Goal: Task Accomplishment & Management: Manage account settings

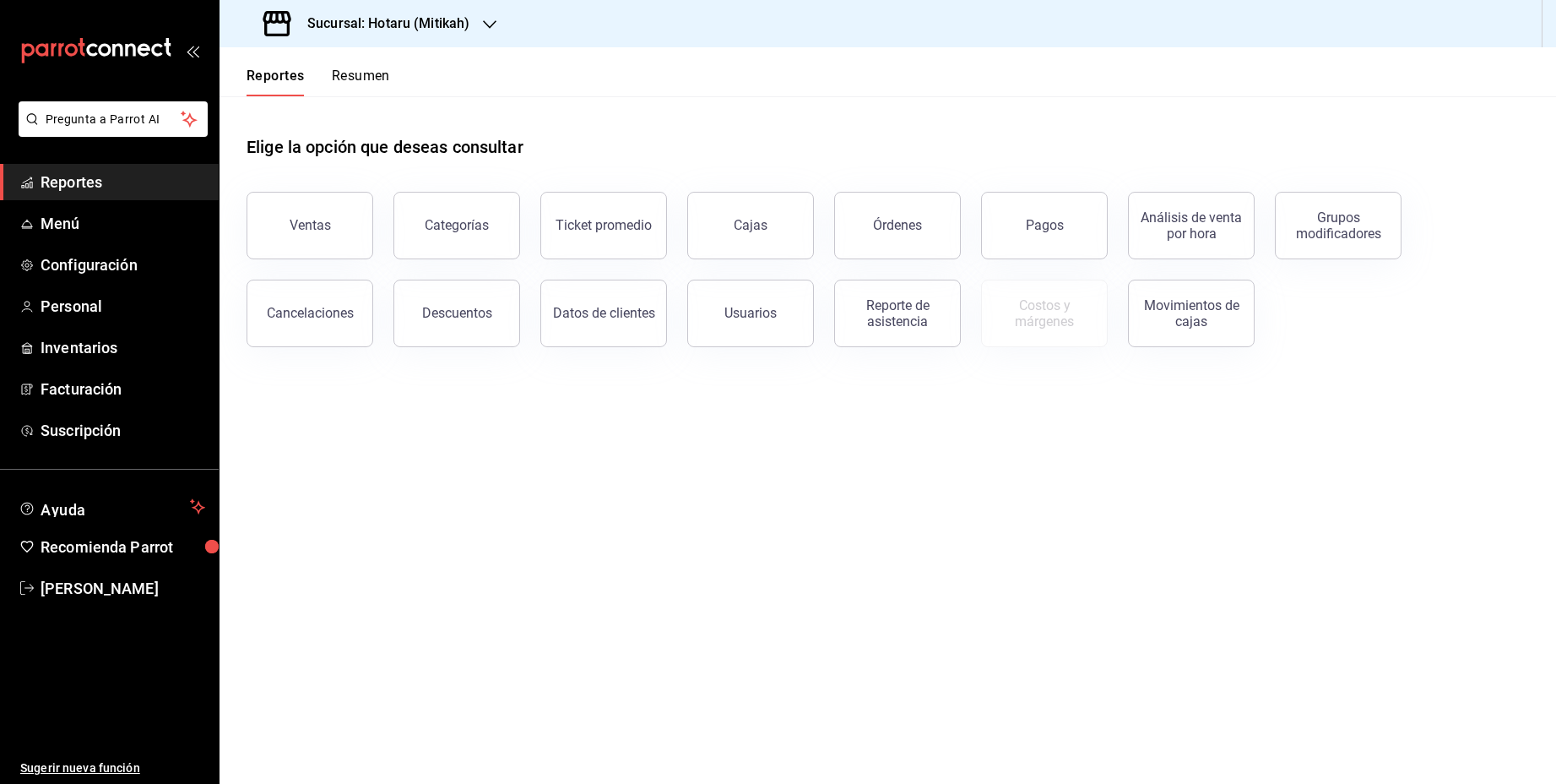
click at [489, 18] on icon "button" at bounding box center [490, 24] width 14 height 14
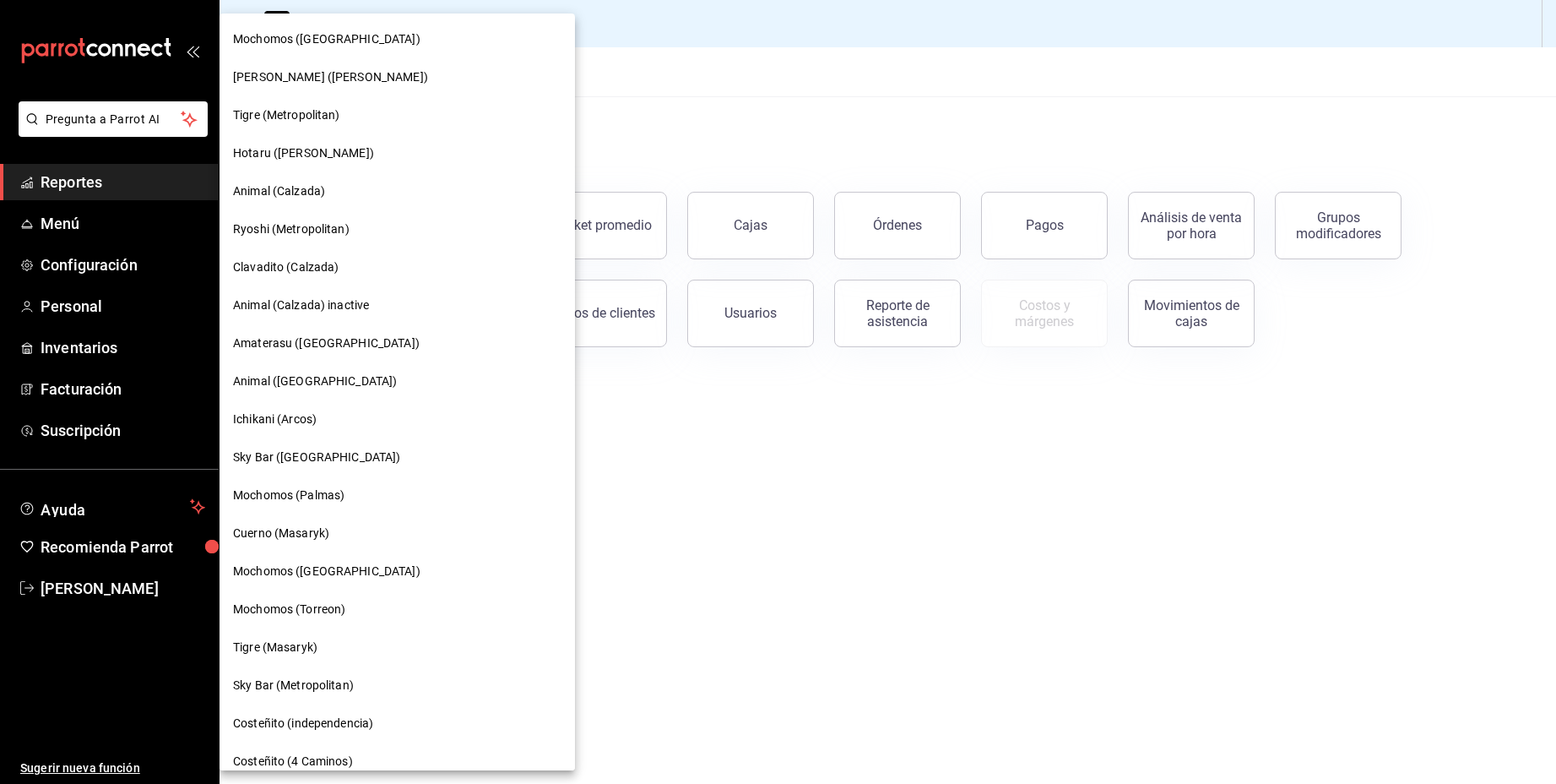
click at [298, 233] on span "Ryoshi (Metropolitan)" at bounding box center [292, 229] width 117 height 18
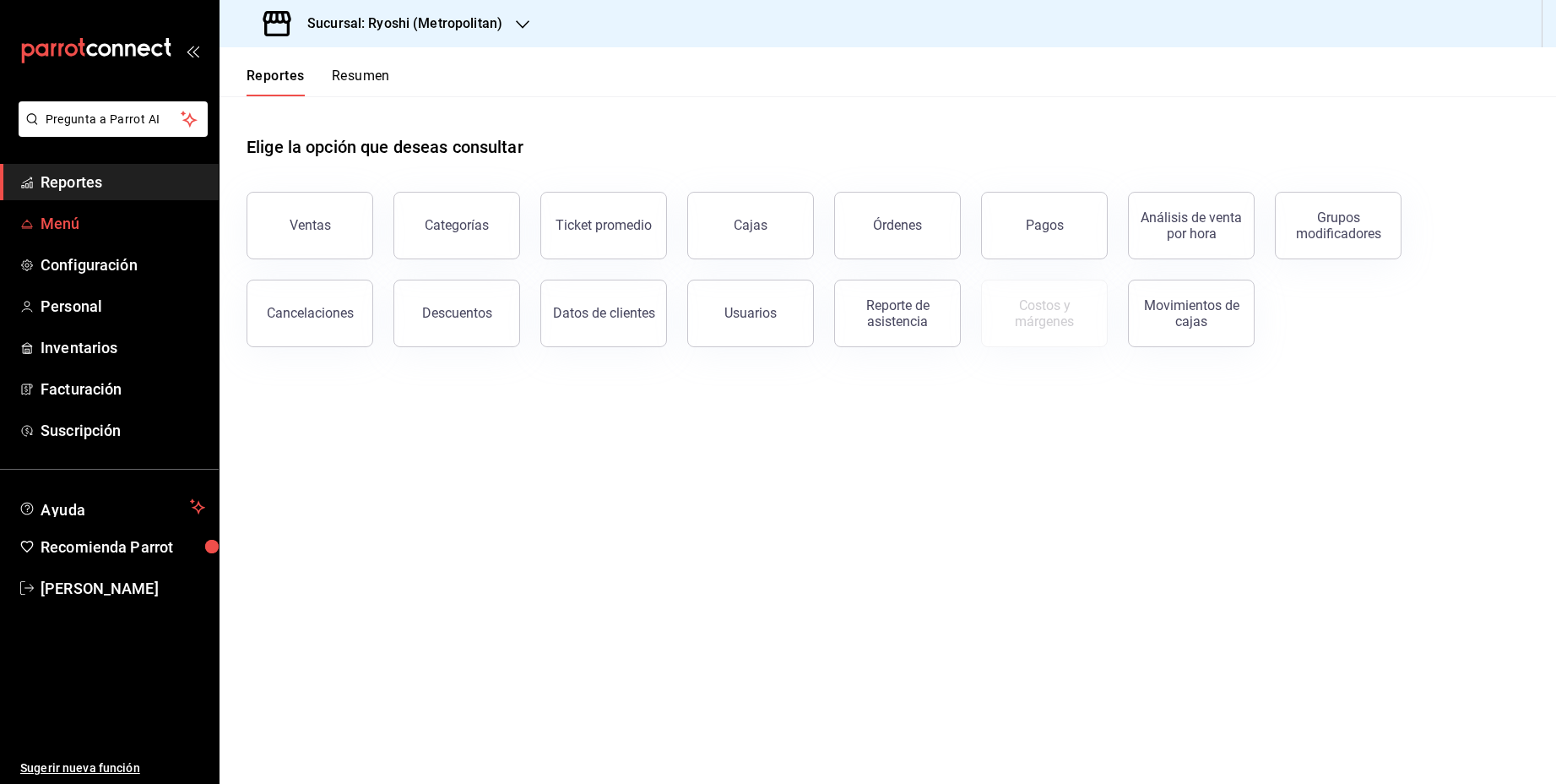
click at [73, 222] on span "Menú" at bounding box center [123, 223] width 165 height 23
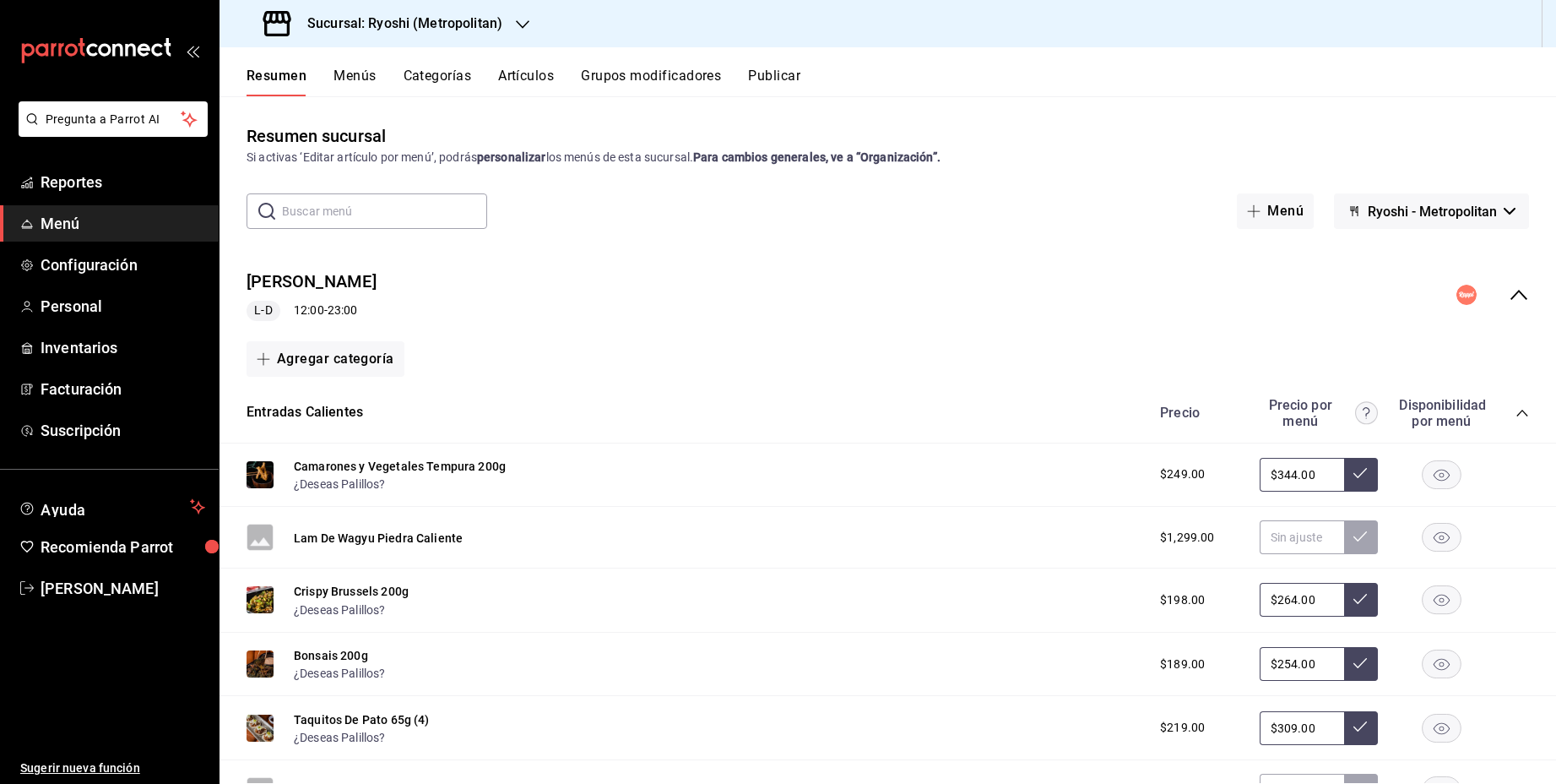
click at [1520, 291] on icon "collapse-menu-row" at bounding box center [1519, 294] width 20 height 20
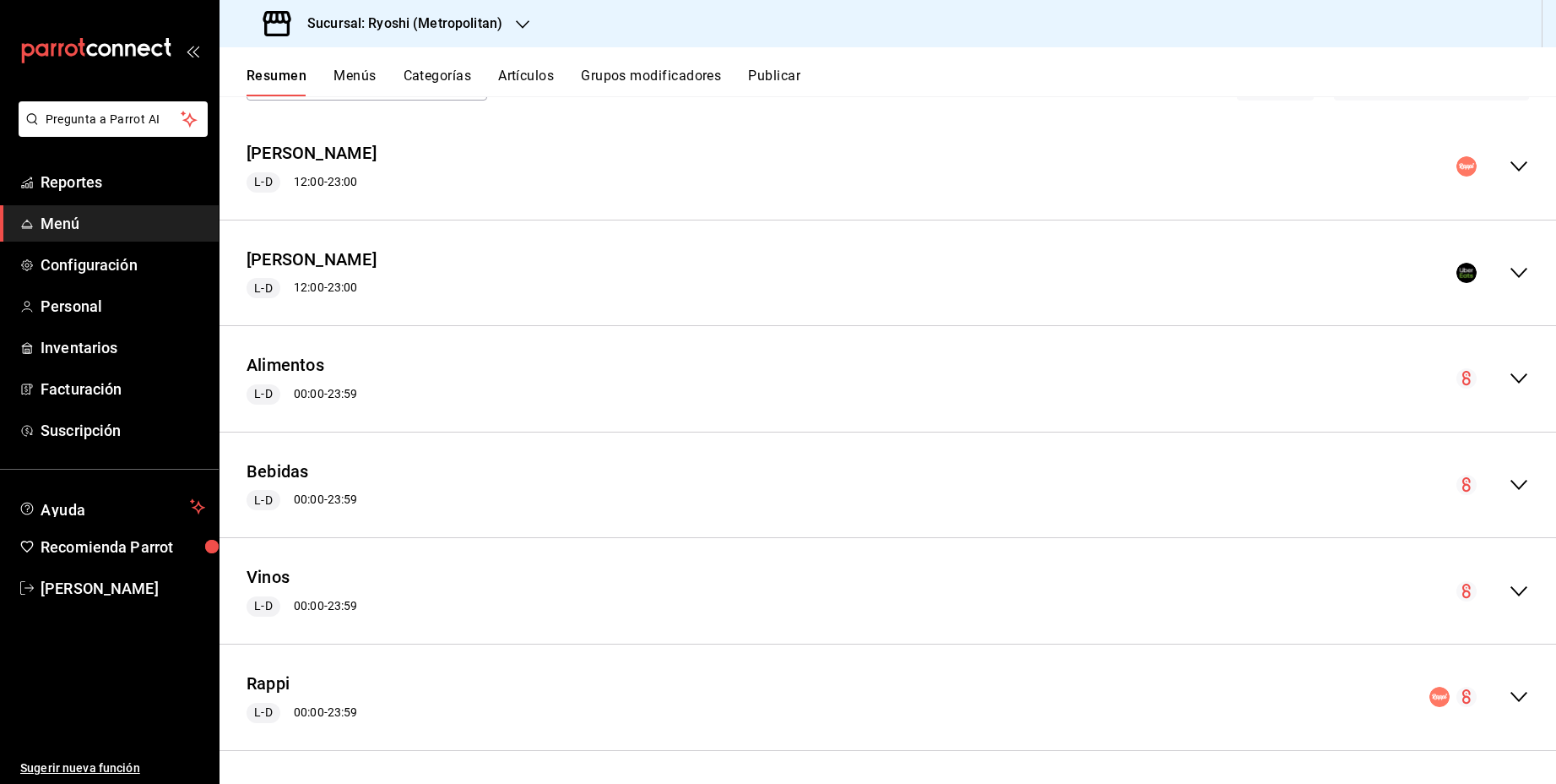
scroll to position [127, 0]
click at [1522, 377] on icon "collapse-menu-row" at bounding box center [1519, 380] width 20 height 20
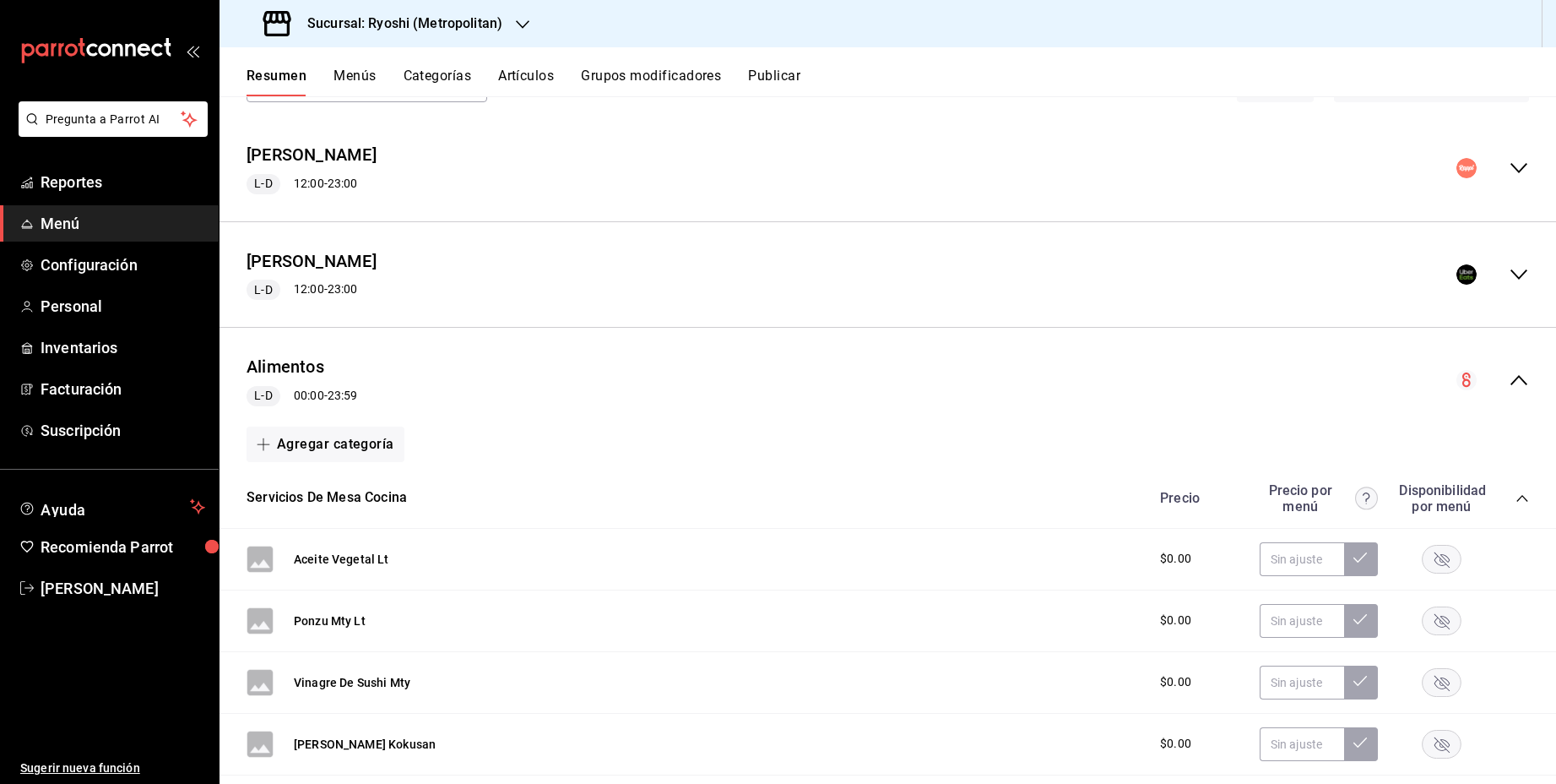
click at [1522, 377] on icon "collapse-menu-row" at bounding box center [1519, 380] width 20 height 20
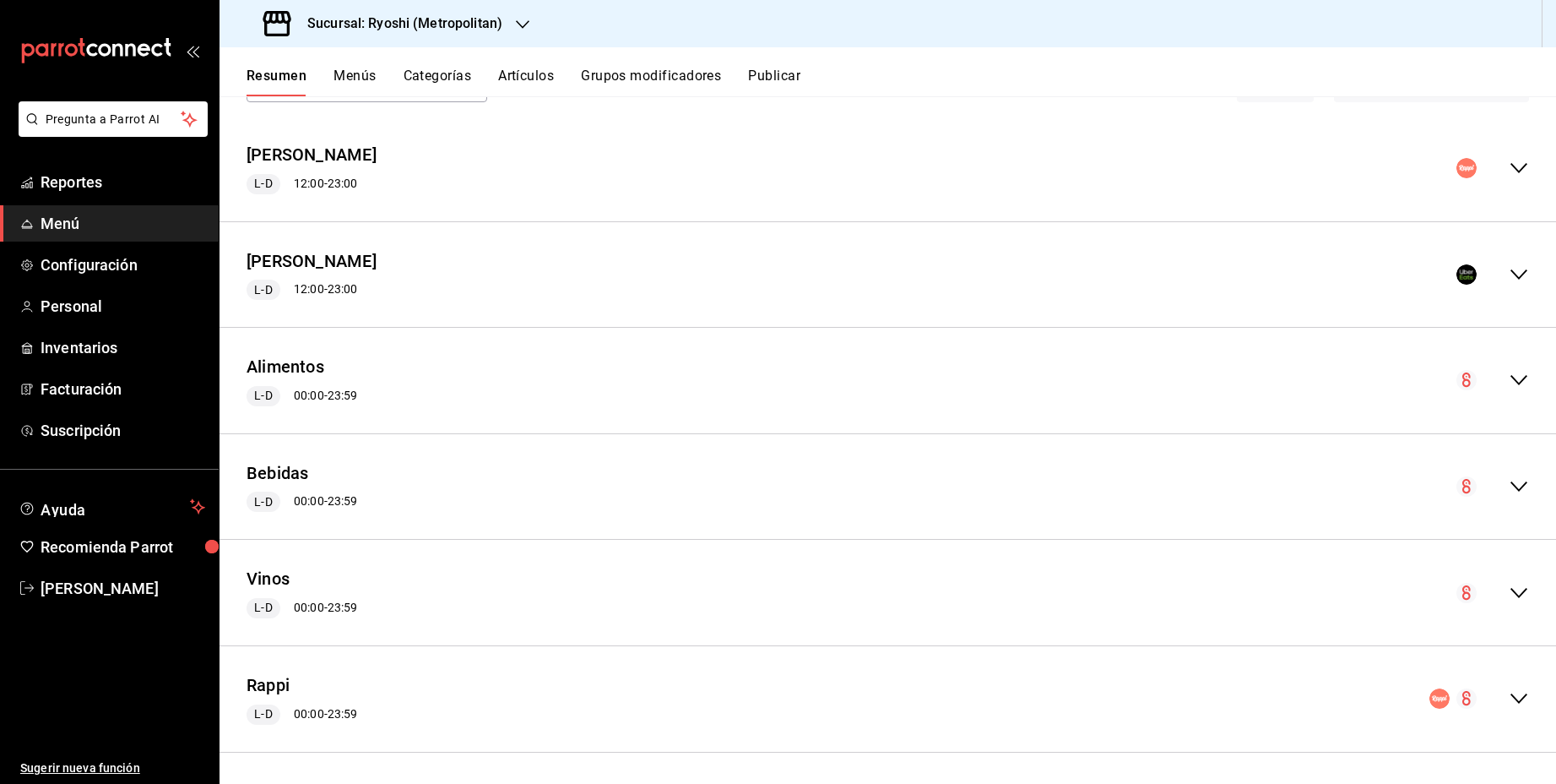
scroll to position [0, 0]
click at [1518, 391] on div "Alimentos L-D 00:00 - 23:59" at bounding box center [888, 380] width 1337 height 79
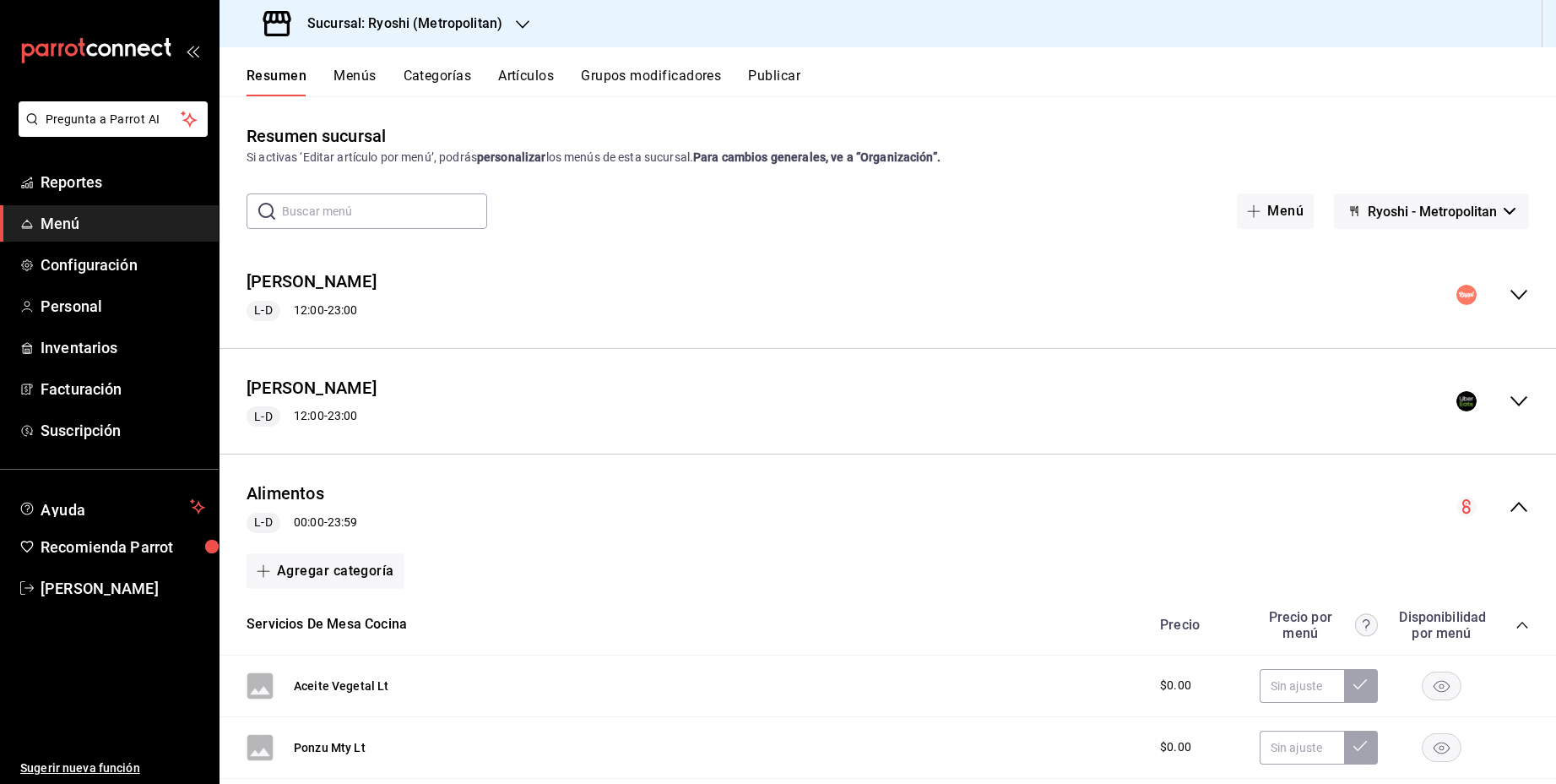
click at [1524, 504] on icon "collapse-menu-row" at bounding box center [1519, 506] width 20 height 20
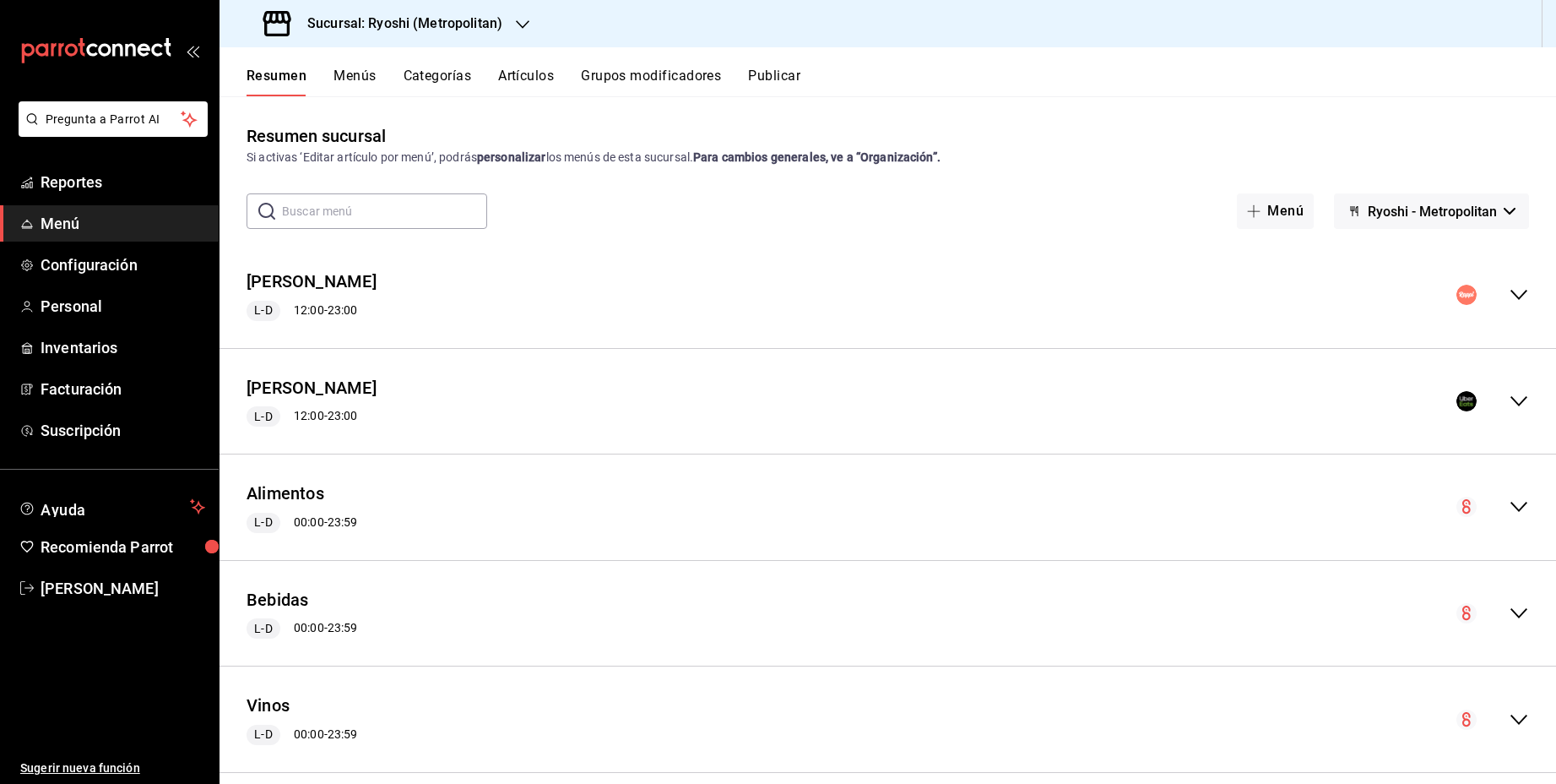
click at [406, 24] on h3 "Sucursal: Ryoshi (Metropolitan)" at bounding box center [397, 24] width 208 height 20
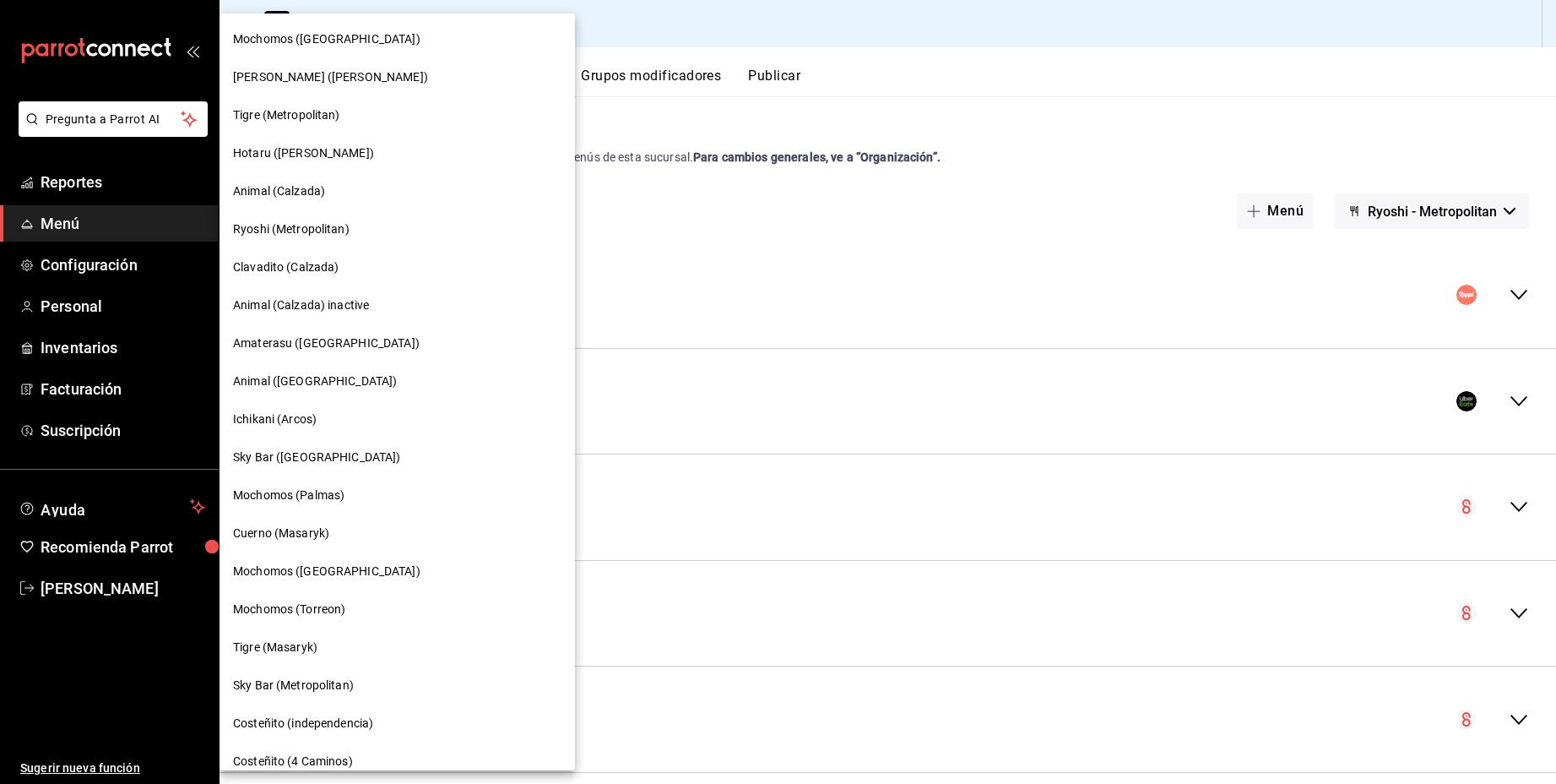
click at [324, 72] on span "[PERSON_NAME] ([PERSON_NAME])" at bounding box center [330, 77] width 195 height 18
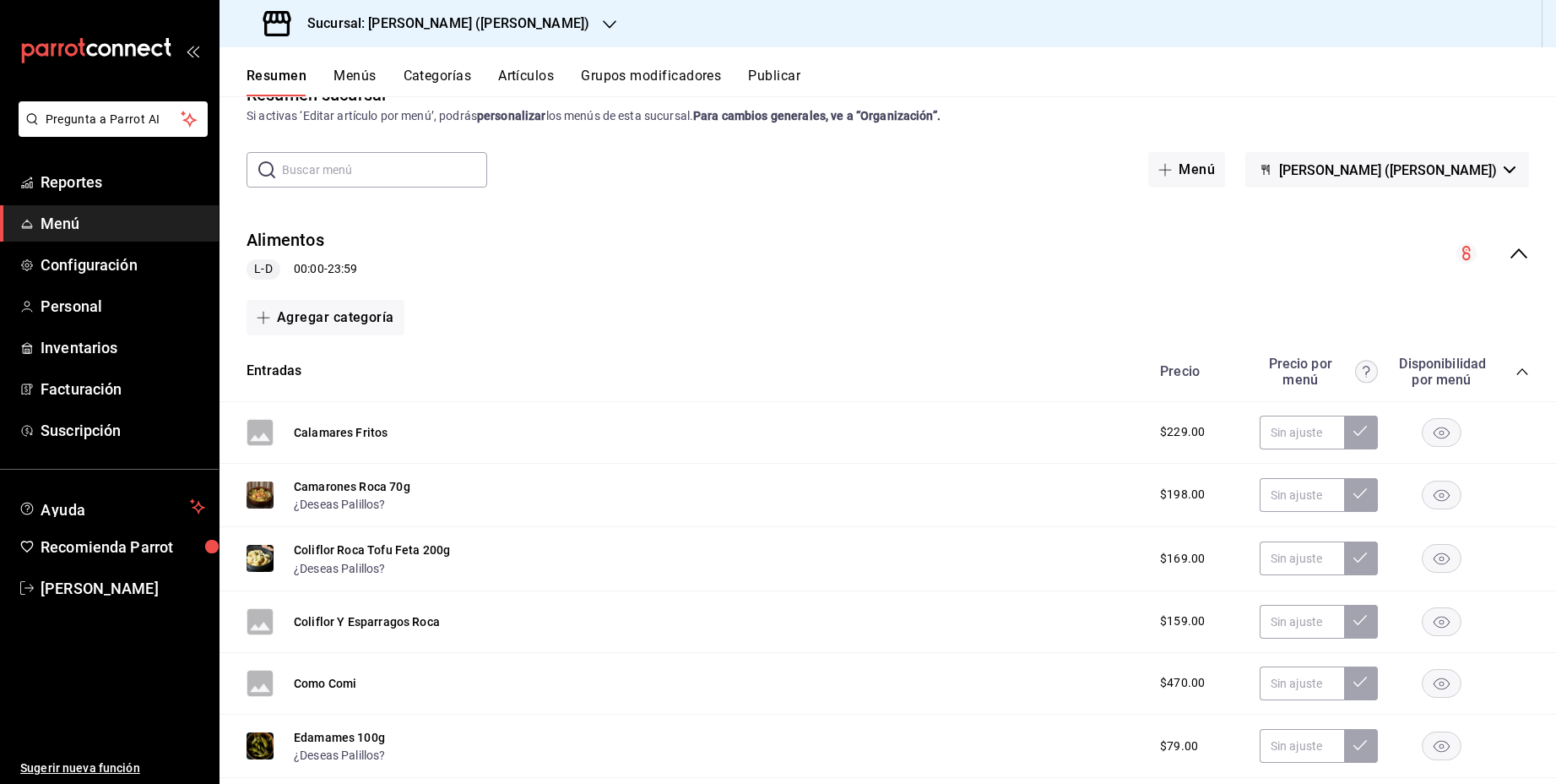
scroll to position [53, 0]
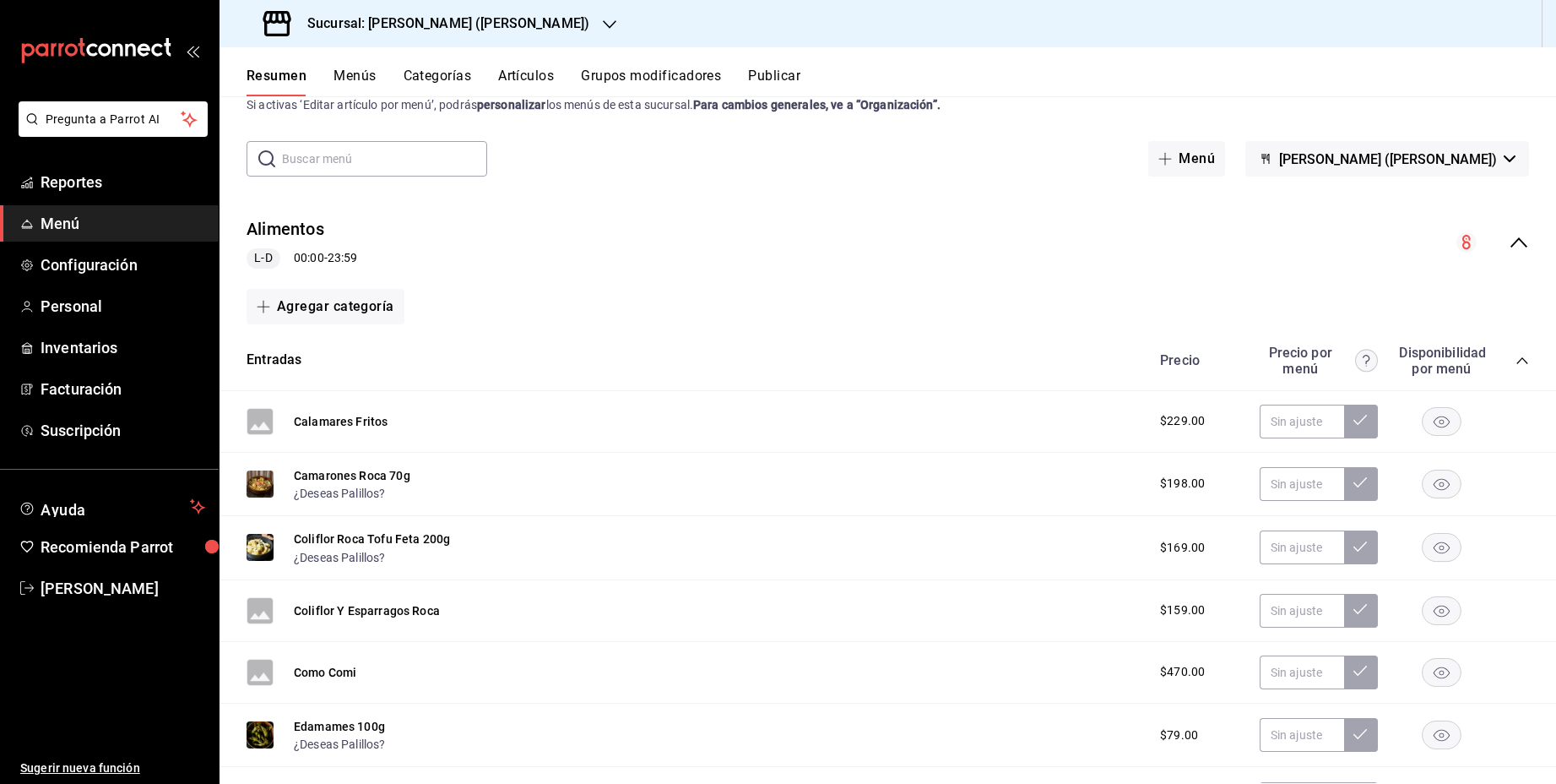
click at [1525, 243] on icon "collapse-menu-row" at bounding box center [1519, 243] width 20 height 20
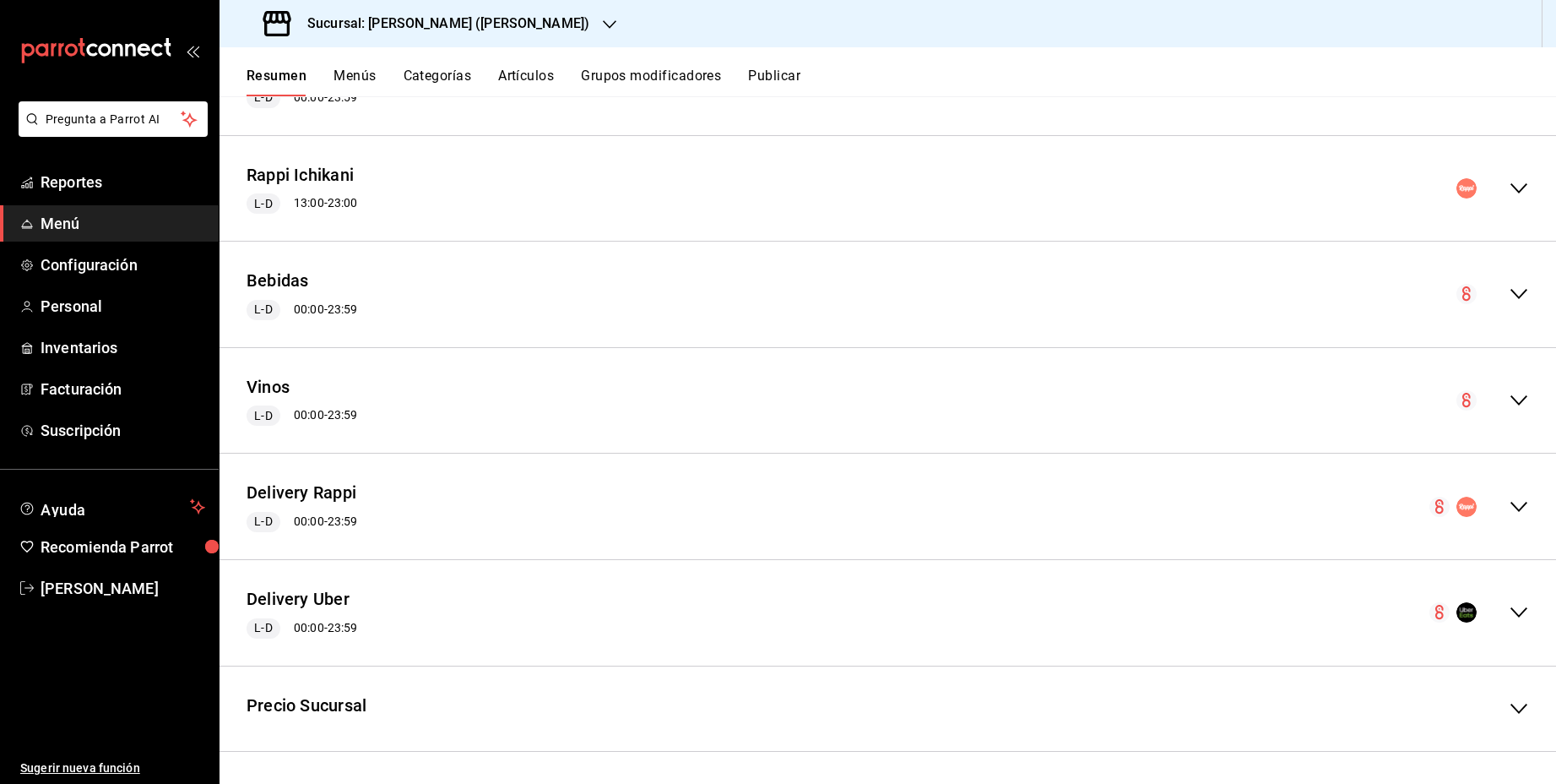
scroll to position [212, 0]
click at [1518, 504] on icon "collapse-menu-row" at bounding box center [1519, 507] width 20 height 20
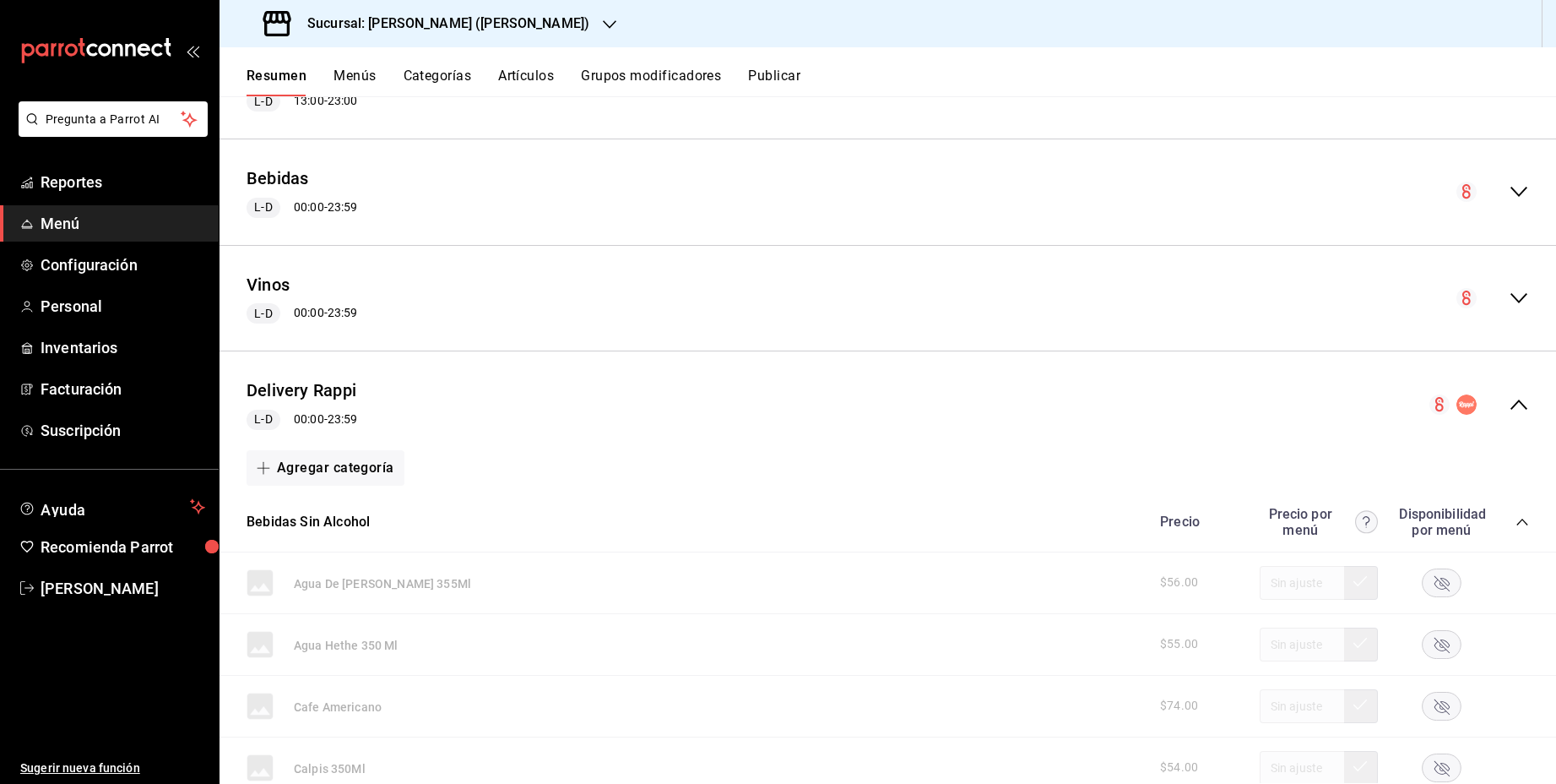
scroll to position [435, 0]
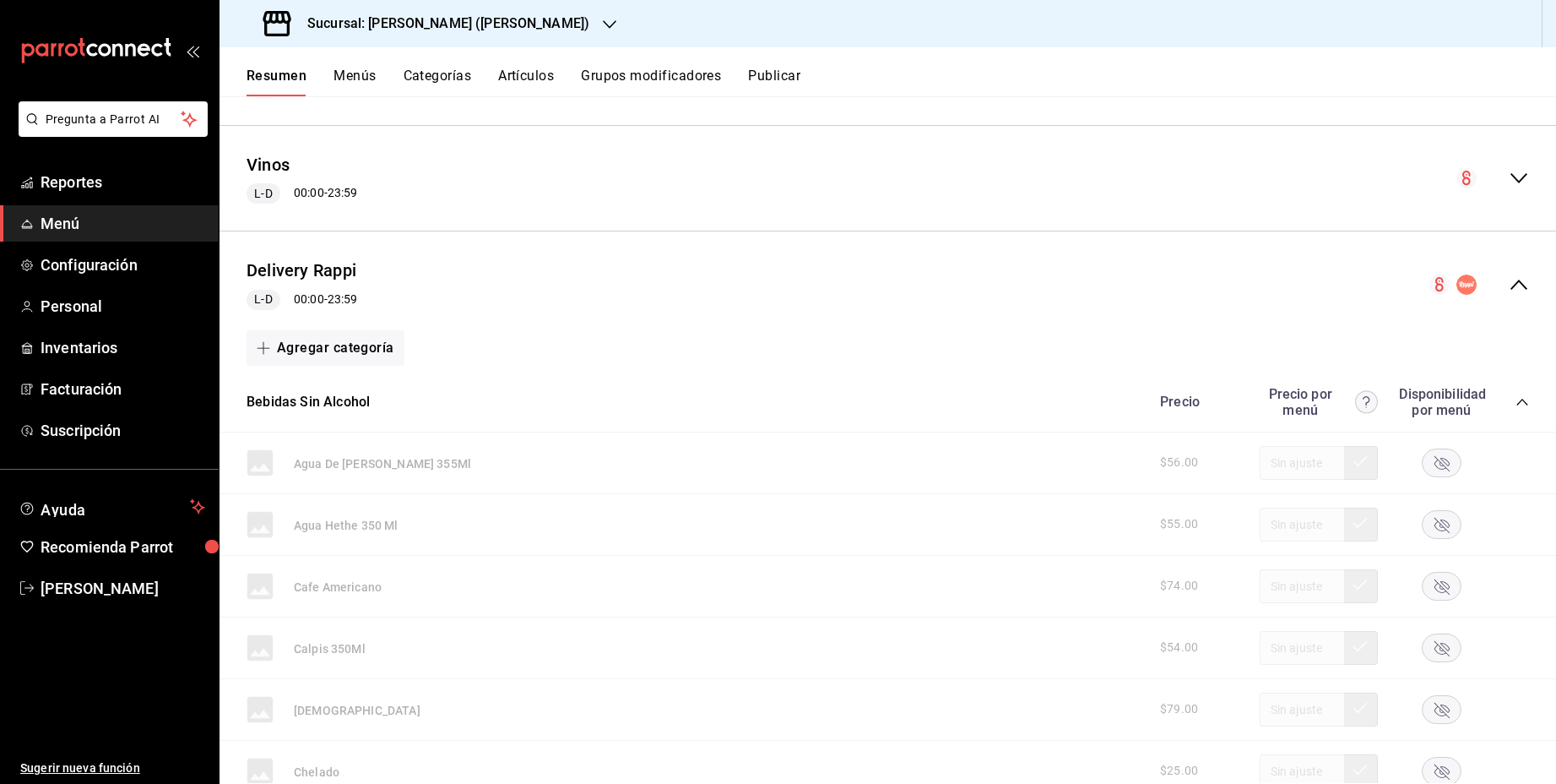
click at [1525, 398] on icon "collapse-category-row" at bounding box center [1522, 402] width 14 height 14
click at [1525, 457] on icon "collapse-category-row" at bounding box center [1522, 462] width 14 height 14
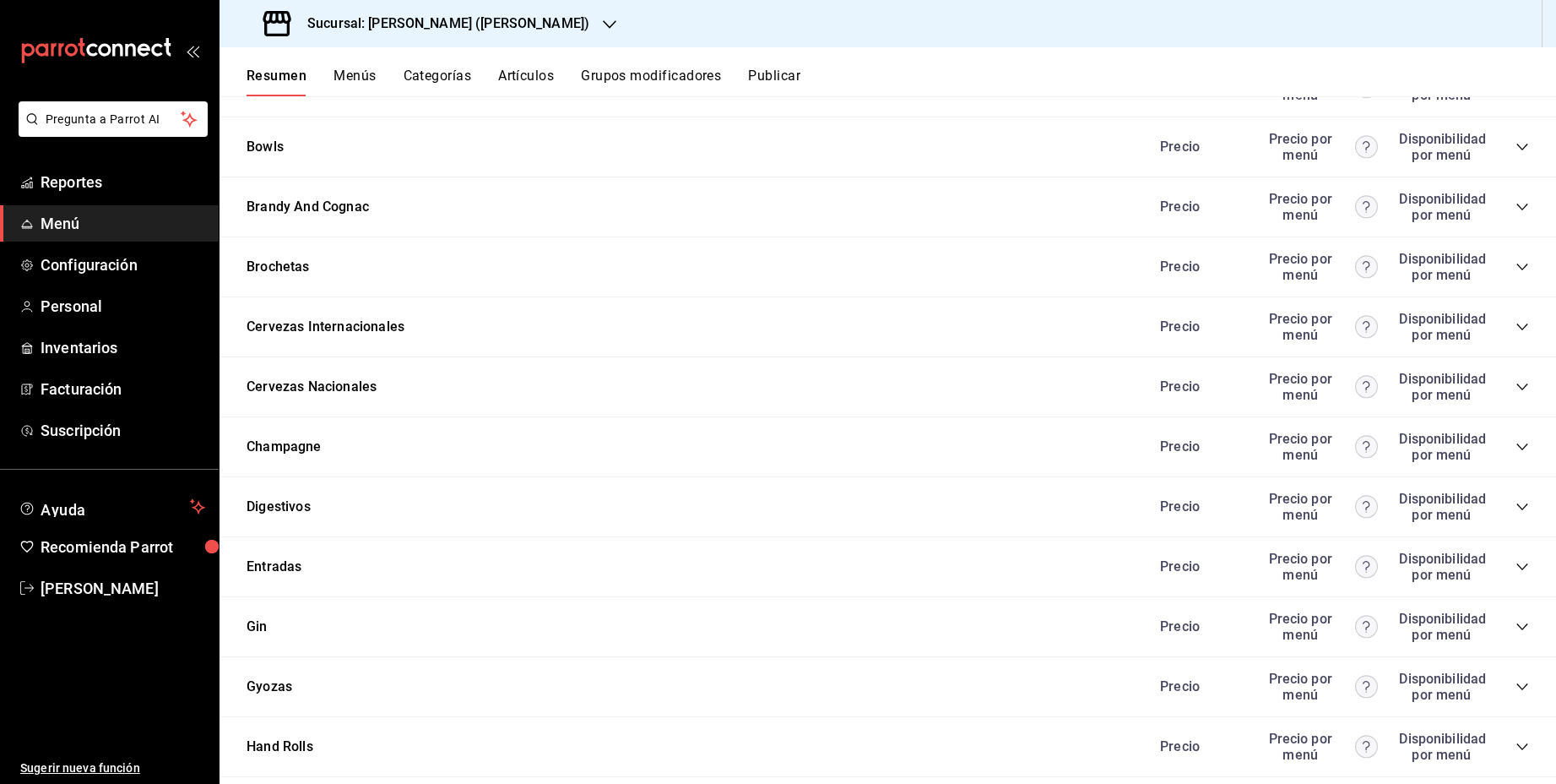
scroll to position [825, 0]
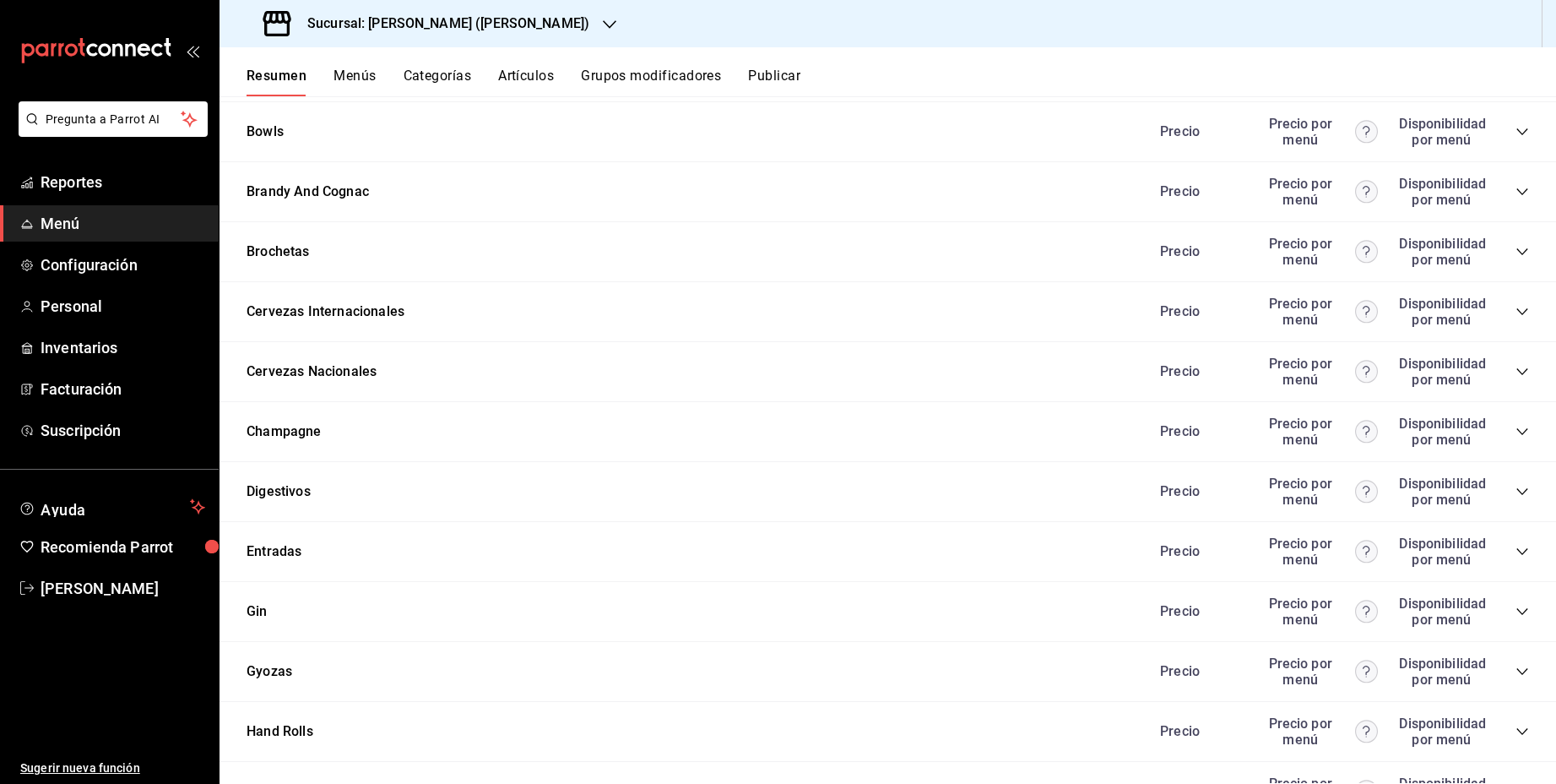
click at [1522, 246] on icon "collapse-category-row" at bounding box center [1522, 252] width 14 height 14
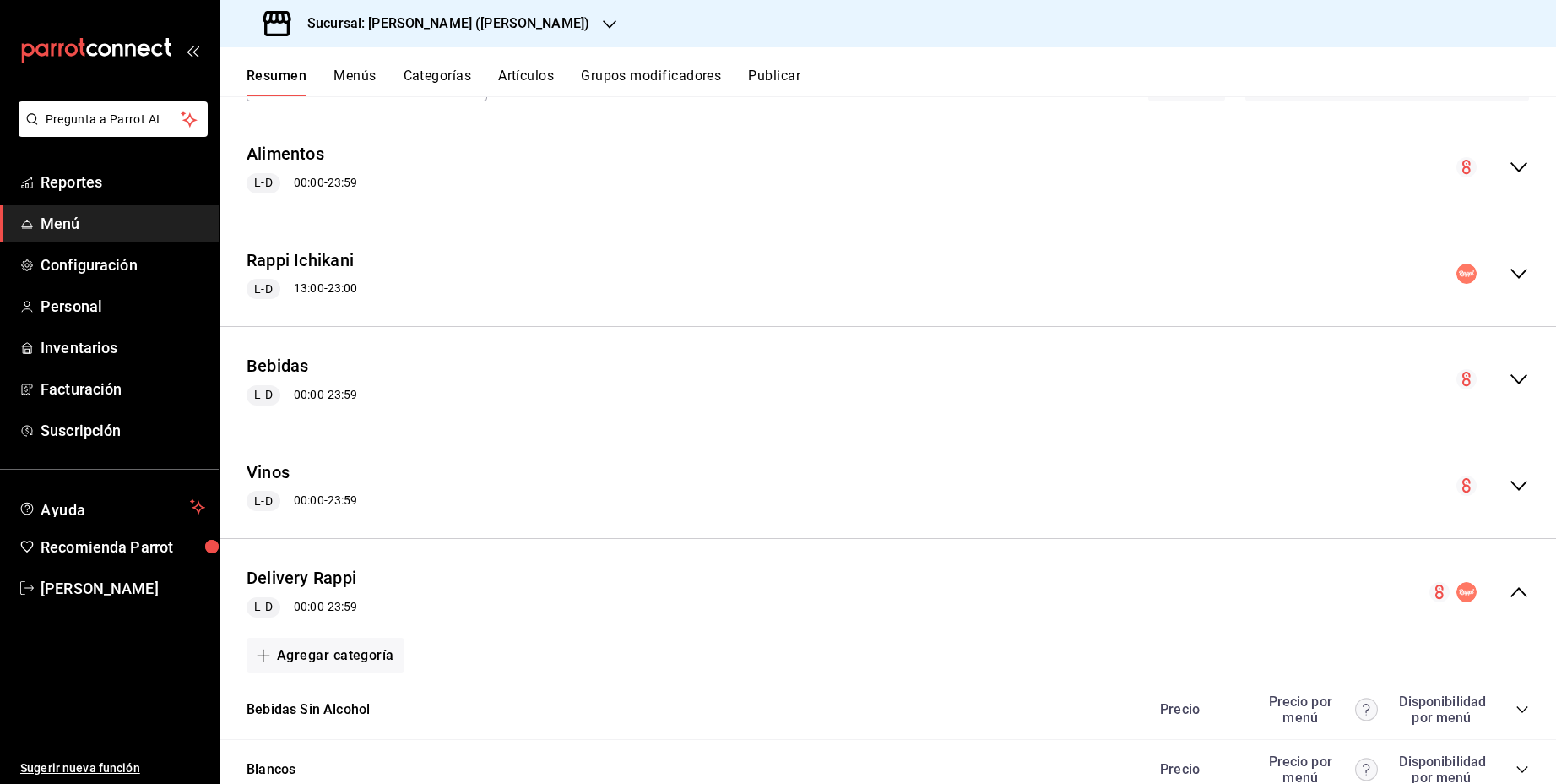
scroll to position [87, 0]
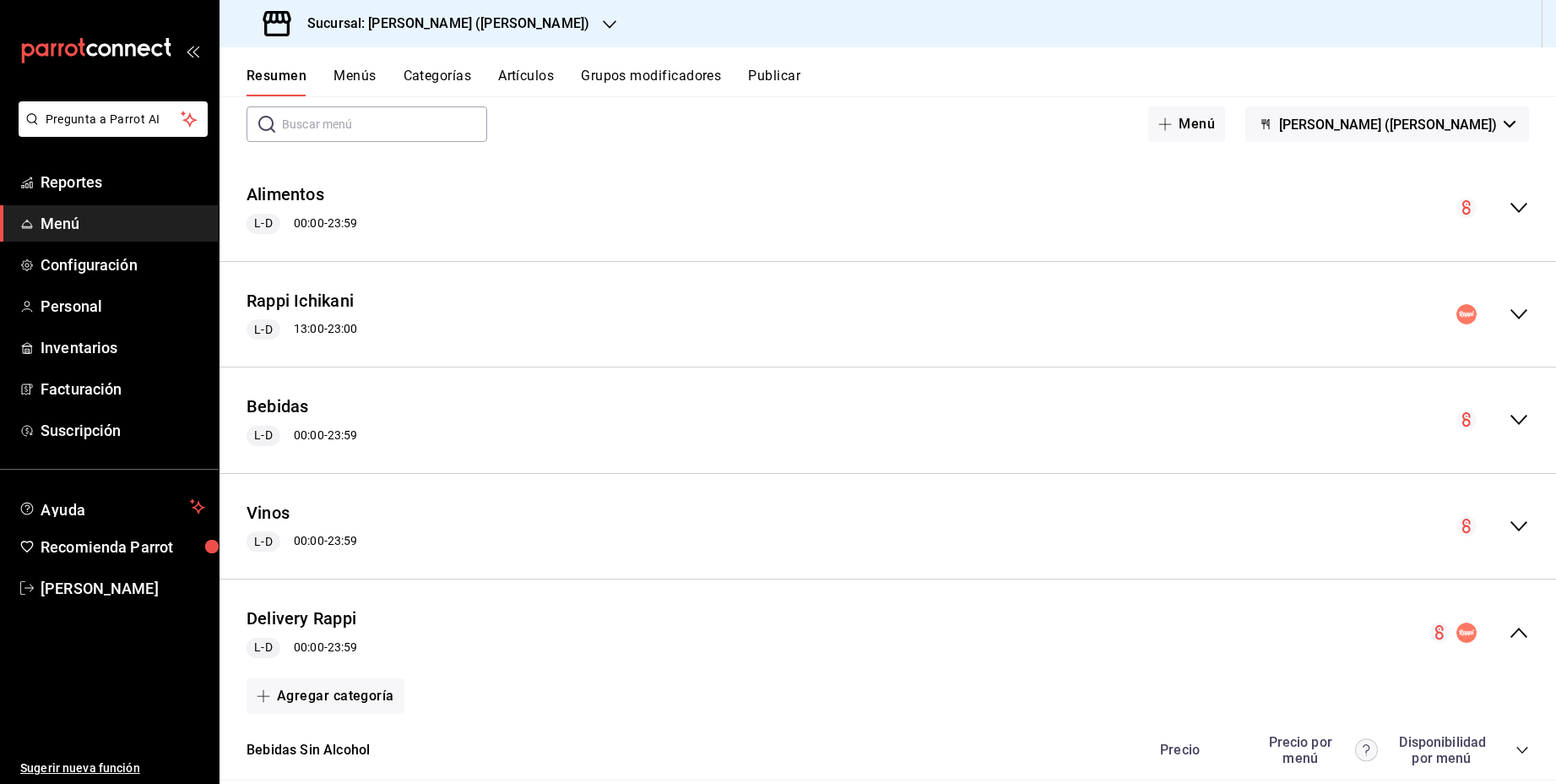
click at [1518, 212] on icon "collapse-menu-row" at bounding box center [1519, 207] width 20 height 20
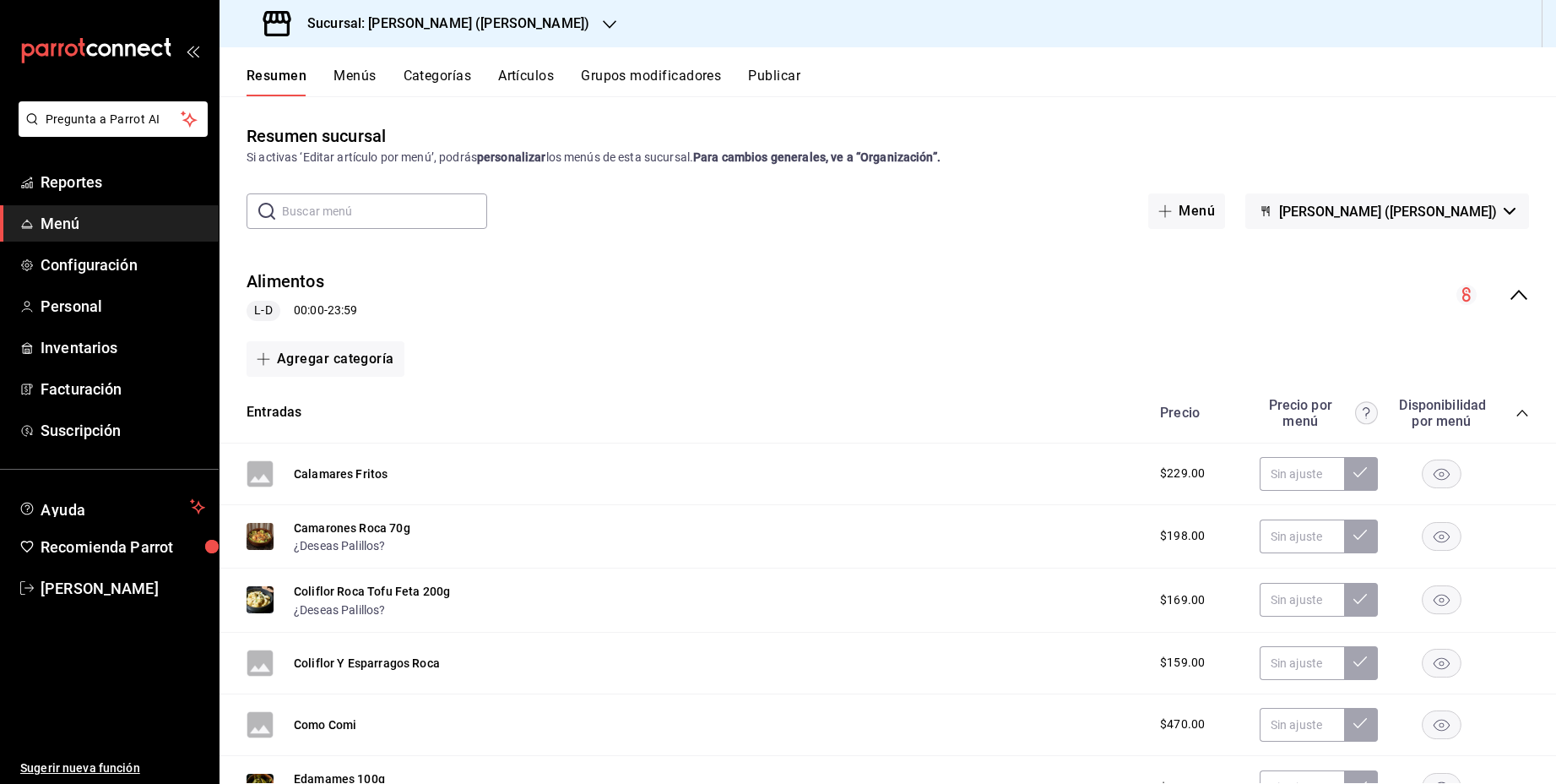
scroll to position [0, 0]
click at [1525, 417] on icon "collapse-category-row" at bounding box center [1522, 413] width 14 height 14
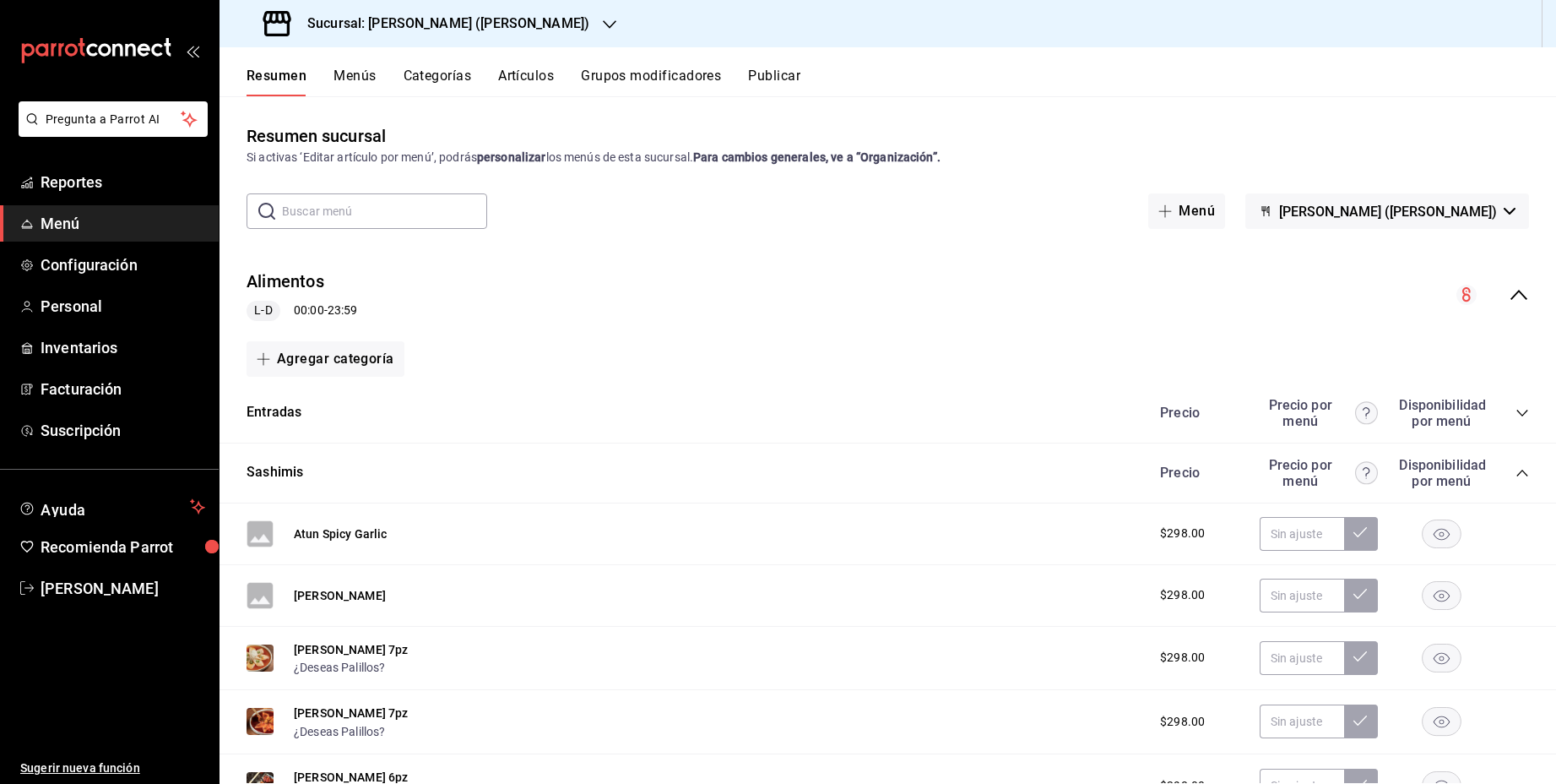
click at [1525, 417] on icon "collapse-category-row" at bounding box center [1522, 413] width 14 height 14
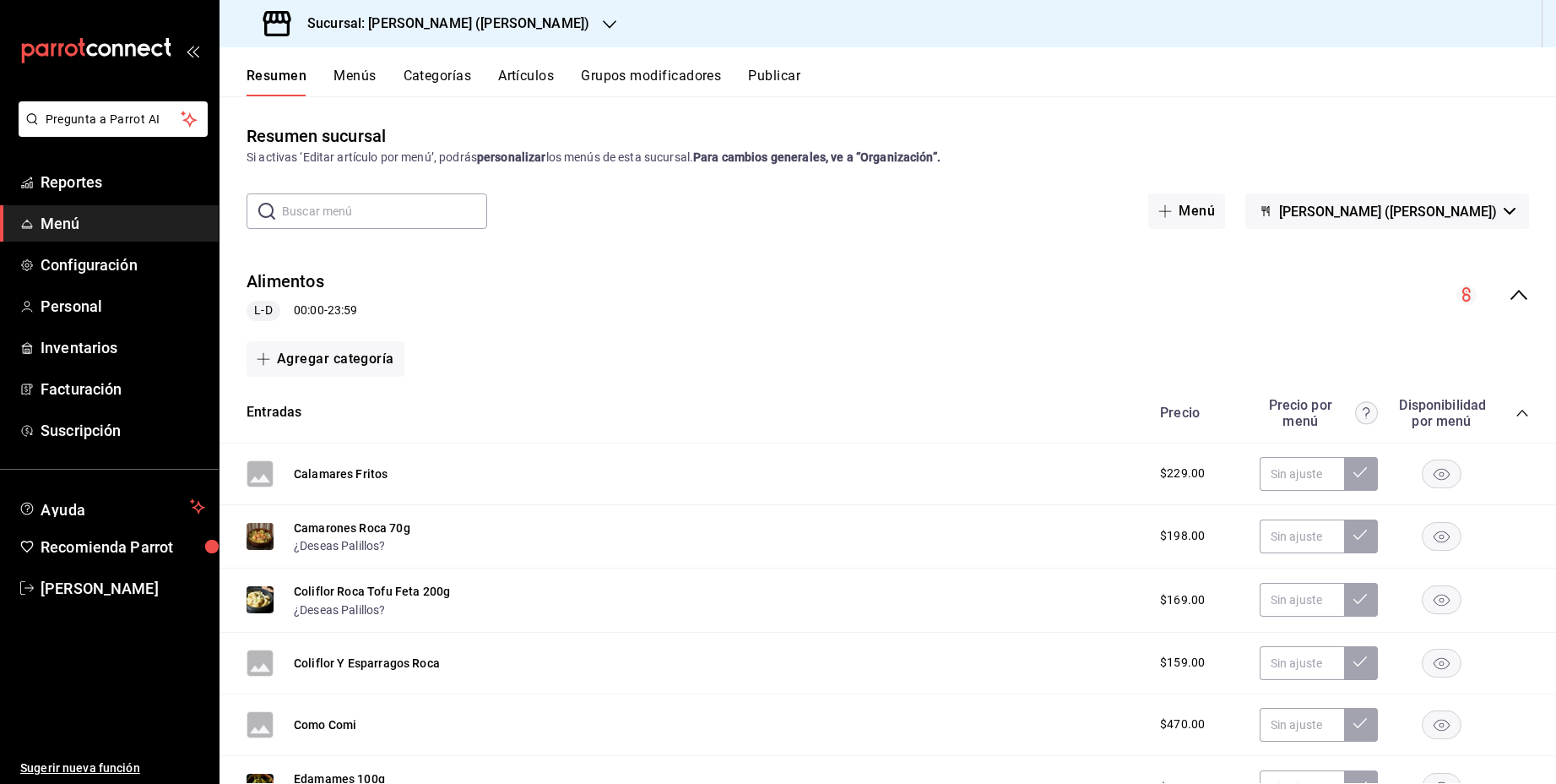
click at [1522, 409] on icon "collapse-category-row" at bounding box center [1522, 413] width 14 height 14
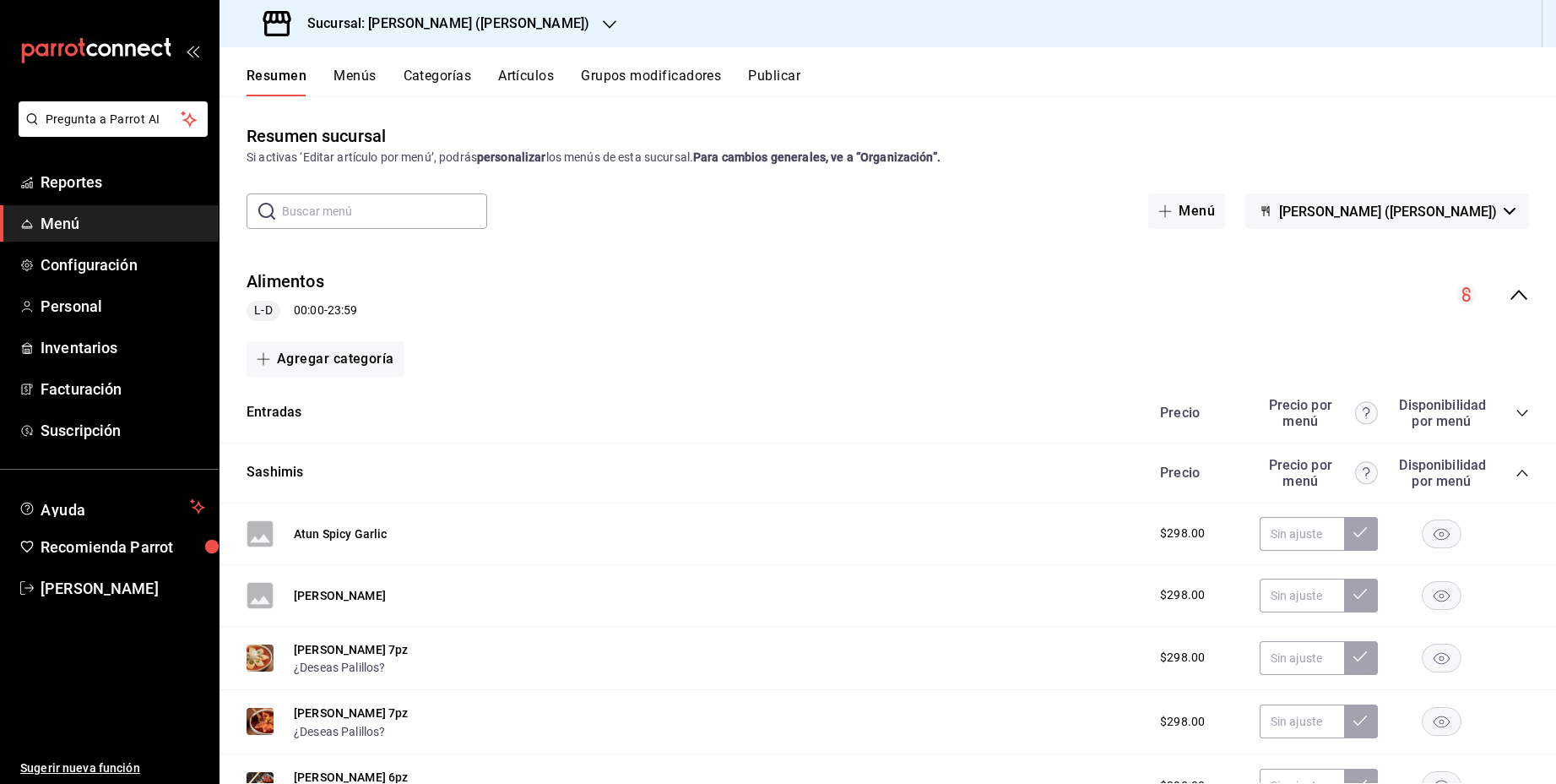
click at [1525, 469] on icon "collapse-category-row" at bounding box center [1522, 473] width 14 height 14
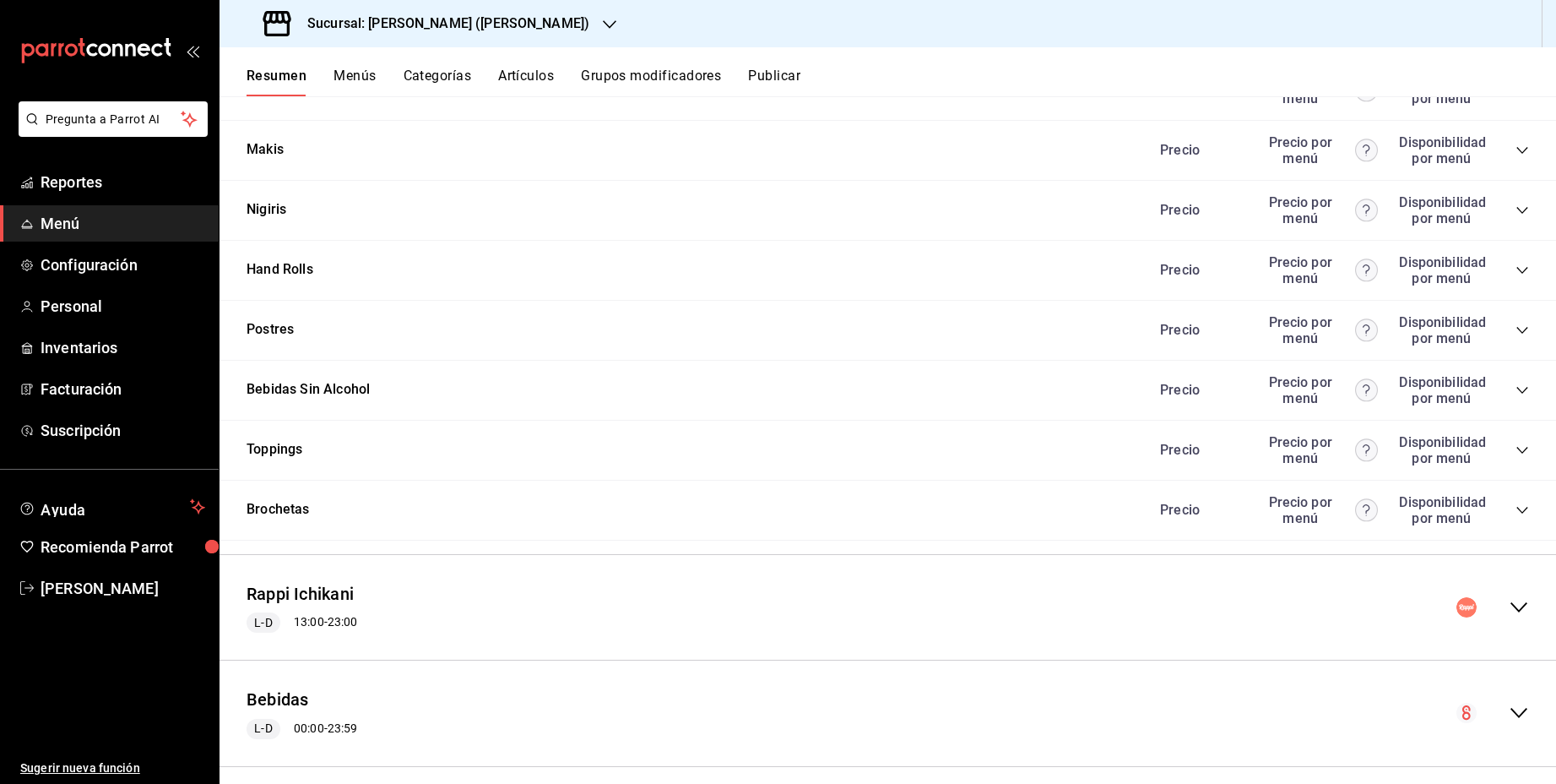
scroll to position [508, 0]
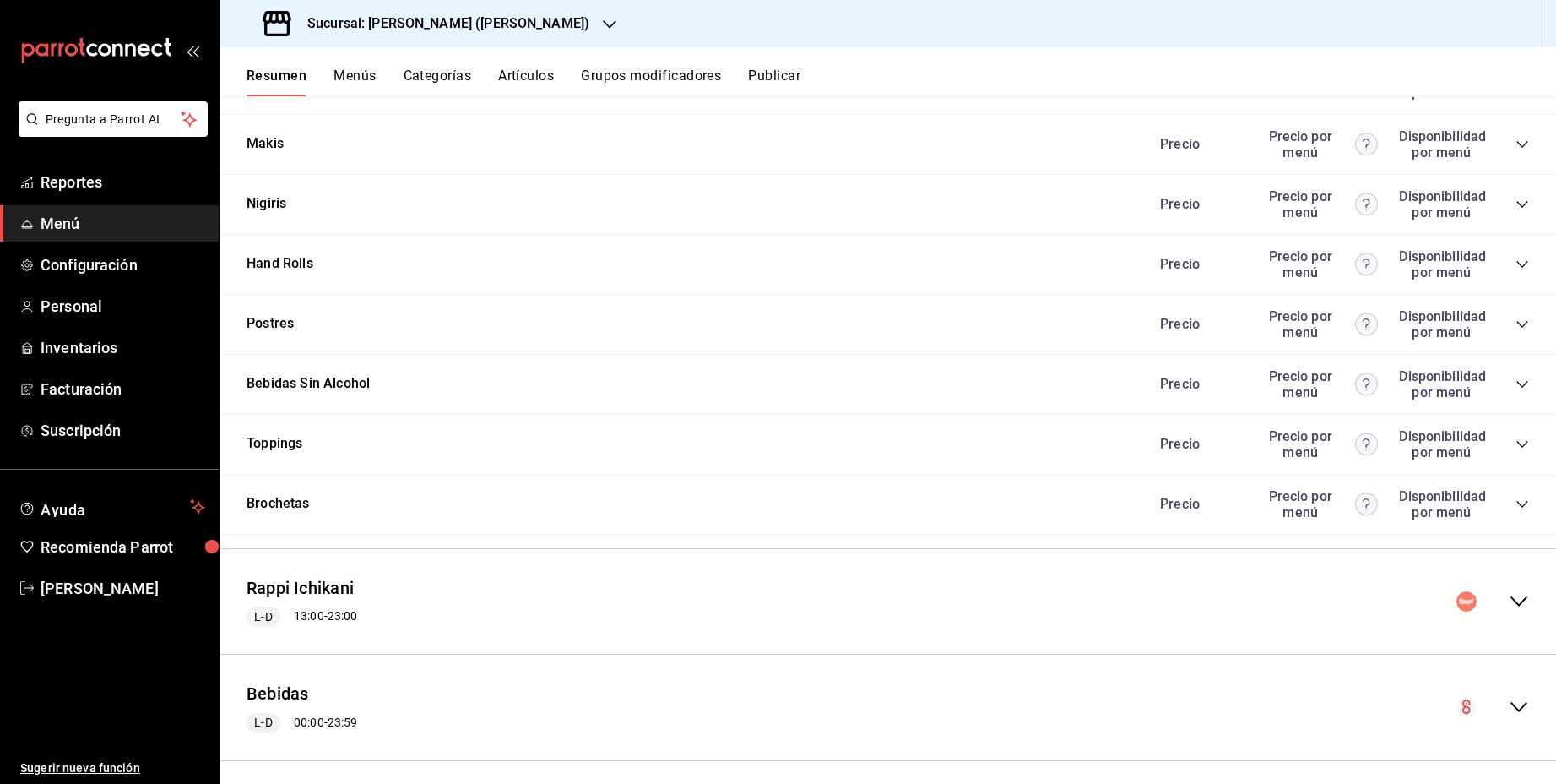
click at [1520, 326] on icon "collapse-category-row" at bounding box center [1522, 324] width 14 height 14
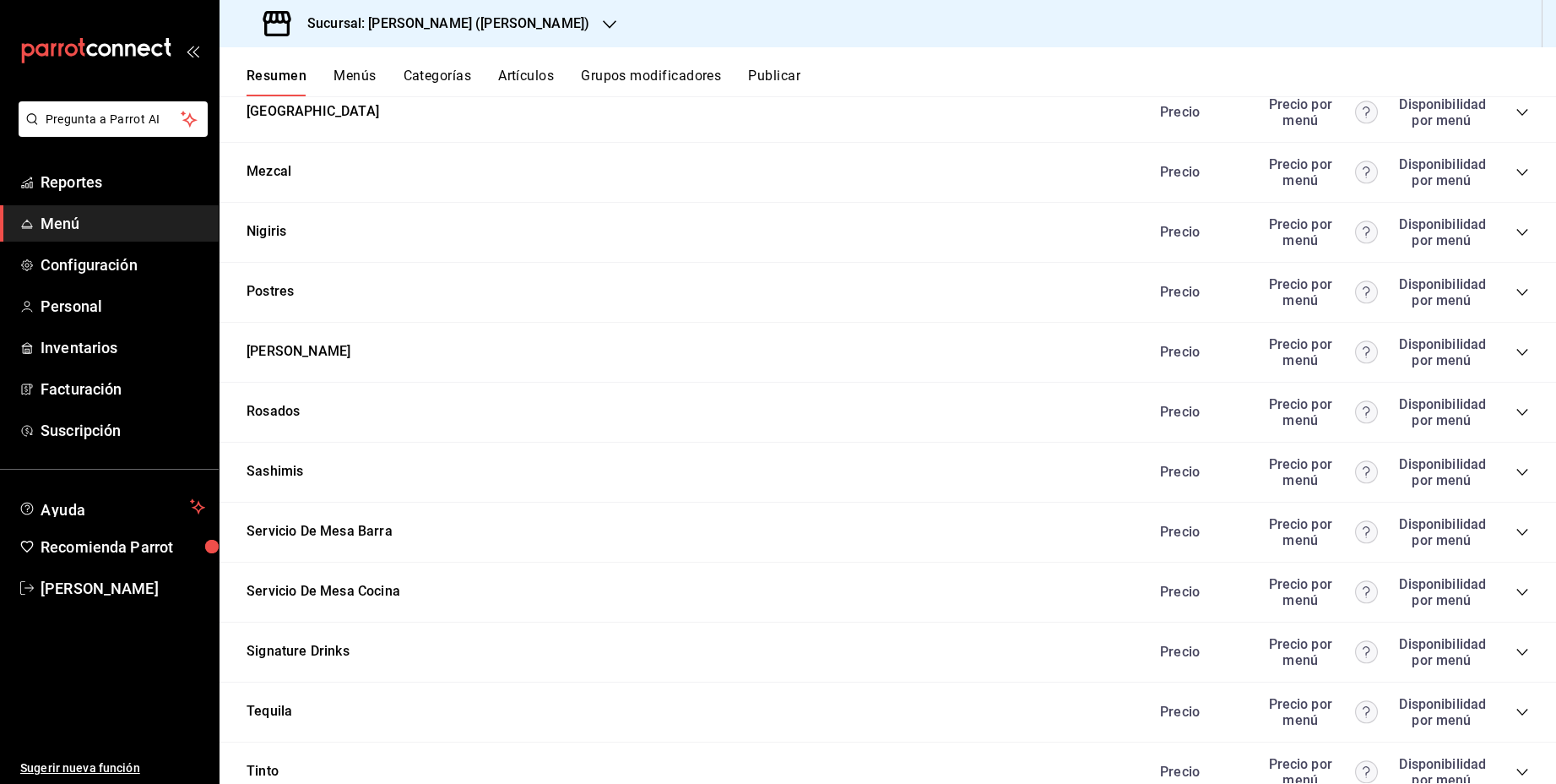
scroll to position [3161, 0]
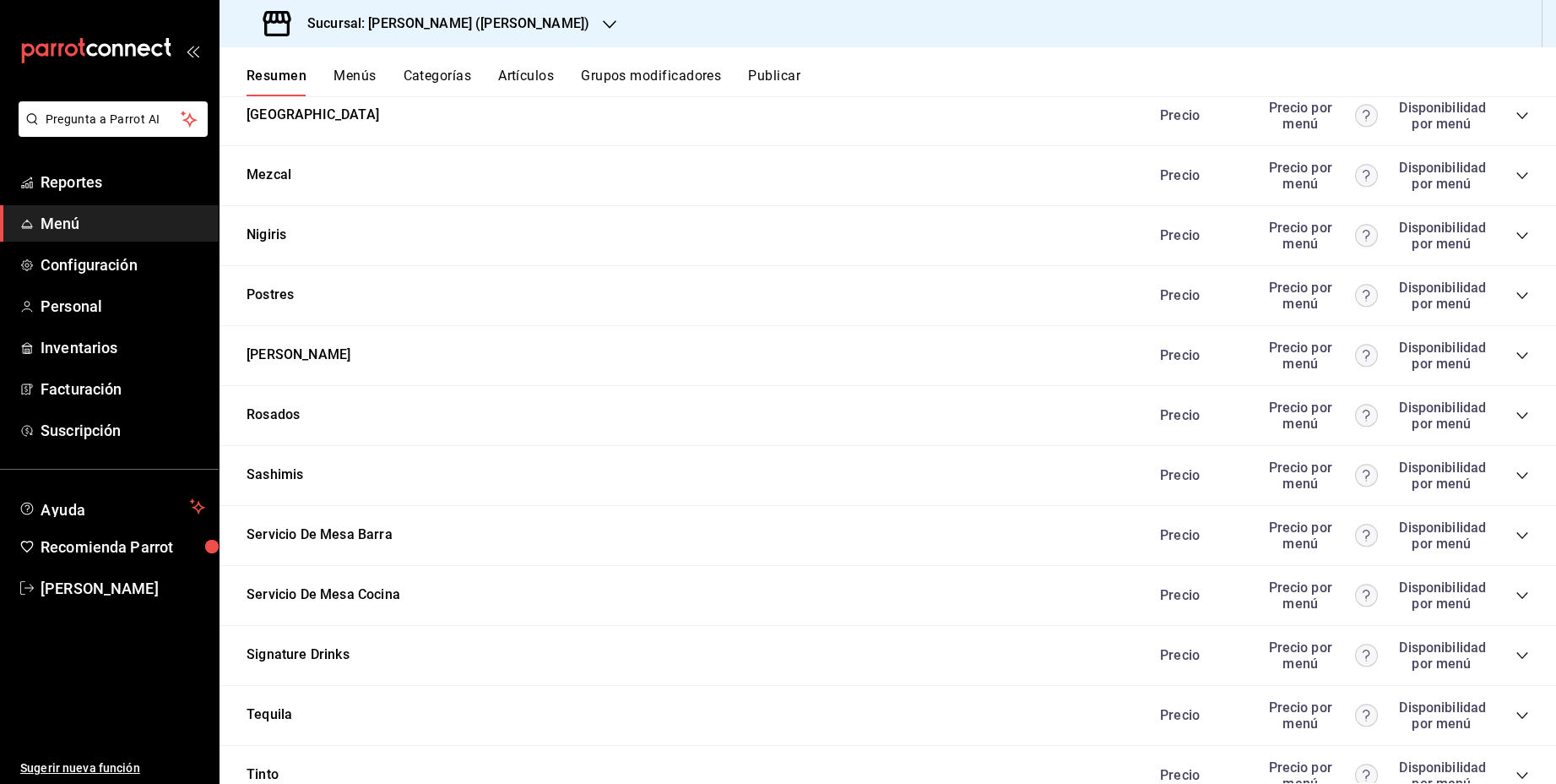
click at [1525, 295] on icon "collapse-category-row" at bounding box center [1522, 295] width 14 height 14
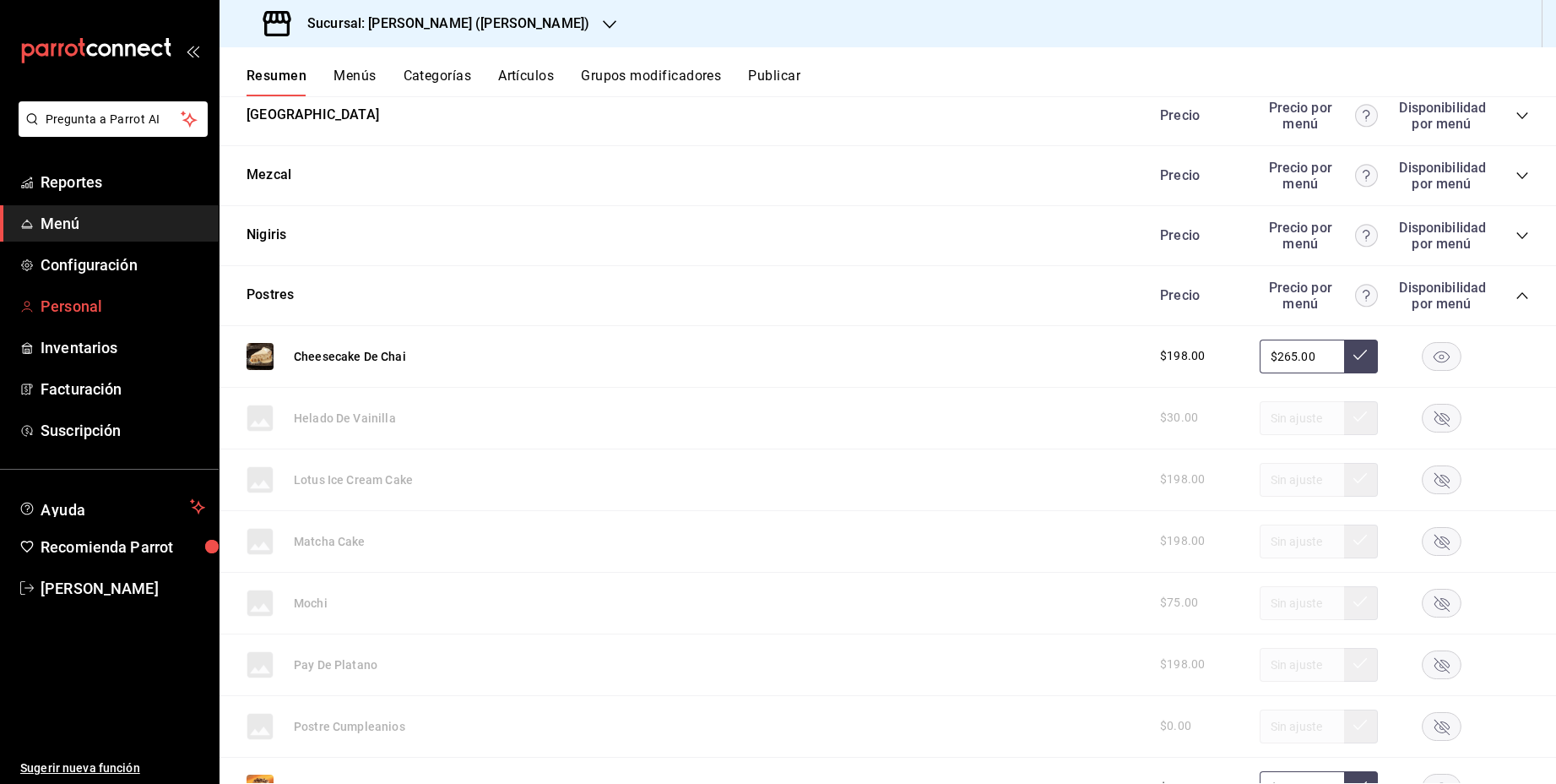
click at [76, 305] on span "Personal" at bounding box center [123, 305] width 165 height 23
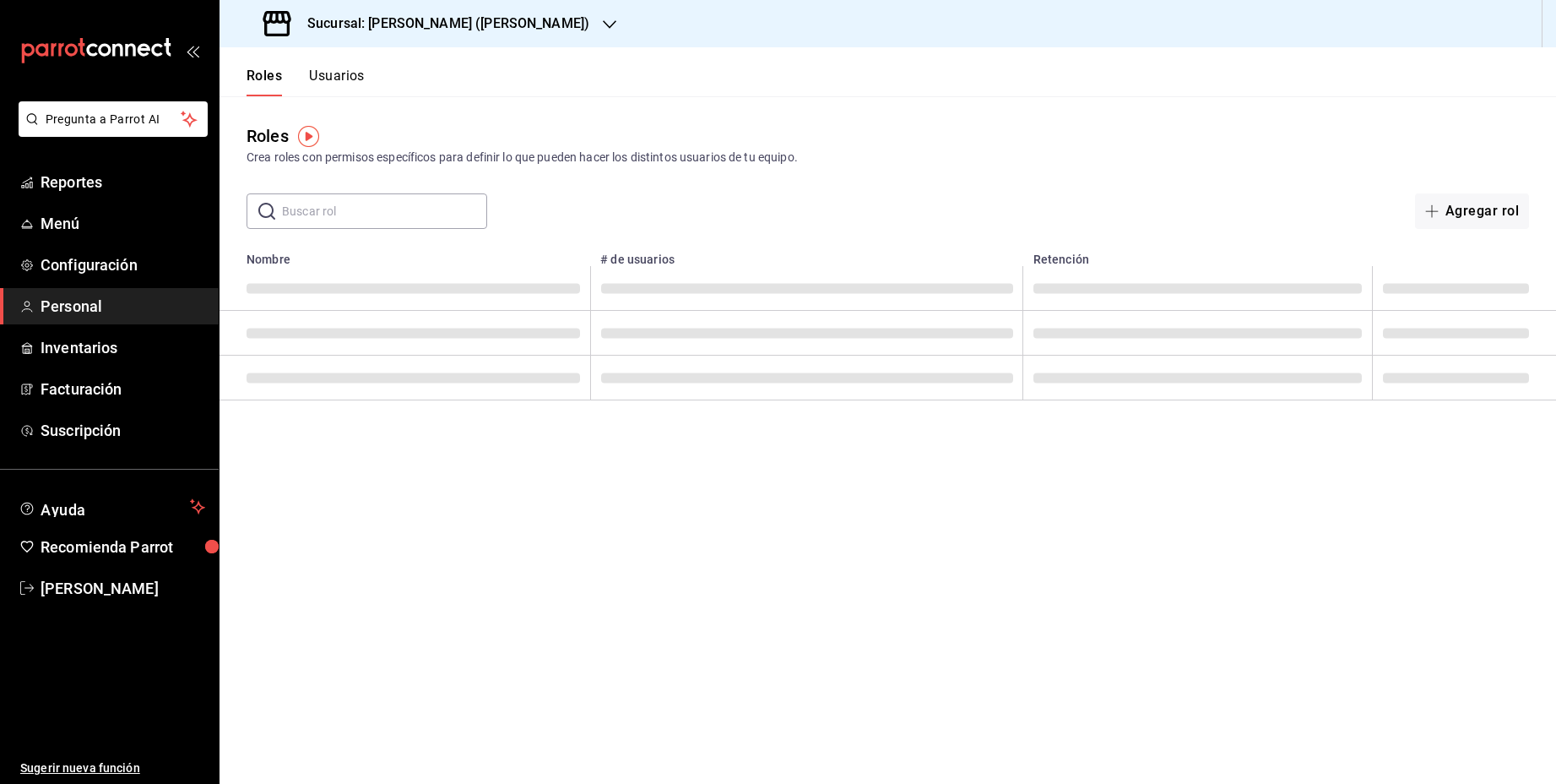
click at [380, 210] on input "text" at bounding box center [385, 211] width 205 height 33
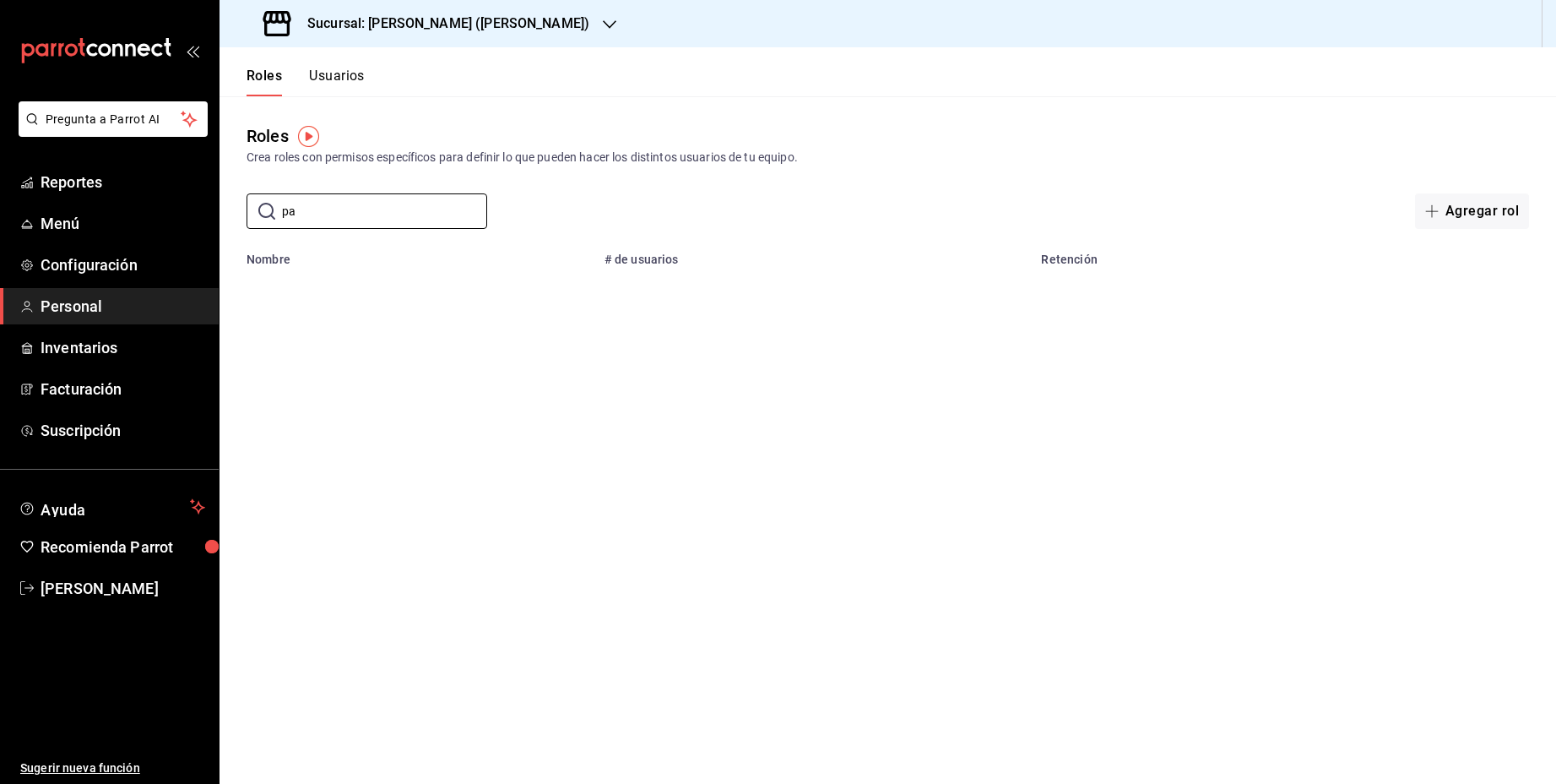
type input "p"
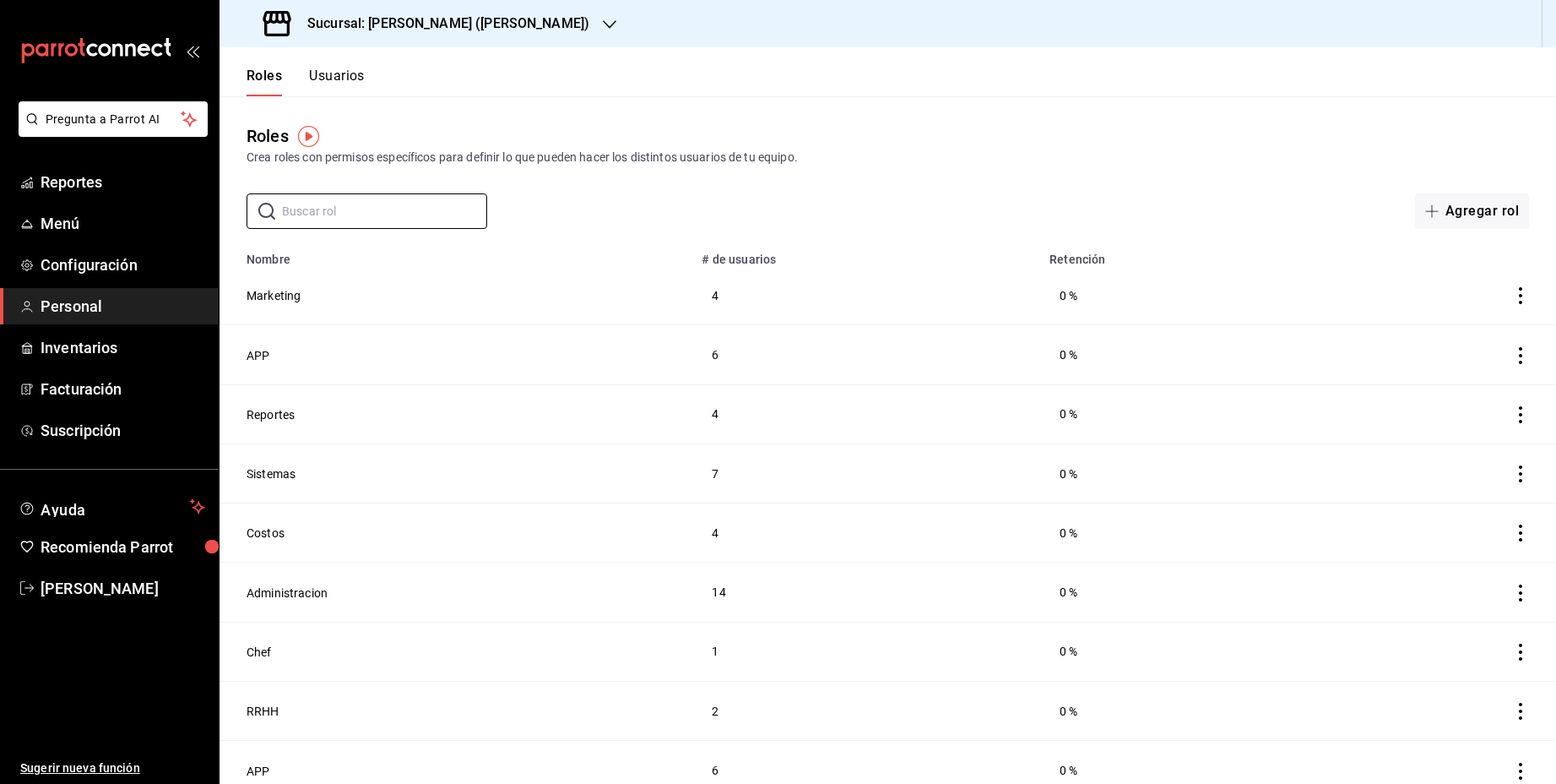
click at [340, 76] on button "Usuarios" at bounding box center [337, 81] width 56 height 29
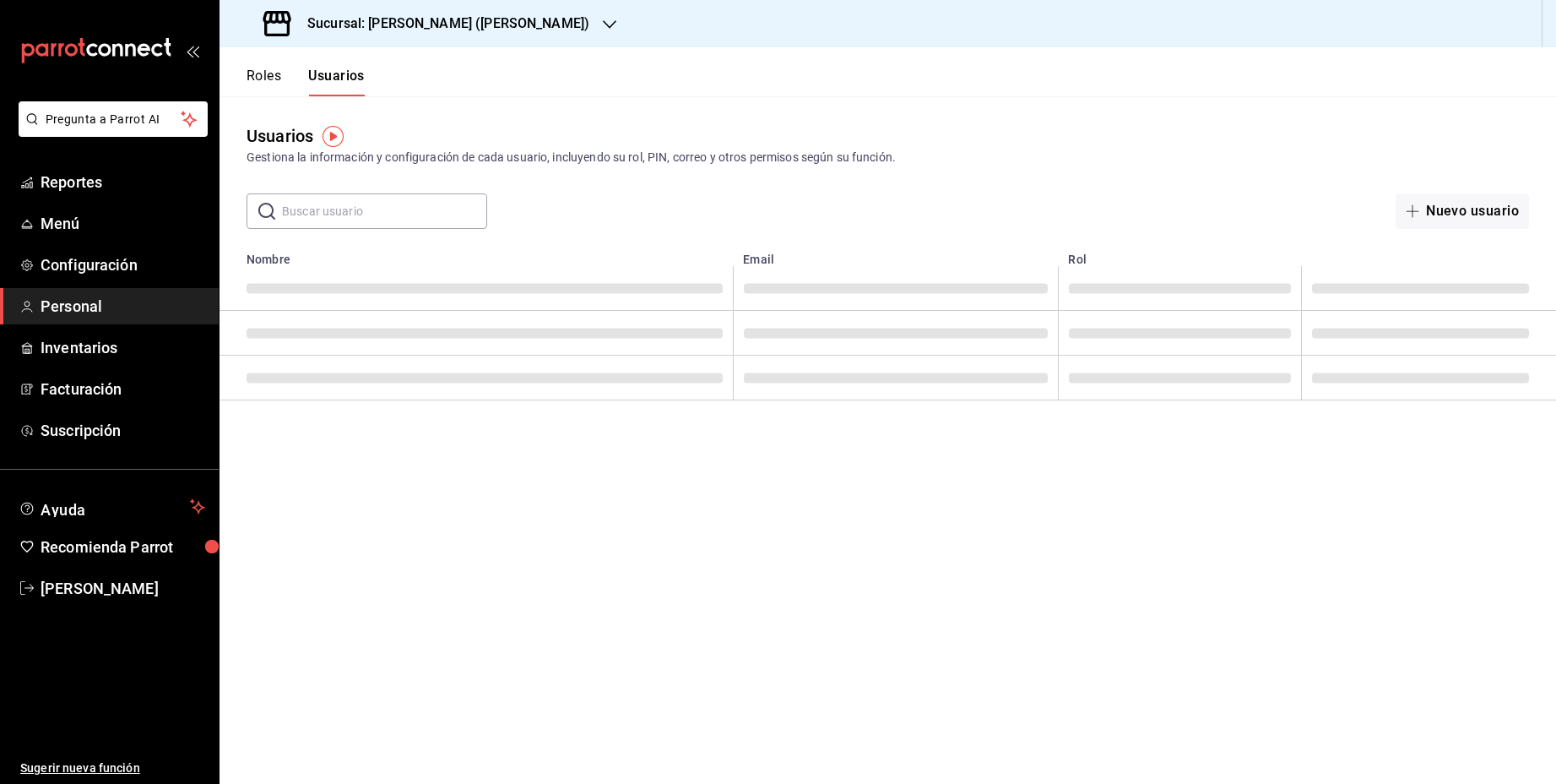
click at [322, 215] on input "text" at bounding box center [385, 211] width 205 height 33
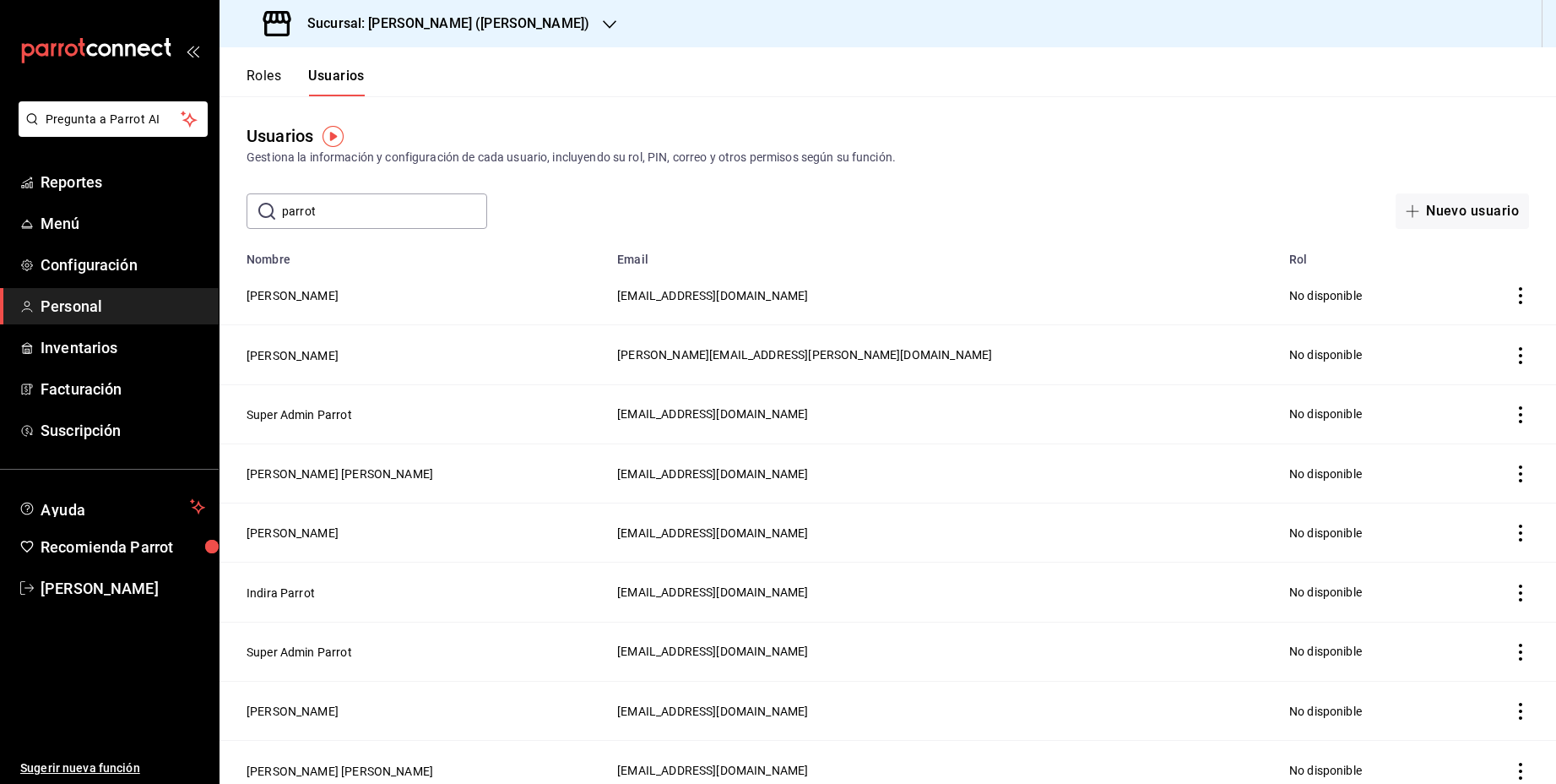
click at [339, 218] on input "parrot" at bounding box center [385, 211] width 205 height 33
type input "p"
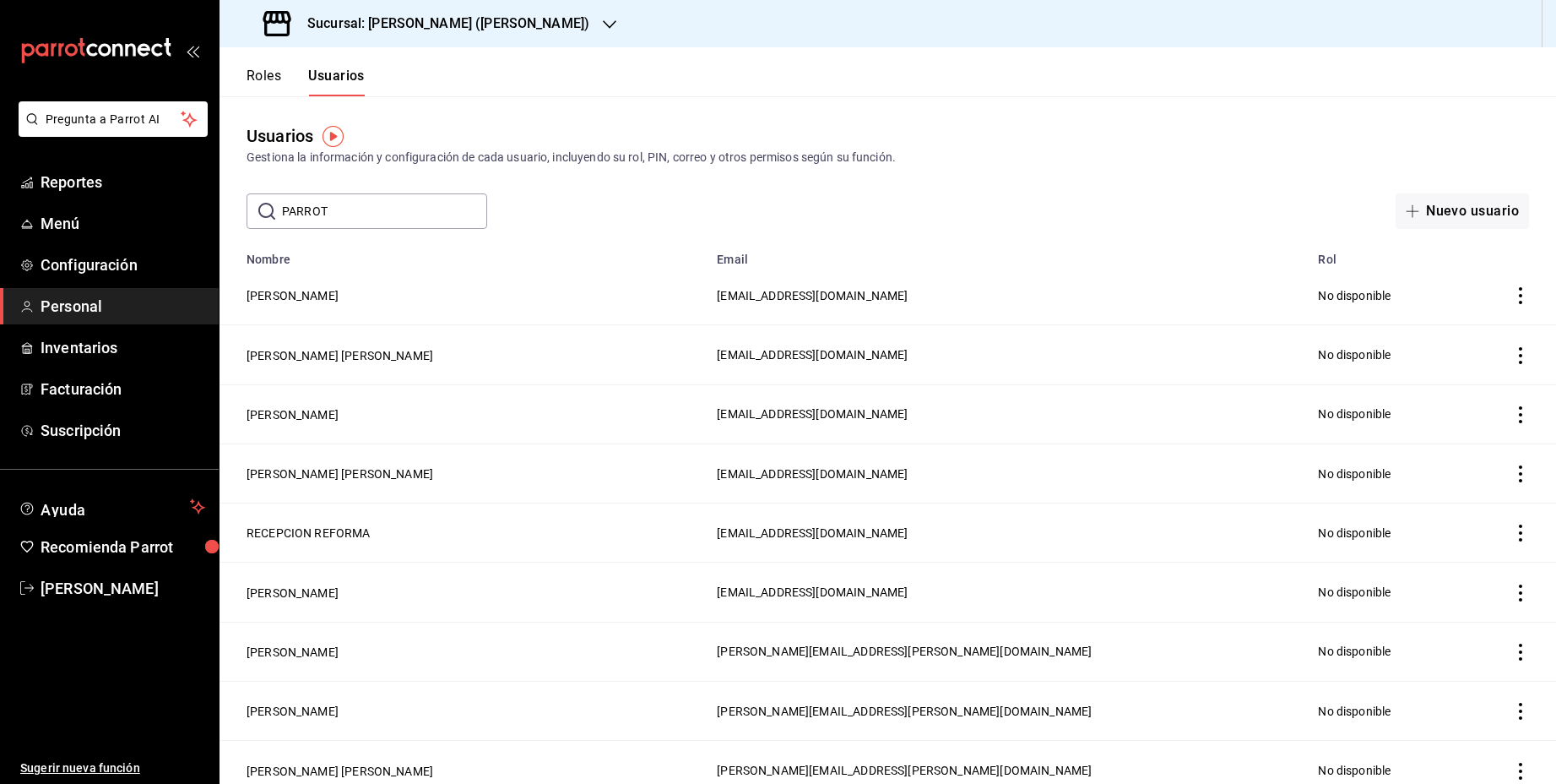
click at [372, 217] on input "PARROT" at bounding box center [385, 211] width 205 height 33
type input "P"
click at [69, 225] on span "Menú" at bounding box center [123, 223] width 165 height 23
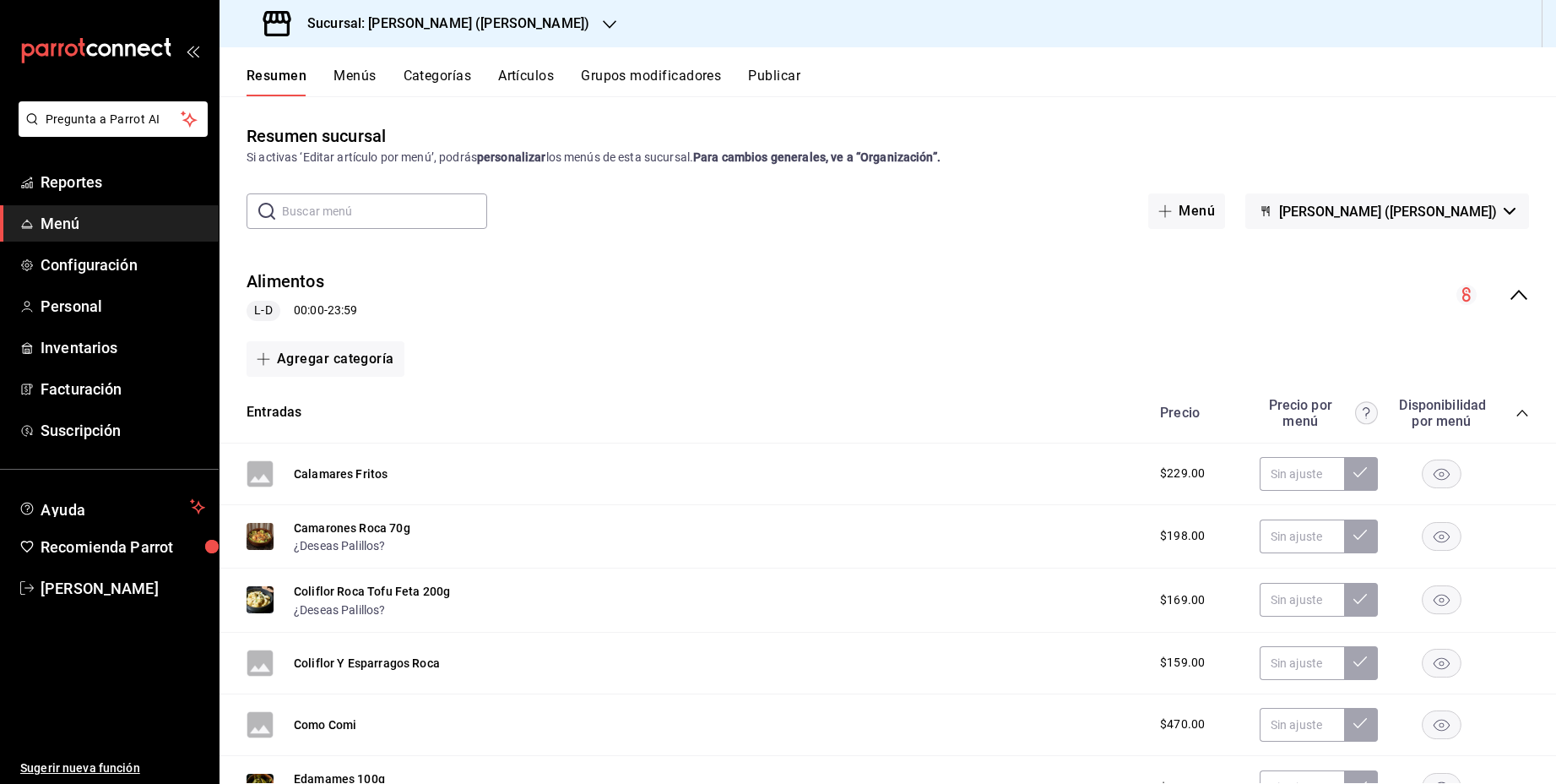
click at [1512, 293] on icon "collapse-menu-row" at bounding box center [1519, 294] width 20 height 20
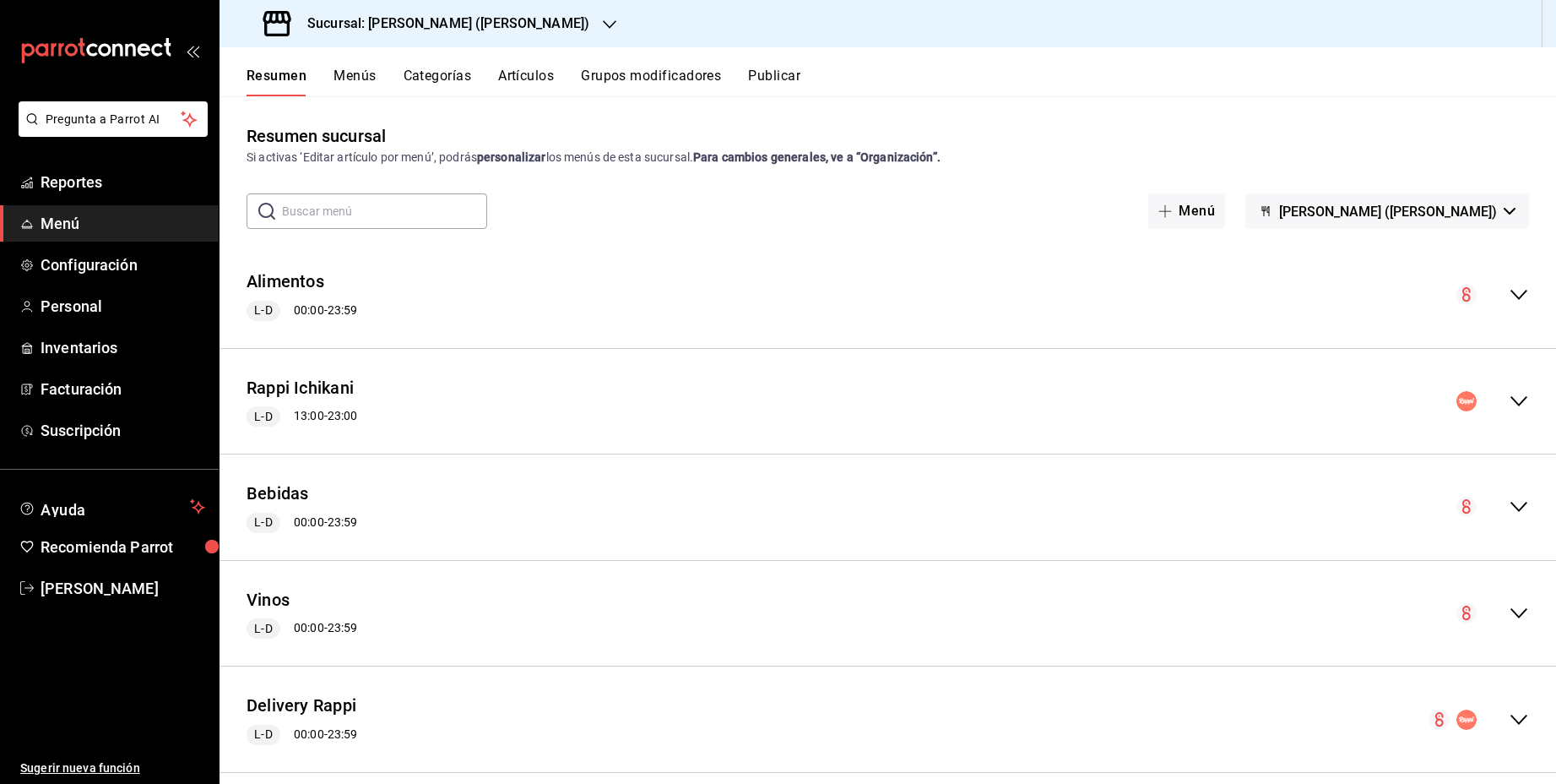
click at [1521, 400] on icon "collapse-menu-row" at bounding box center [1519, 401] width 20 height 20
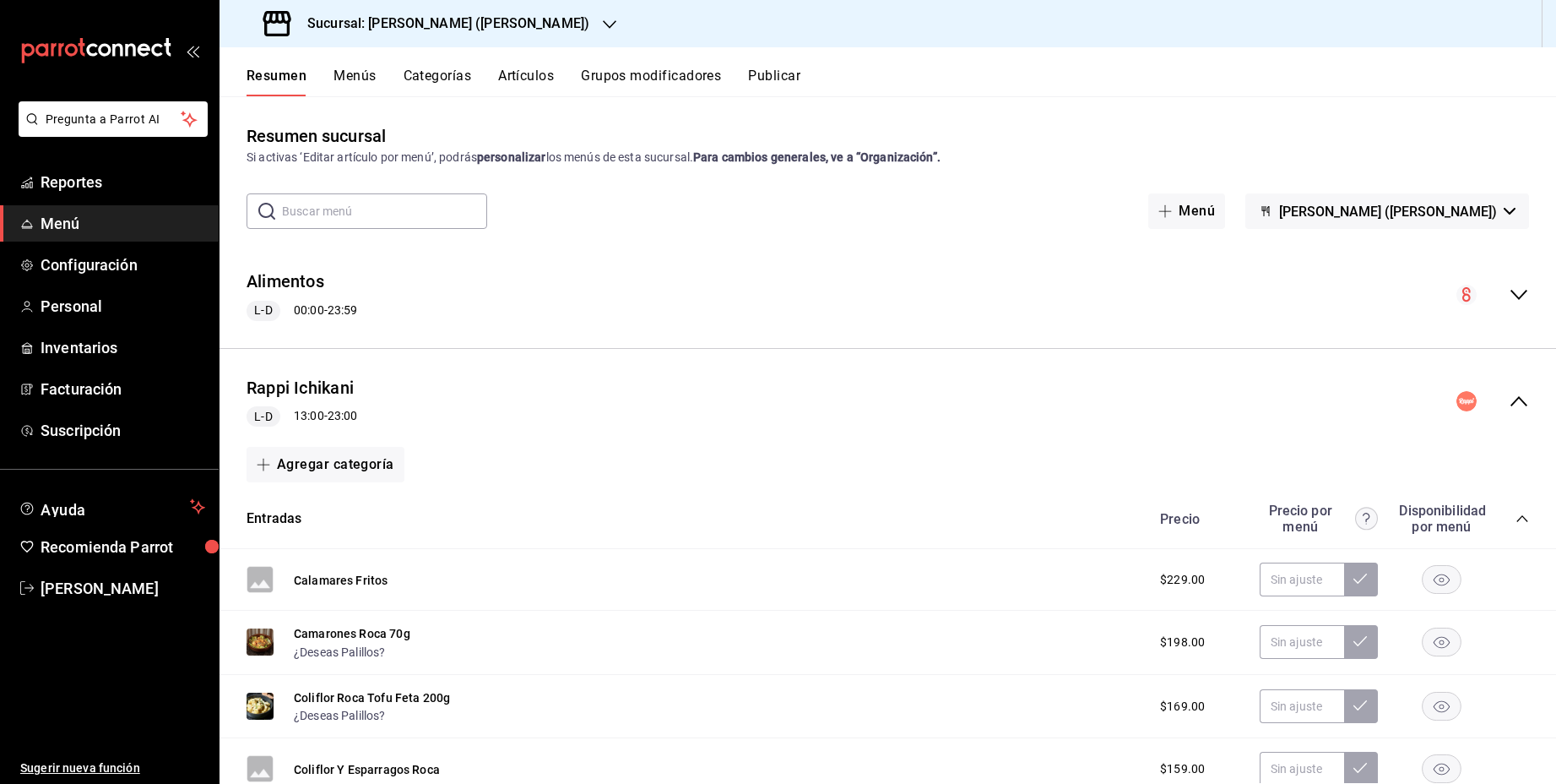
click at [350, 69] on button "Menús" at bounding box center [355, 81] width 43 height 29
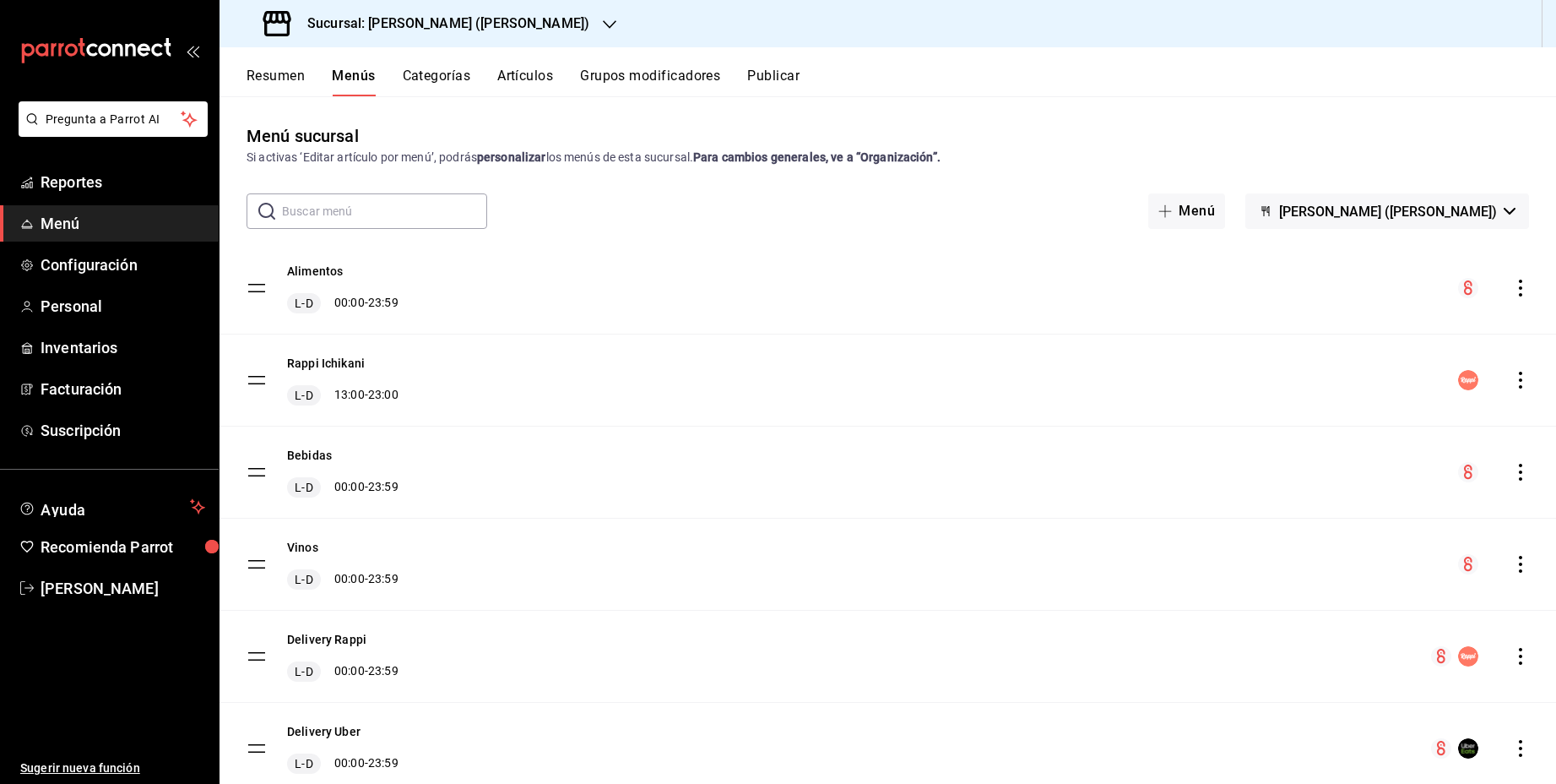
click at [285, 71] on button "Resumen" at bounding box center [275, 81] width 58 height 29
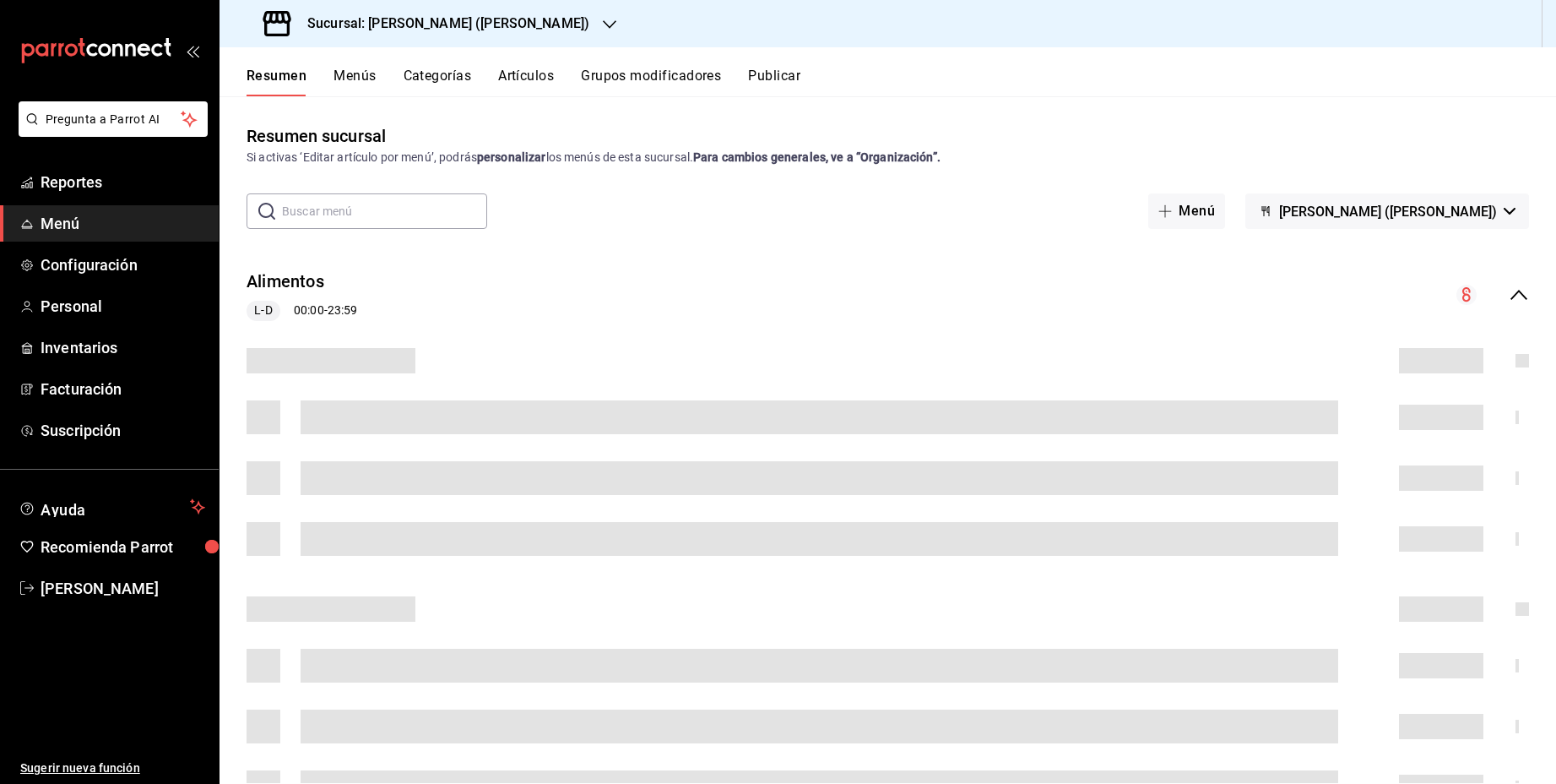
click at [1518, 292] on icon "collapse-menu-row" at bounding box center [1519, 294] width 17 height 10
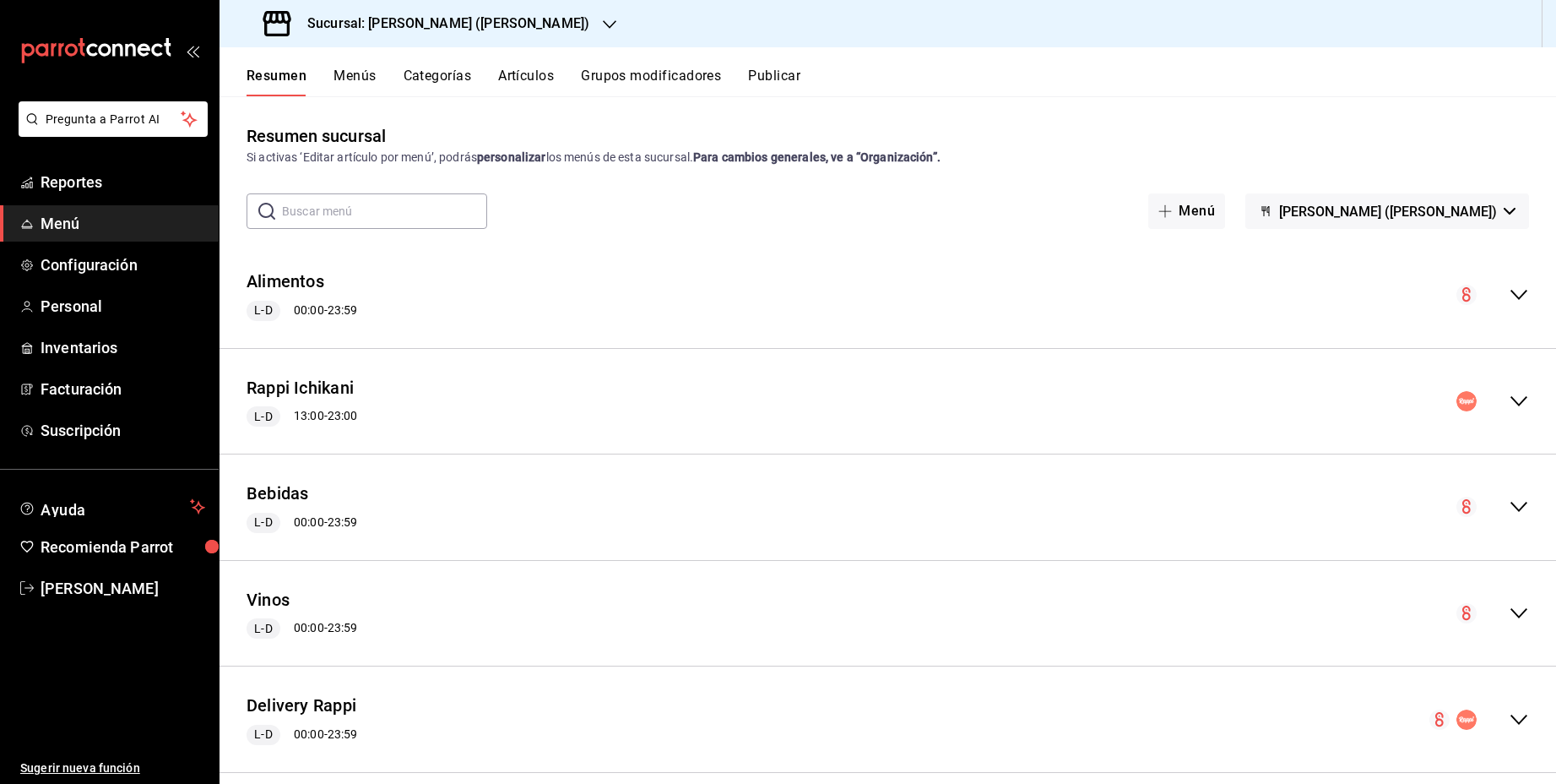
click at [1517, 404] on icon "collapse-menu-row" at bounding box center [1519, 401] width 20 height 20
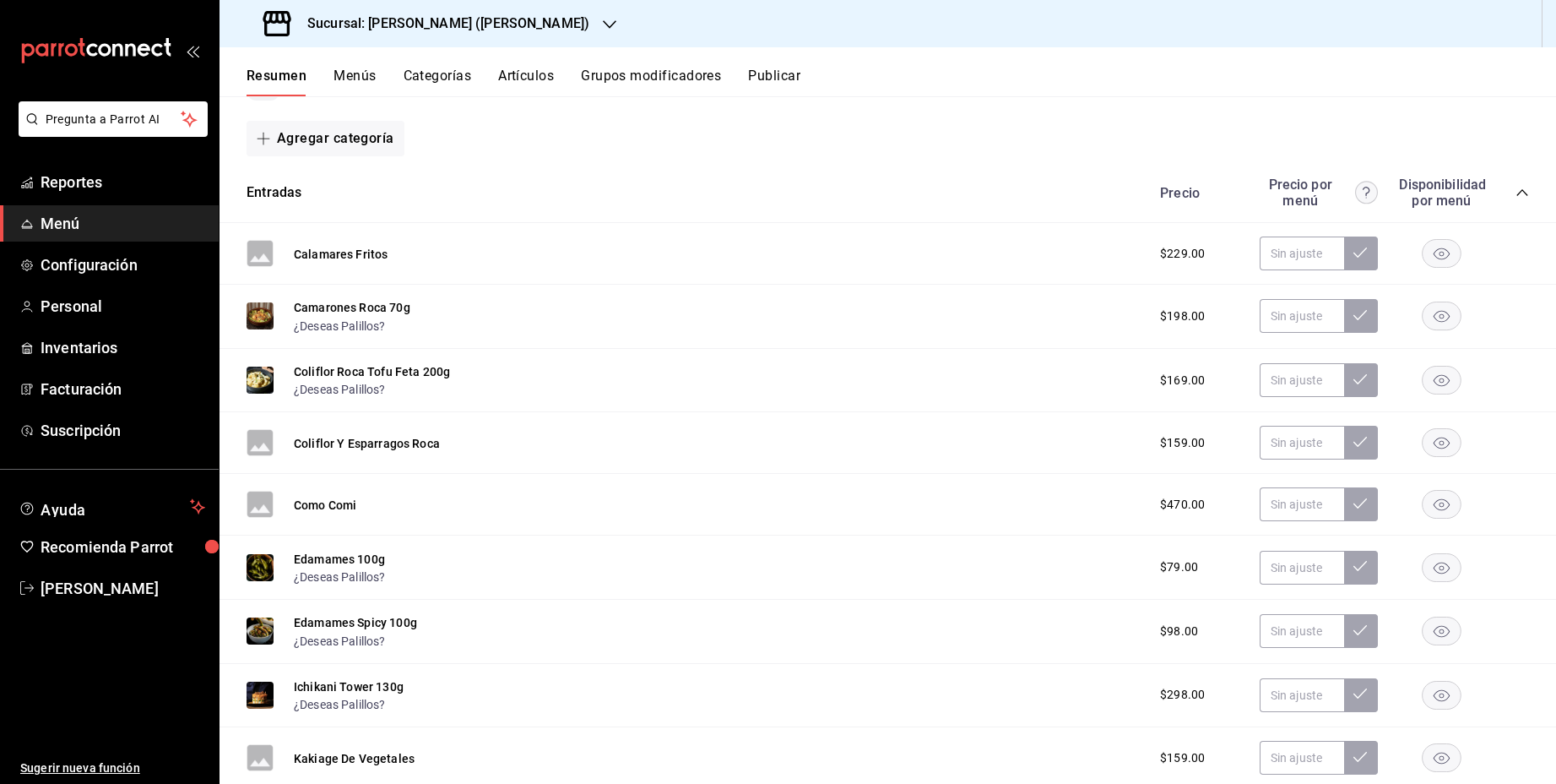
scroll to position [327, 0]
click at [1519, 194] on icon "collapse-category-row" at bounding box center [1522, 192] width 14 height 14
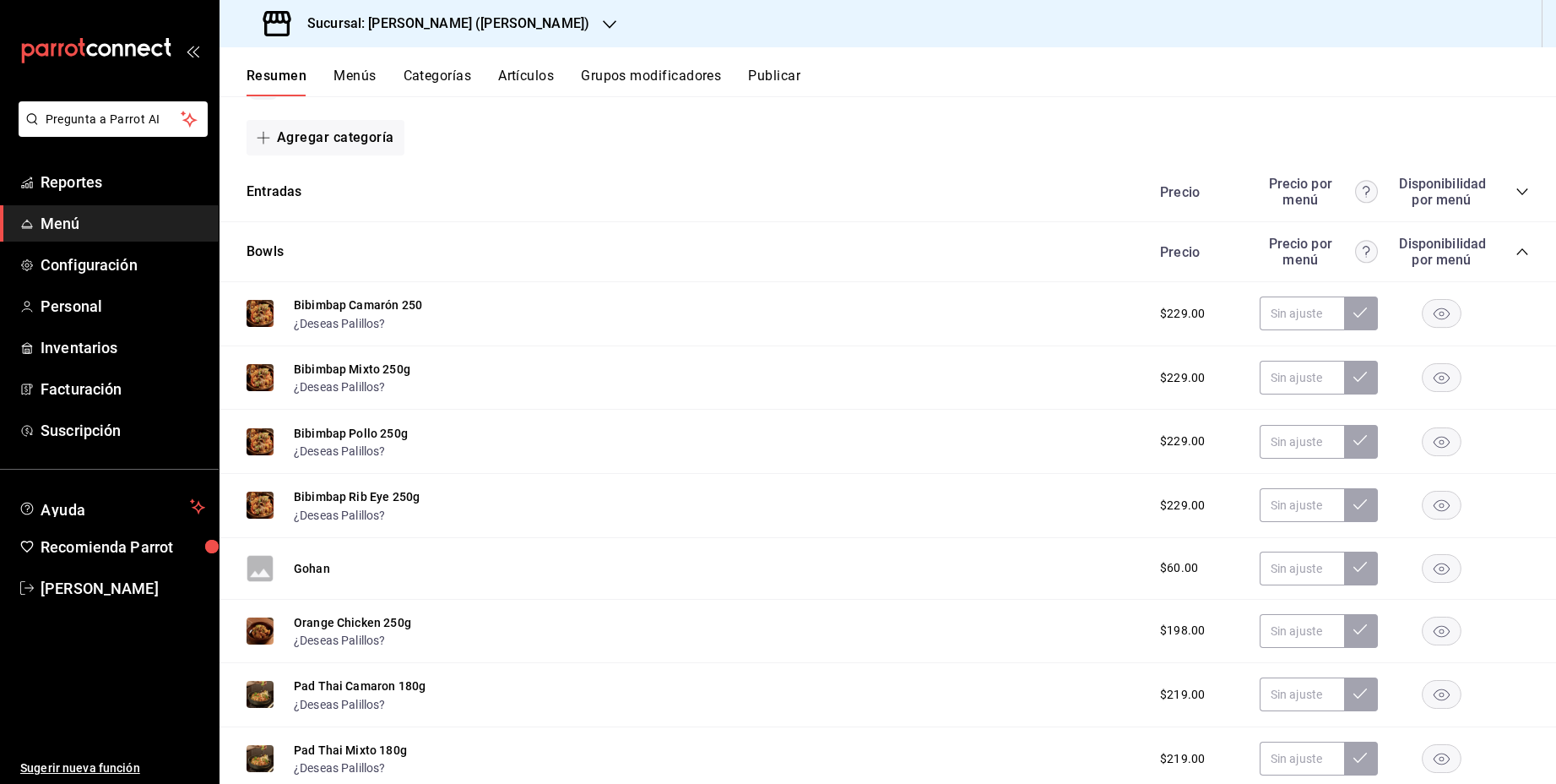
click at [1526, 254] on icon "collapse-category-row" at bounding box center [1522, 251] width 11 height 6
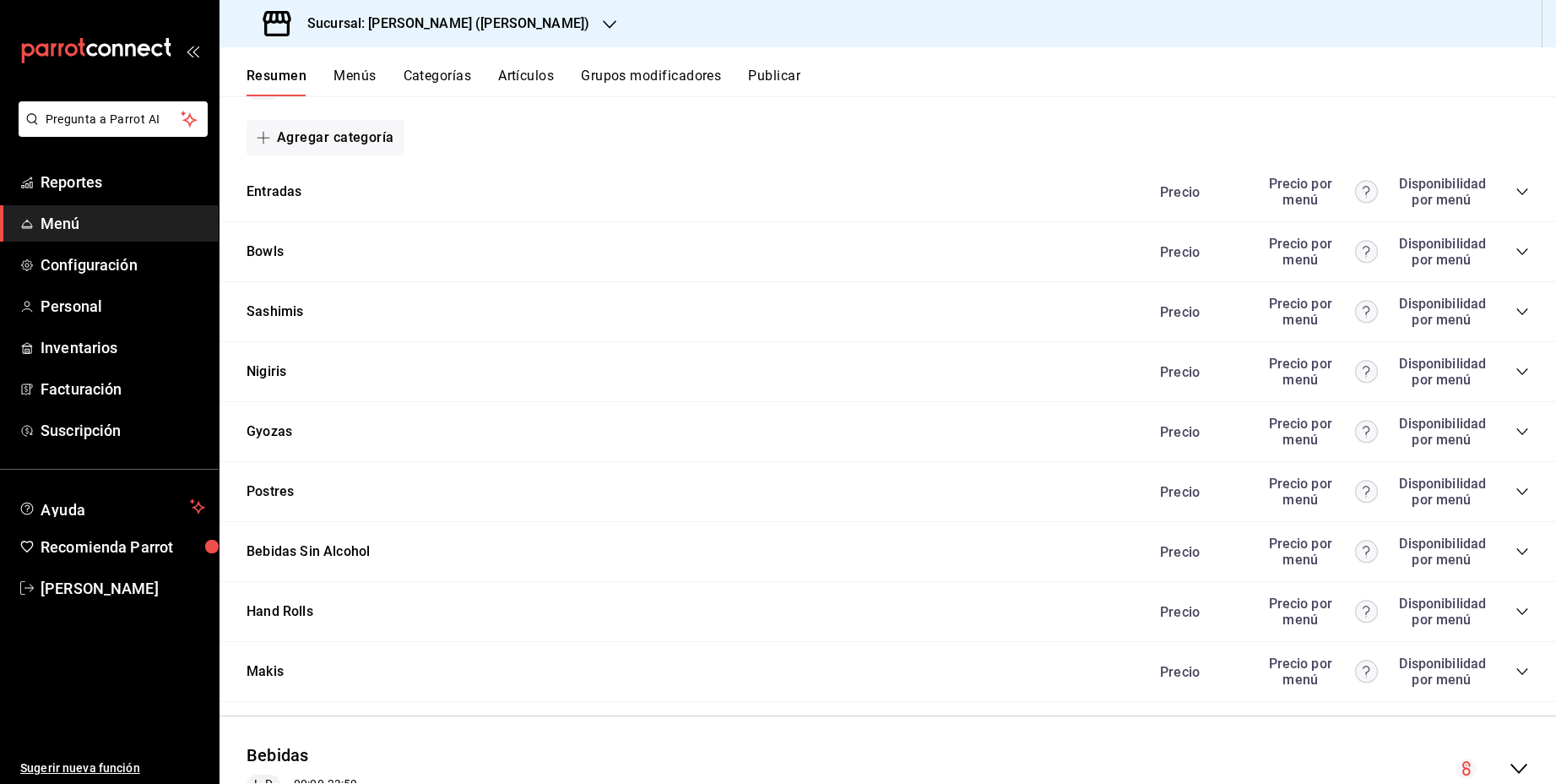
click at [1530, 495] on div "Postres Precio Precio por menú Disponibilidad por menú" at bounding box center [888, 492] width 1337 height 60
click at [1518, 490] on icon "collapse-category-row" at bounding box center [1522, 492] width 14 height 14
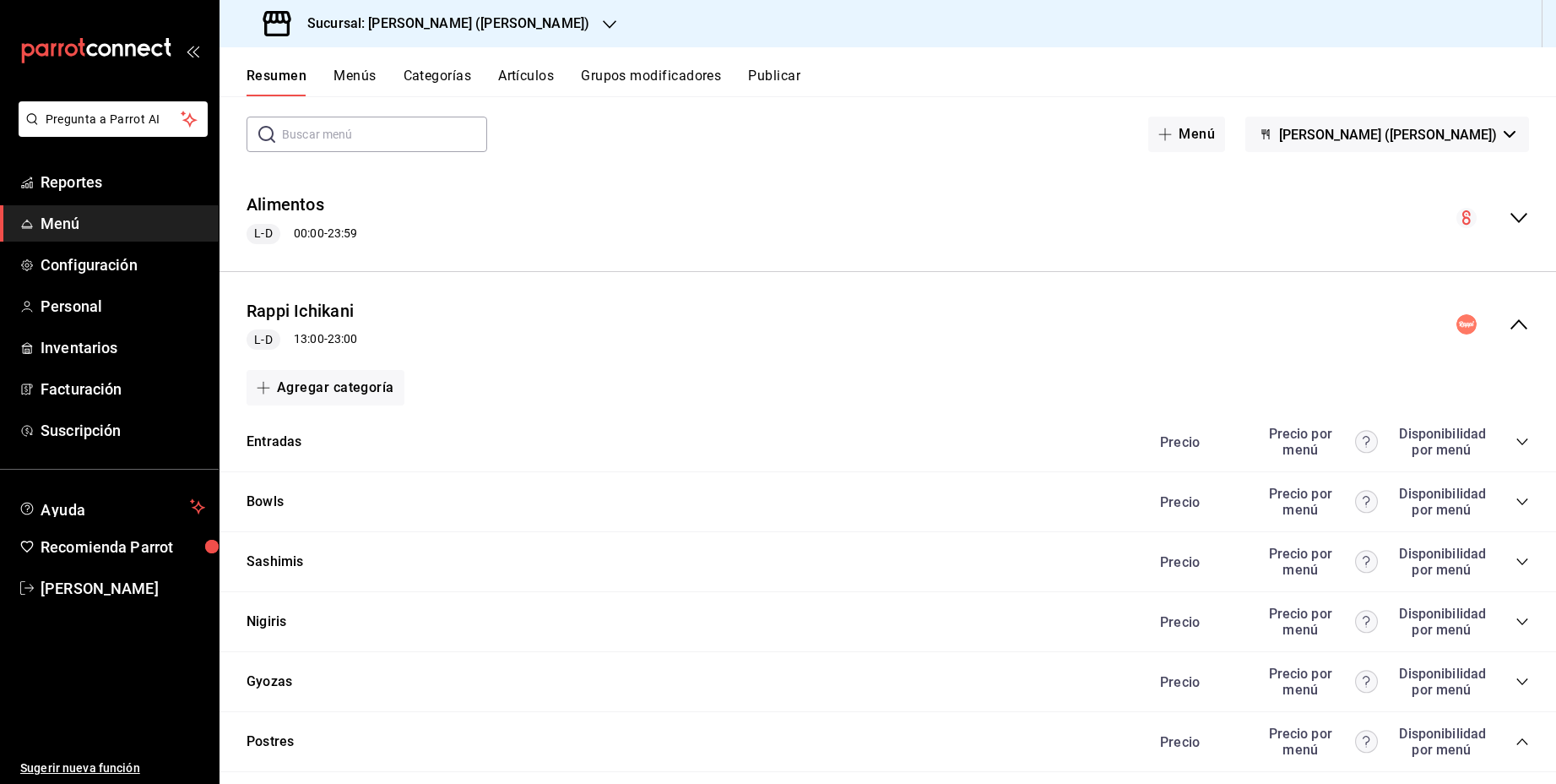
scroll to position [81, 0]
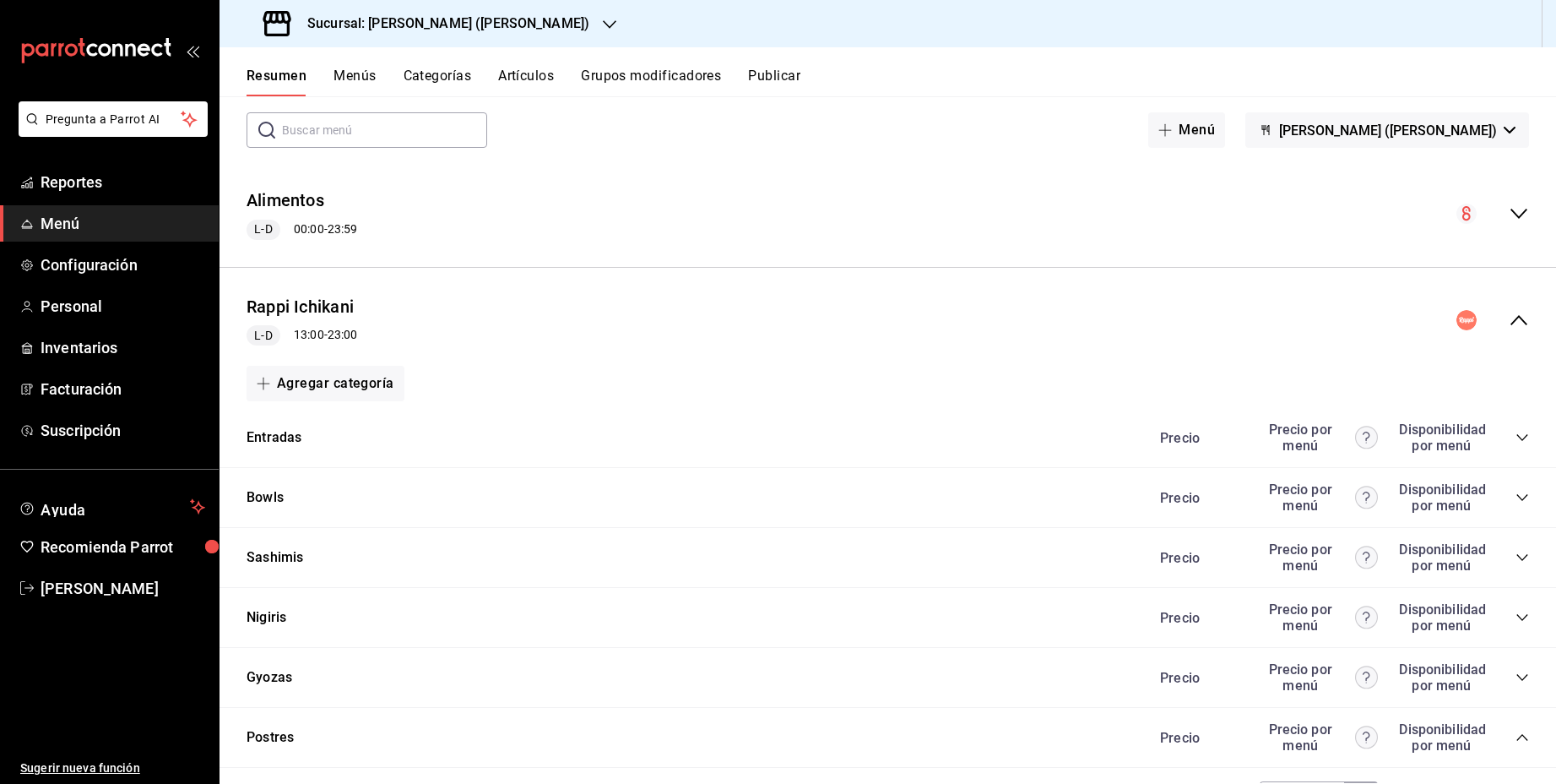
click at [1525, 435] on icon "collapse-category-row" at bounding box center [1522, 437] width 11 height 6
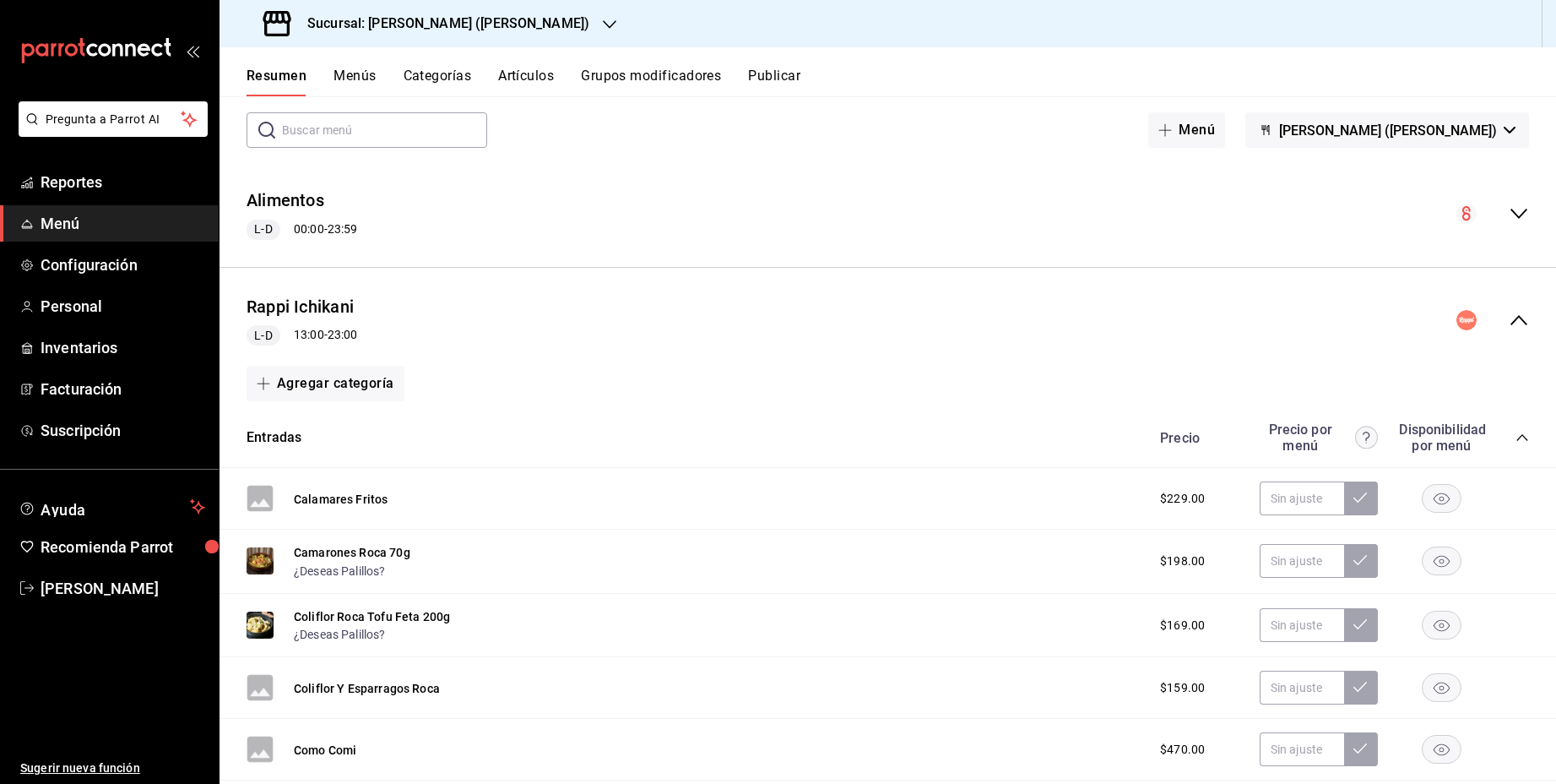
click at [1525, 435] on icon "collapse-category-row" at bounding box center [1522, 437] width 14 height 14
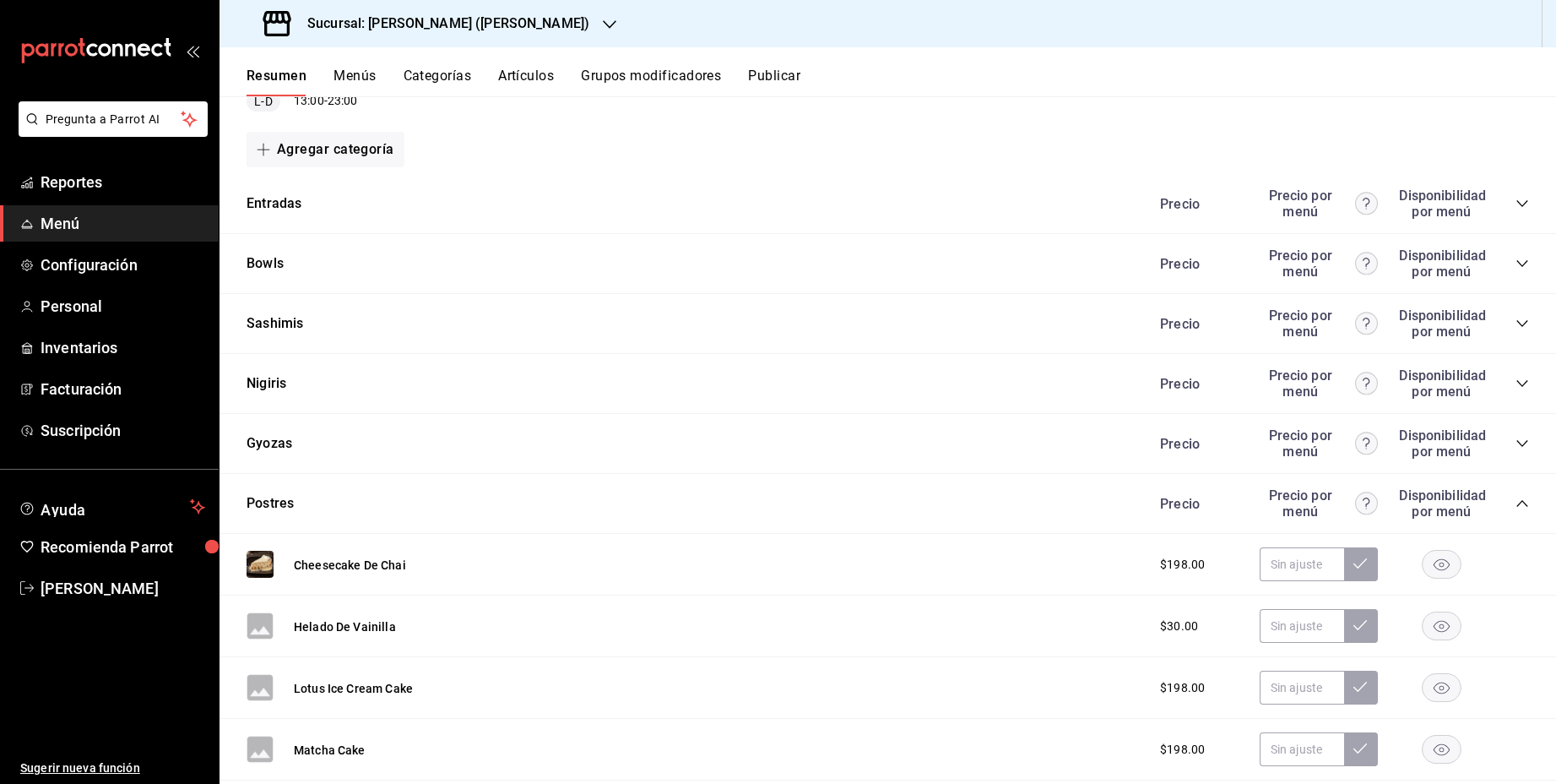
scroll to position [261, 0]
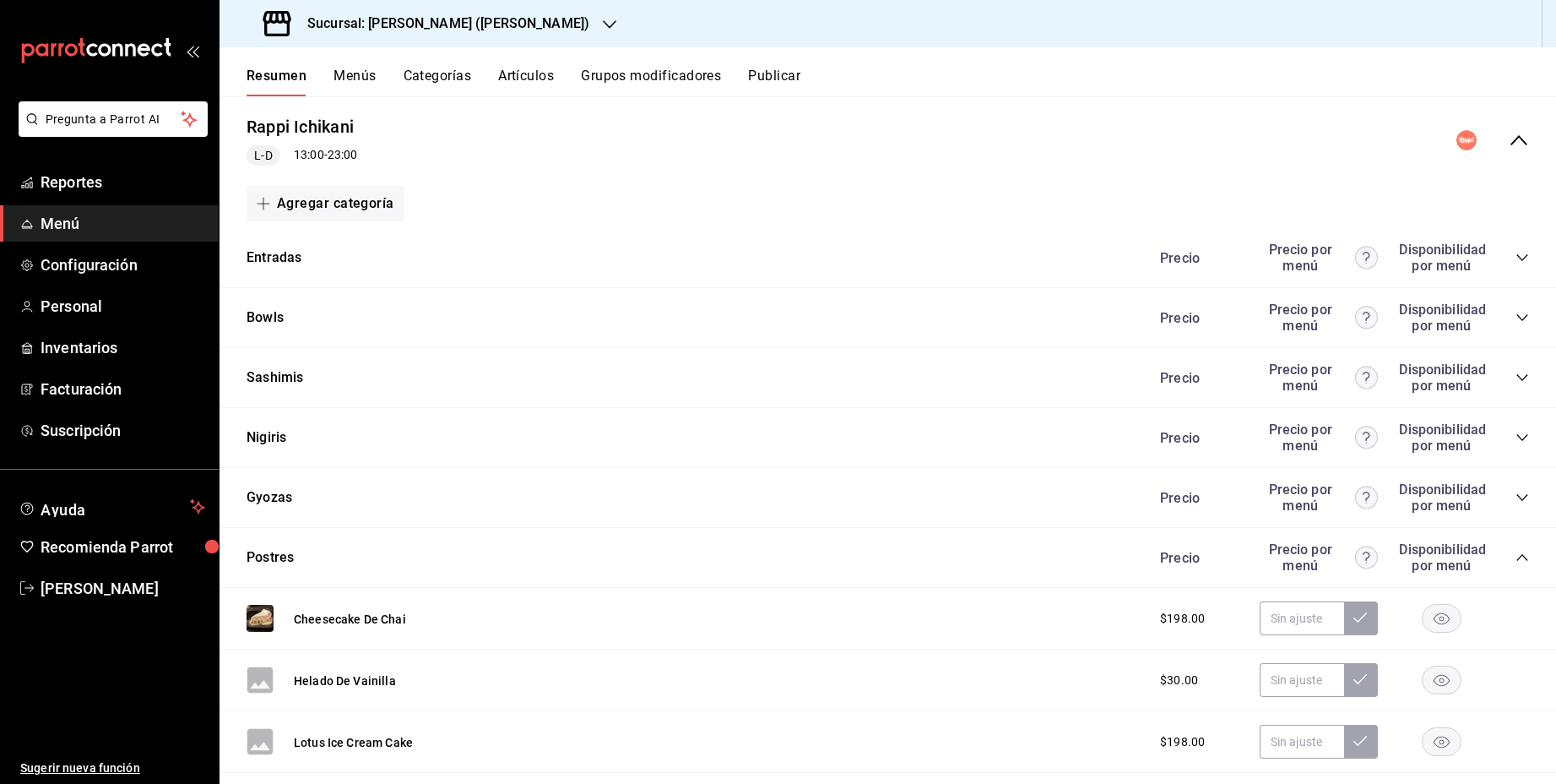
click at [1520, 141] on icon "collapse-menu-row" at bounding box center [1519, 140] width 20 height 20
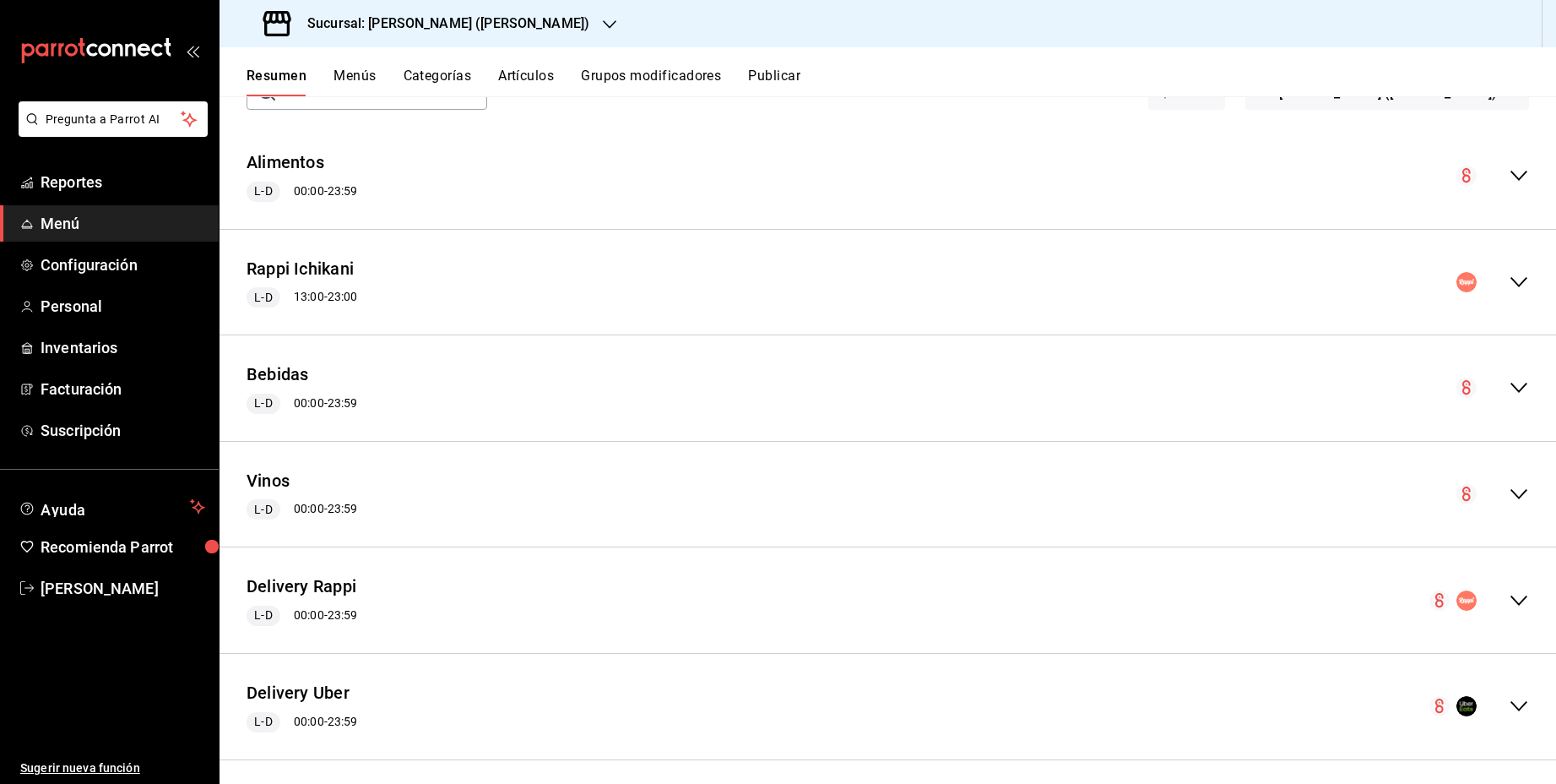
scroll to position [117, 0]
click at [1521, 602] on icon "collapse-menu-row" at bounding box center [1519, 603] width 17 height 10
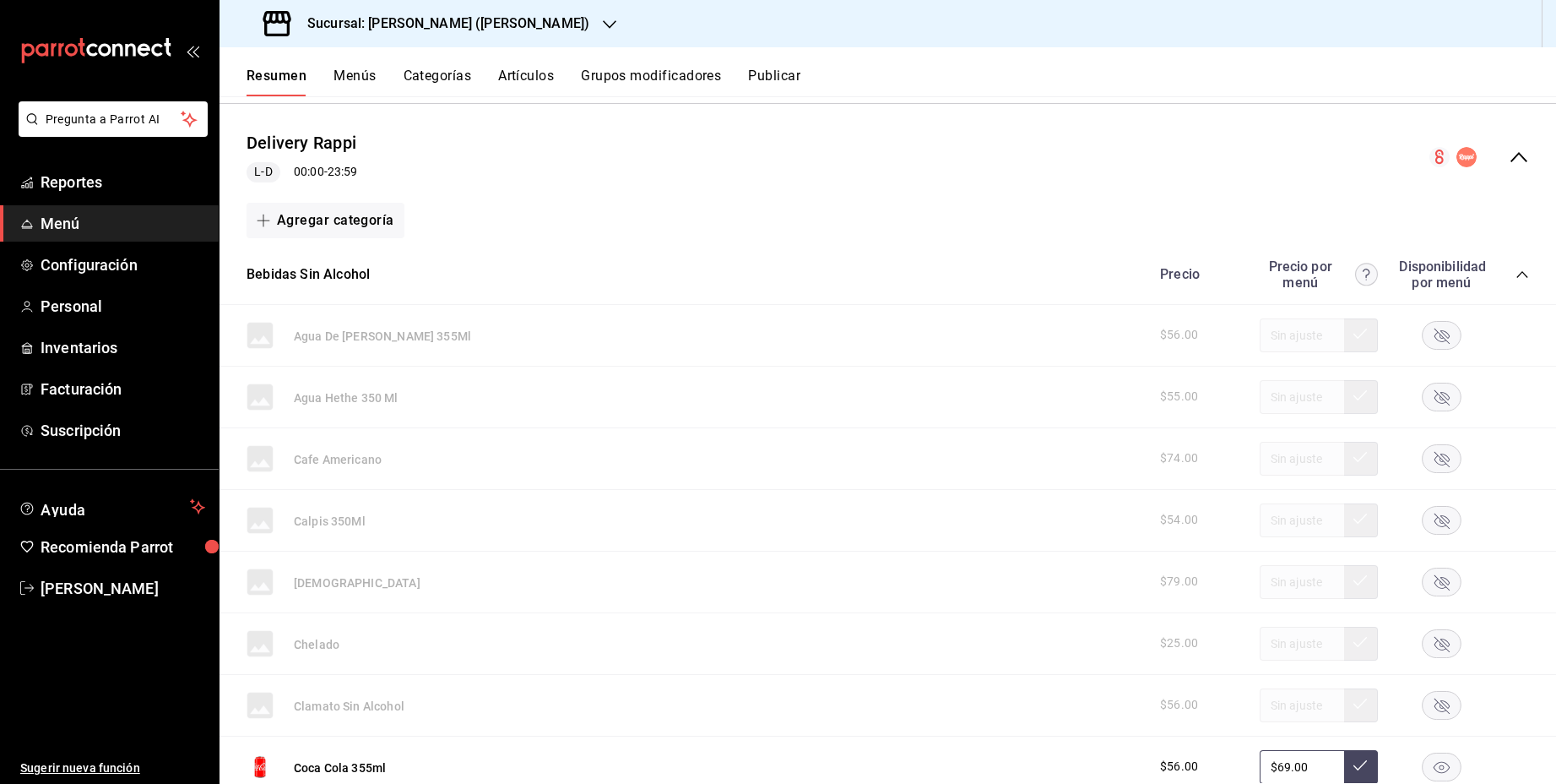
scroll to position [564, 0]
click at [1519, 270] on icon "collapse-category-row" at bounding box center [1522, 272] width 14 height 14
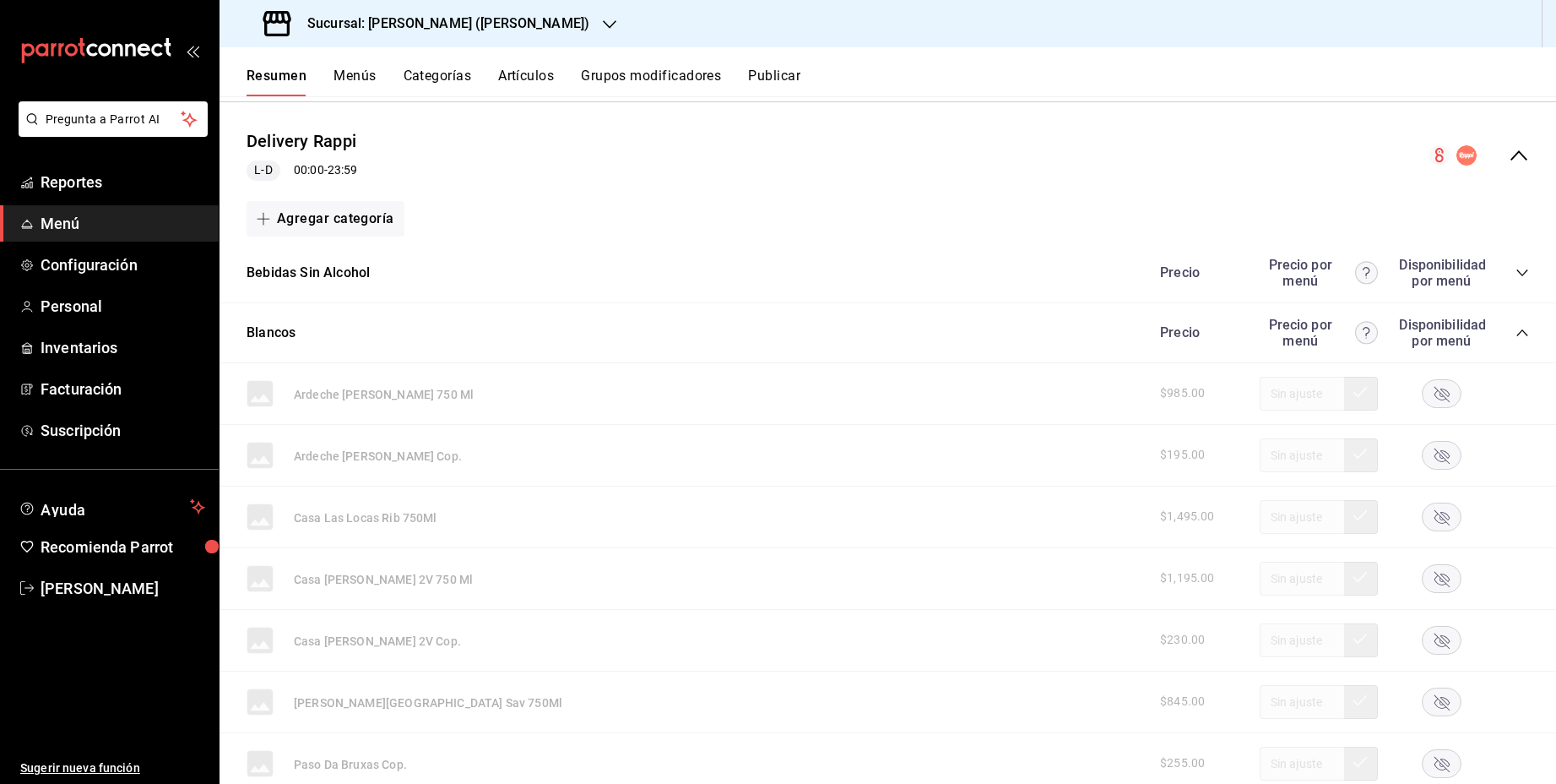
click at [1523, 333] on icon "collapse-category-row" at bounding box center [1522, 332] width 14 height 14
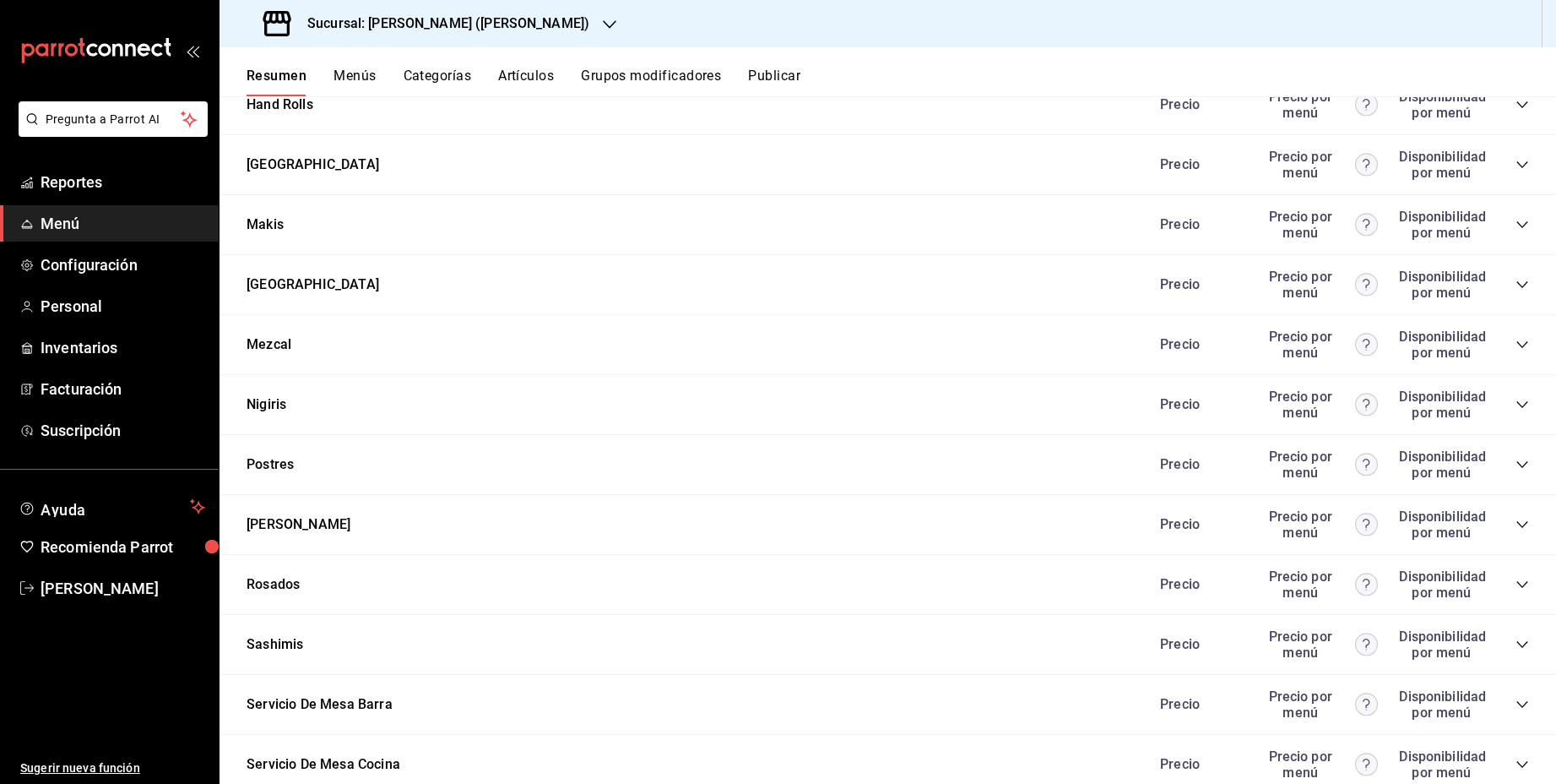
scroll to position [1457, 0]
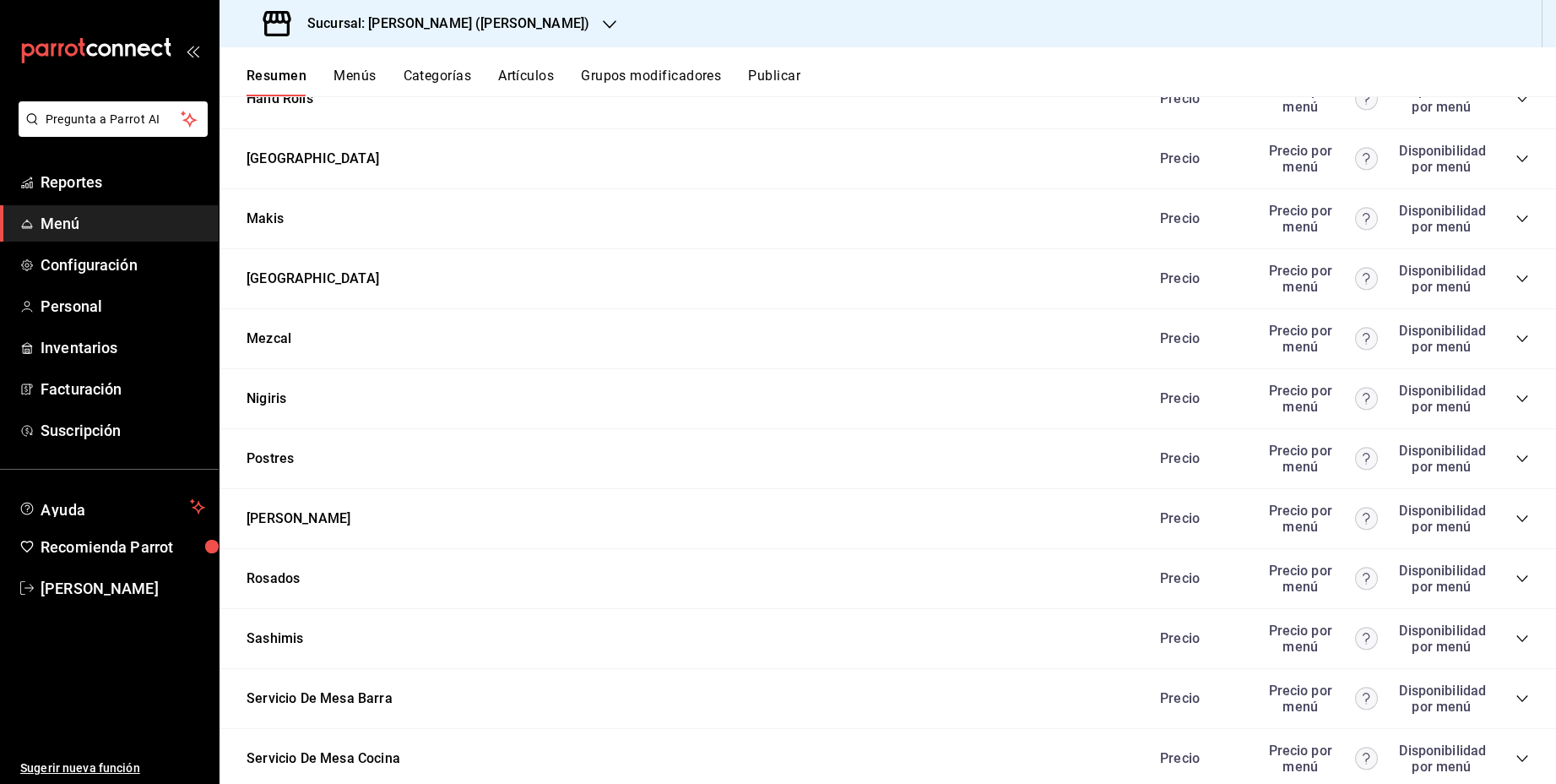
click at [1525, 463] on div "Precio Precio por menú Disponibilidad por menú" at bounding box center [1336, 458] width 386 height 32
click at [1524, 457] on icon "collapse-category-row" at bounding box center [1522, 458] width 14 height 14
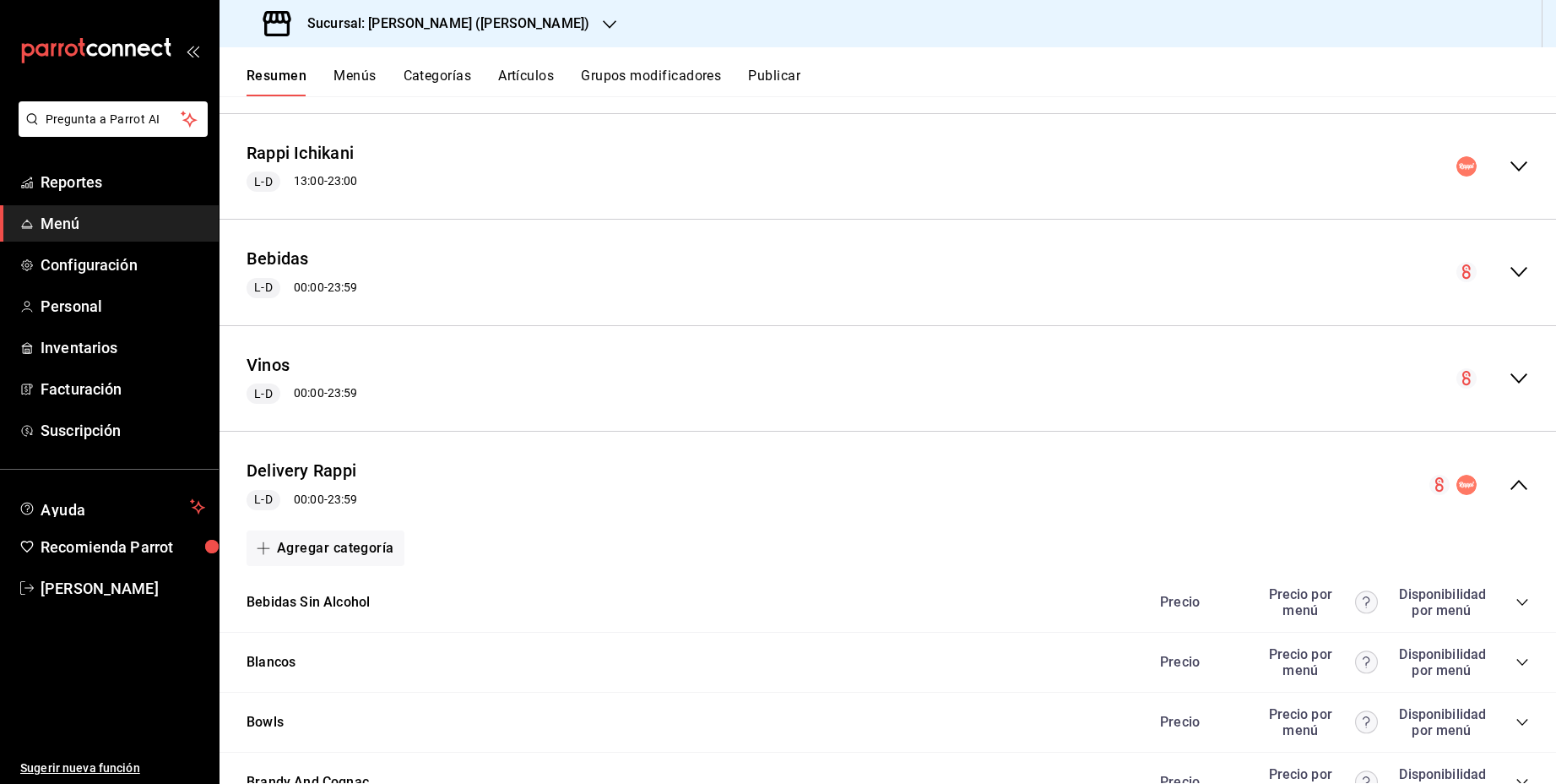
scroll to position [237, 0]
click at [288, 467] on button "Delivery Rappi" at bounding box center [301, 468] width 110 height 24
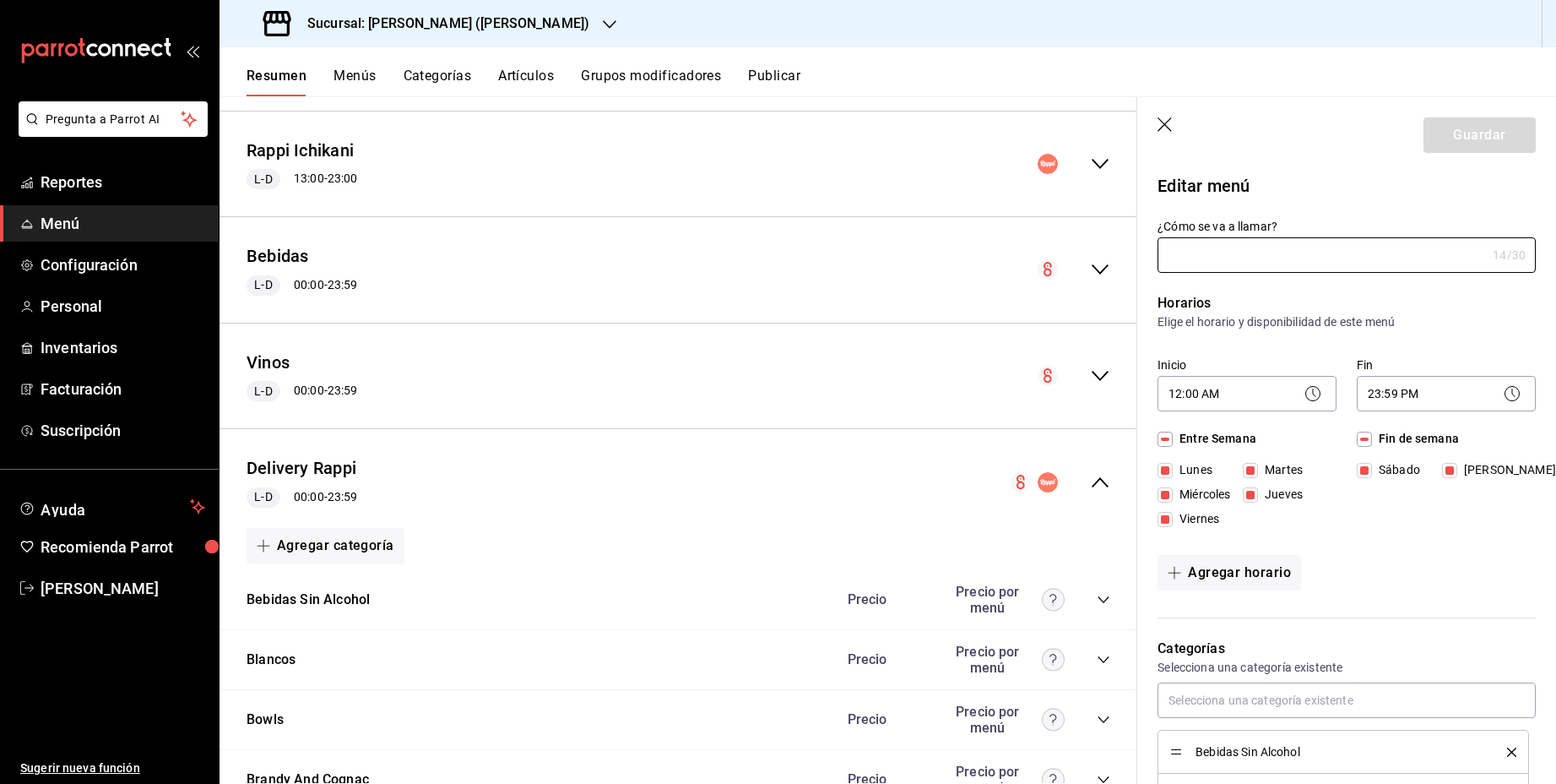
type input "Delivery Rappi"
checkbox input "true"
type input "11742788222615"
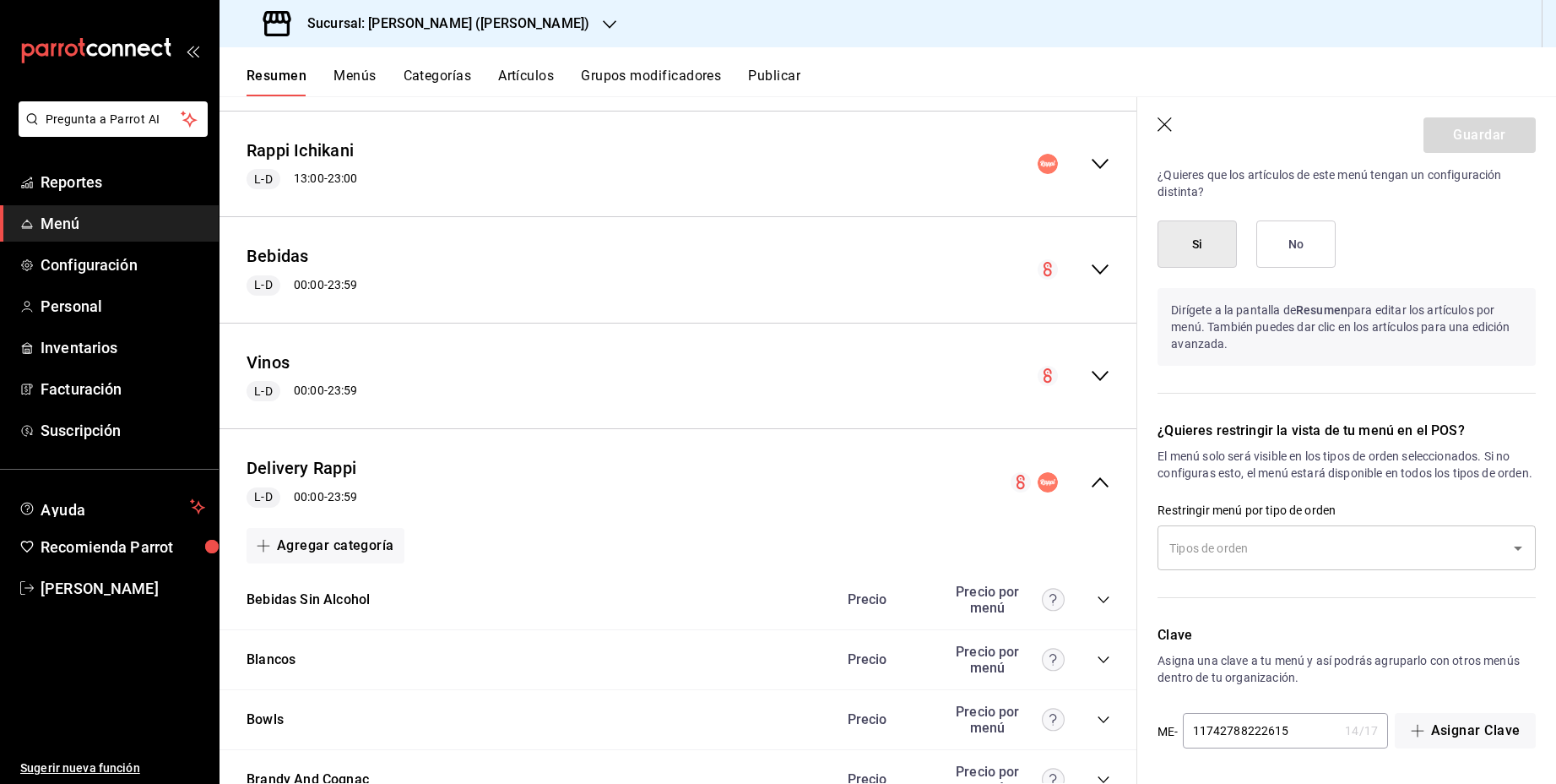
scroll to position [2284, 0]
click at [1169, 128] on icon "button" at bounding box center [1166, 126] width 17 height 17
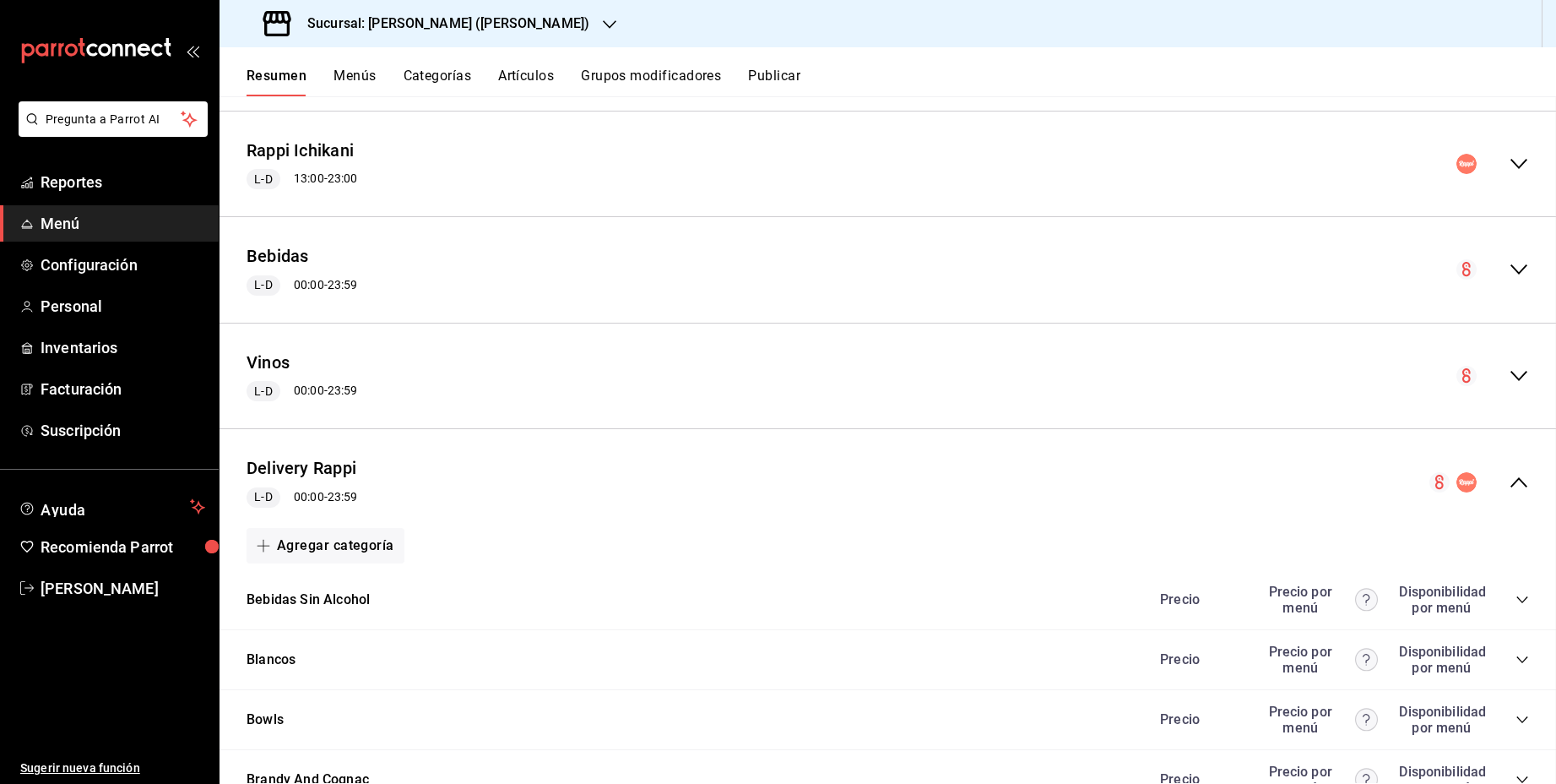
checkbox input "false"
type input "1755806133726"
checkbox input "false"
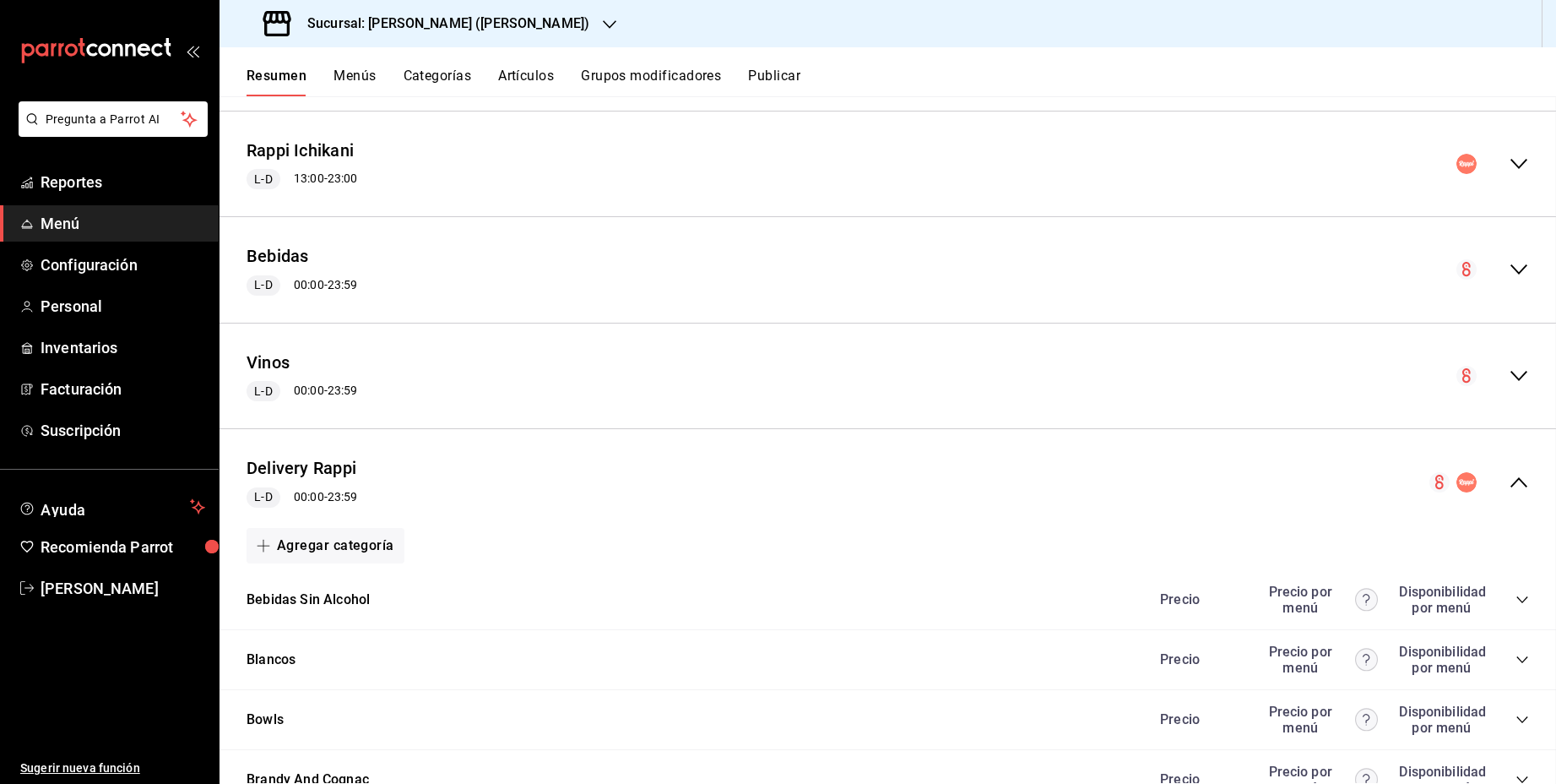
checkbox input "false"
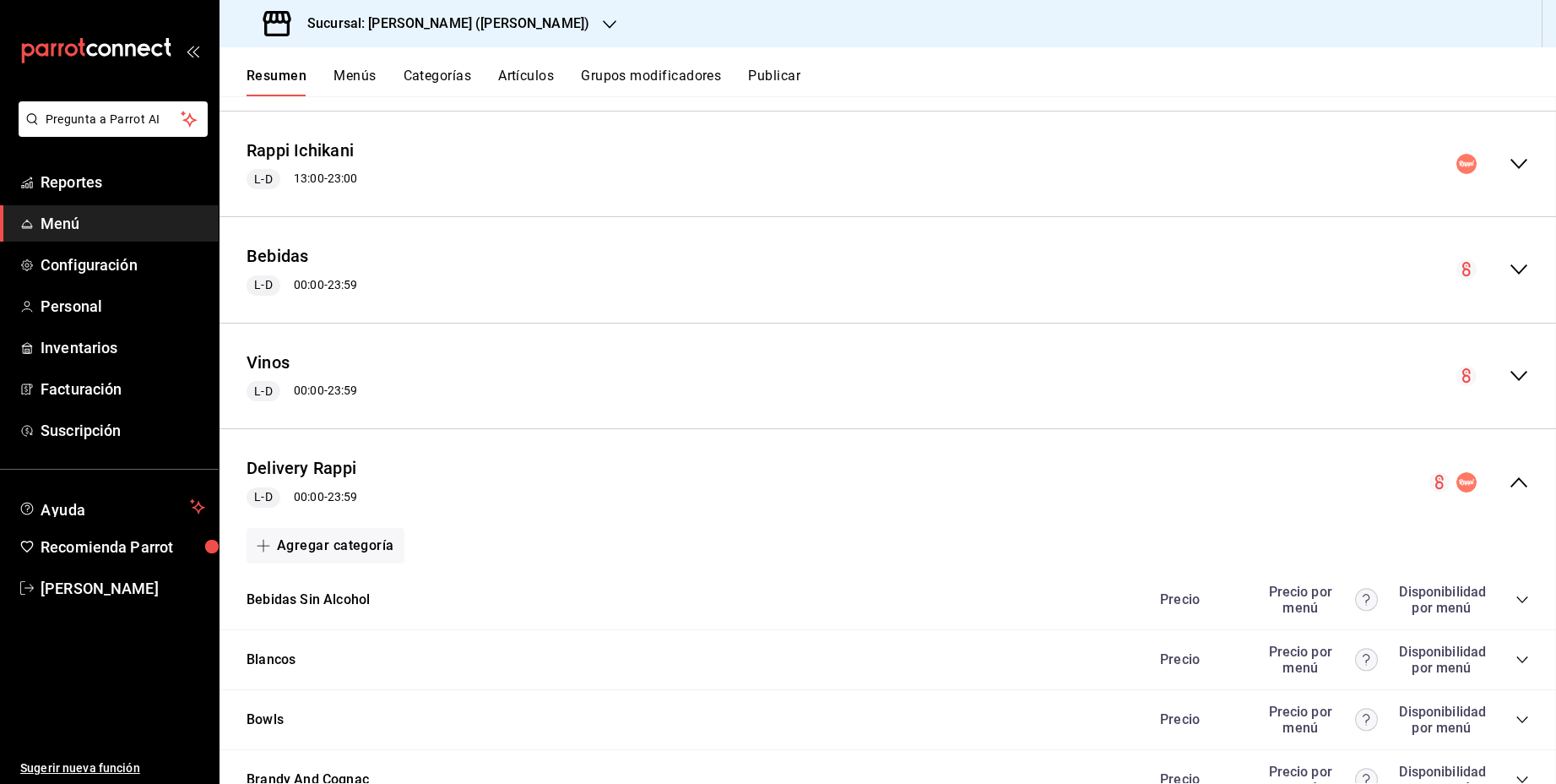
checkbox input "false"
